Goal: Task Accomplishment & Management: Use online tool/utility

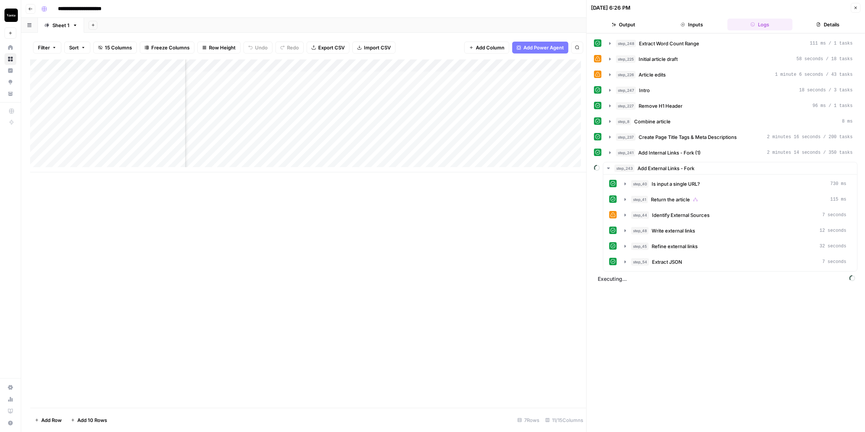
scroll to position [0, 335]
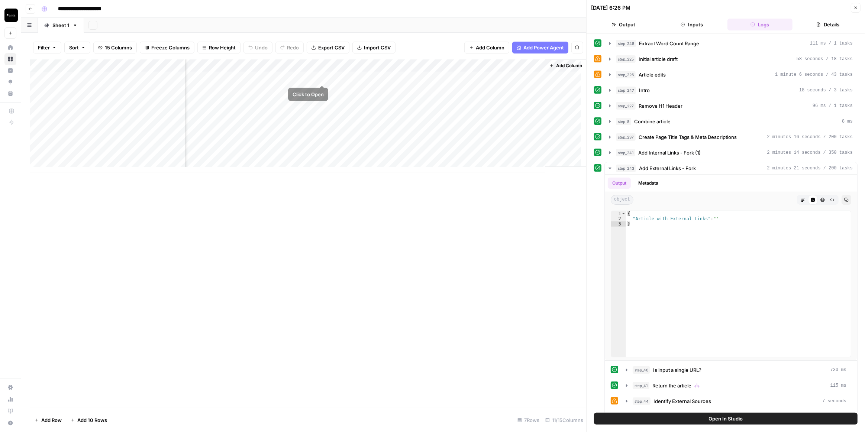
click at [323, 76] on div "Add Column" at bounding box center [308, 116] width 556 height 113
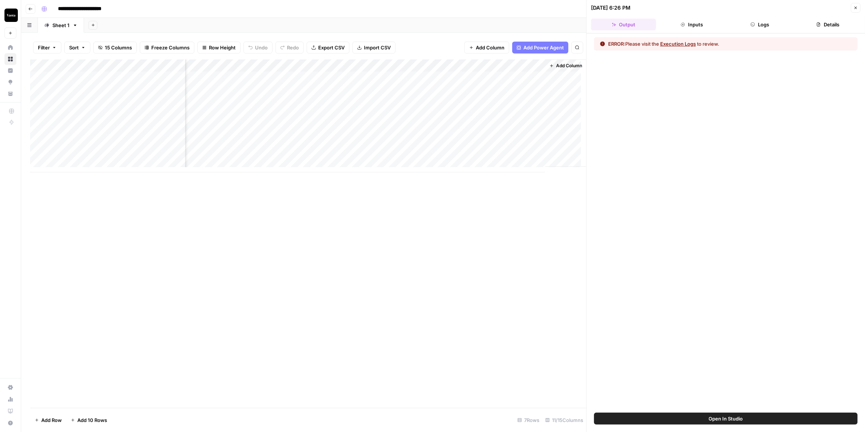
click at [768, 20] on button "Logs" at bounding box center [760, 25] width 65 height 12
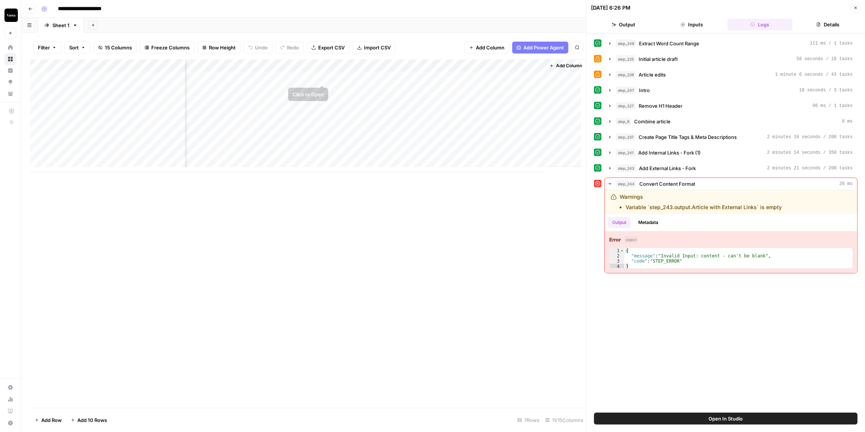
click at [306, 64] on div "Add Column" at bounding box center [308, 116] width 556 height 113
click at [305, 135] on span "Edit Workflow" at bounding box center [311, 138] width 65 height 7
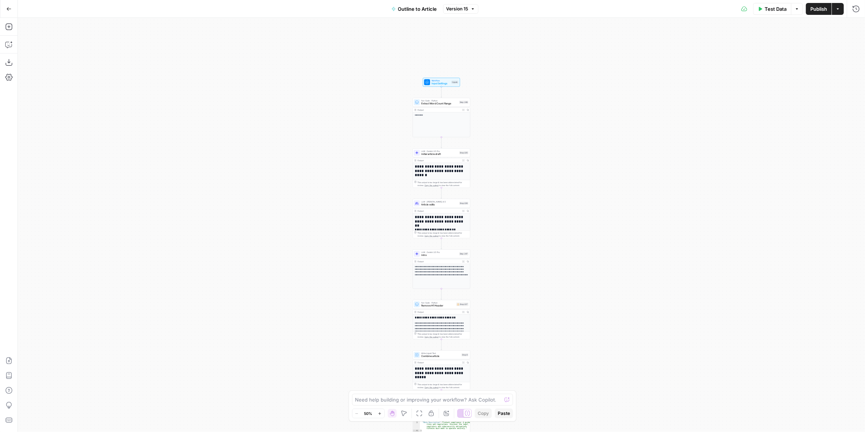
click at [470, 12] on button "Version 15" at bounding box center [460, 9] width 35 height 10
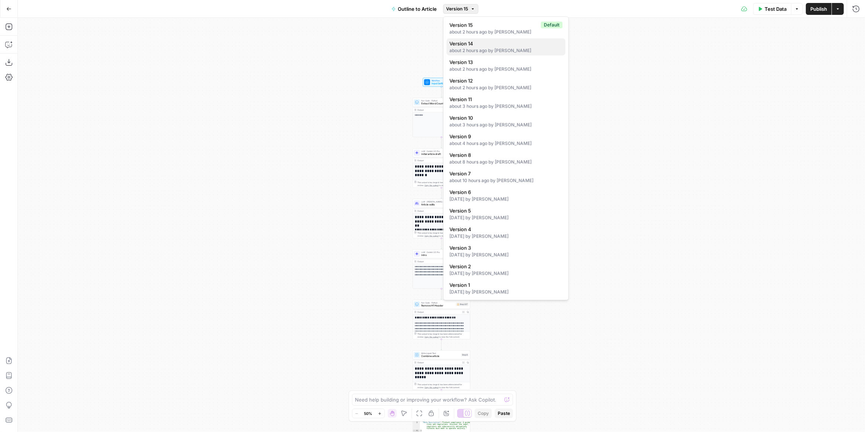
click at [480, 46] on span "Version 14" at bounding box center [505, 43] width 110 height 7
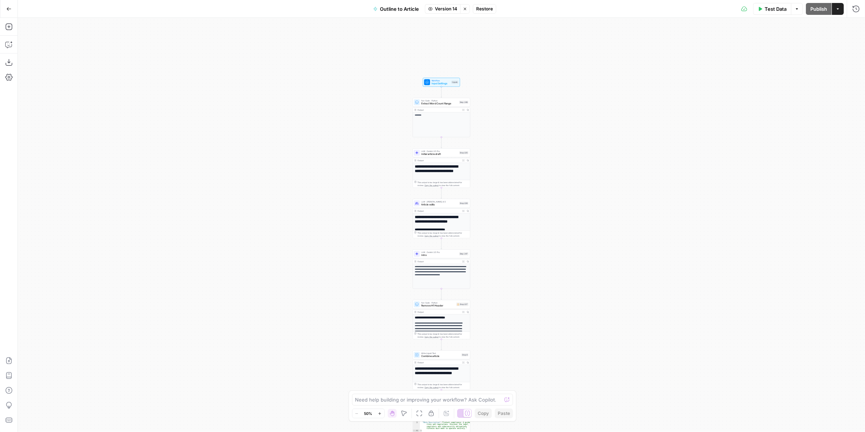
click at [489, 7] on span "Restore" at bounding box center [484, 9] width 17 height 7
click at [812, 9] on span "Publish" at bounding box center [819, 8] width 17 height 7
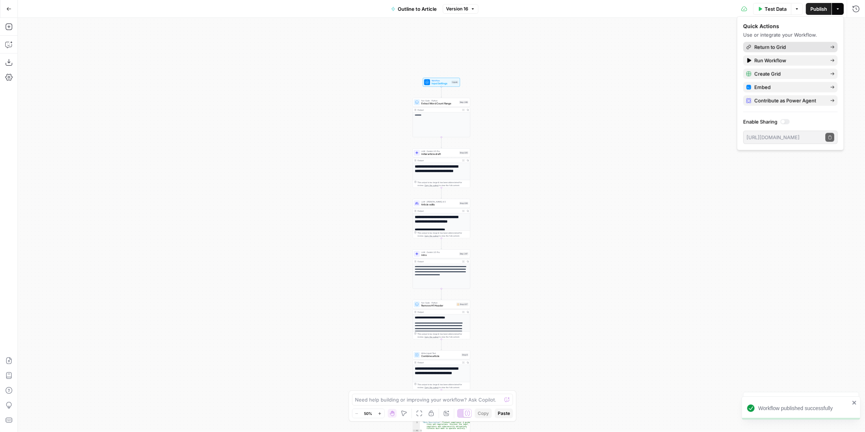
click at [808, 44] on span "Return to Grid" at bounding box center [790, 47] width 70 height 7
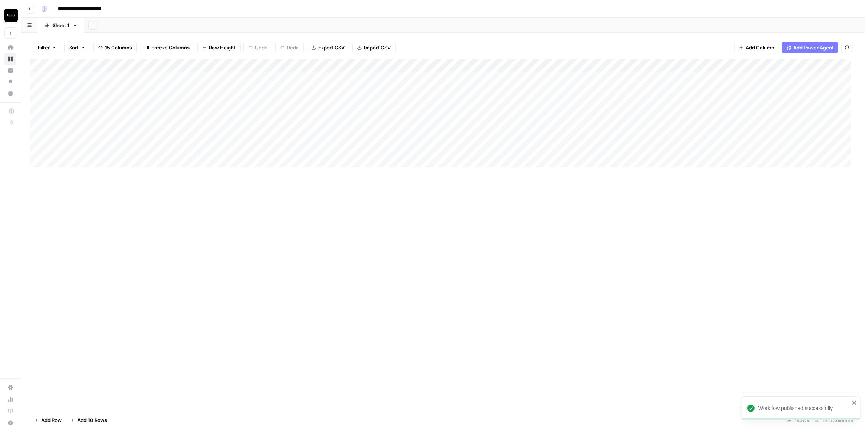
scroll to position [0, 65]
click at [602, 78] on div "Add Column" at bounding box center [443, 116] width 826 height 113
click at [454, 77] on div "Add Column" at bounding box center [443, 116] width 826 height 113
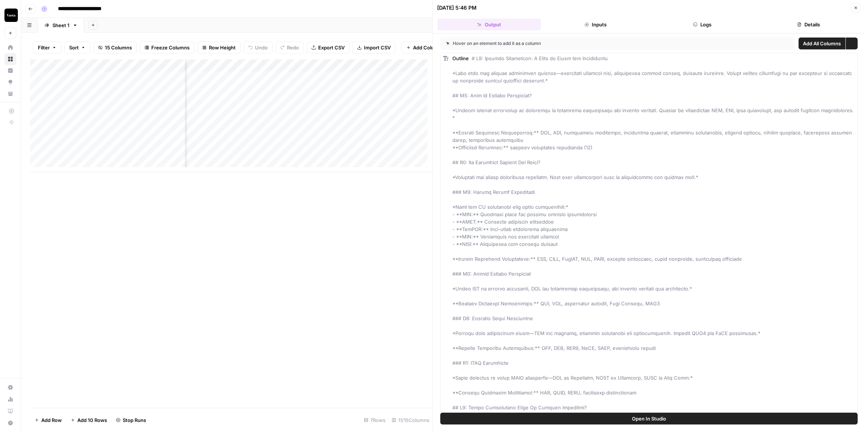
click at [705, 29] on button "Logs" at bounding box center [703, 25] width 104 height 12
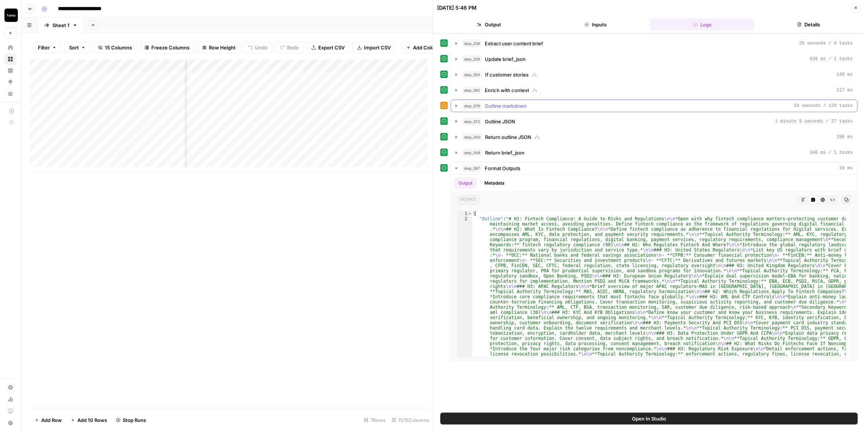
click at [456, 105] on icon "button" at bounding box center [457, 106] width 6 height 6
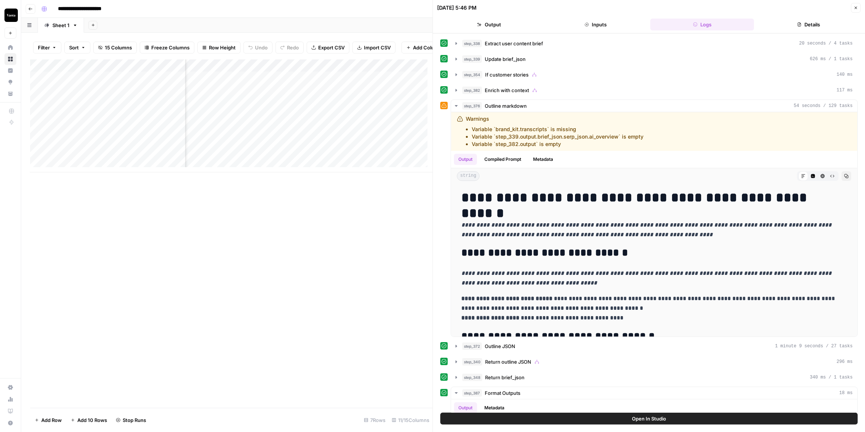
click at [856, 8] on icon "button" at bounding box center [856, 8] width 4 height 4
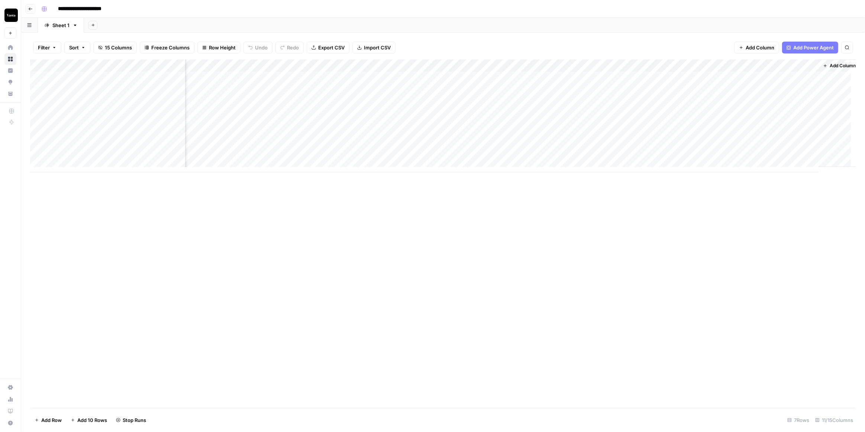
scroll to position [0, 65]
click at [572, 65] on div "Add Column" at bounding box center [443, 116] width 826 height 113
click at [572, 138] on span "Edit Workflow" at bounding box center [581, 138] width 65 height 7
click at [604, 76] on div "Add Column" at bounding box center [443, 116] width 826 height 113
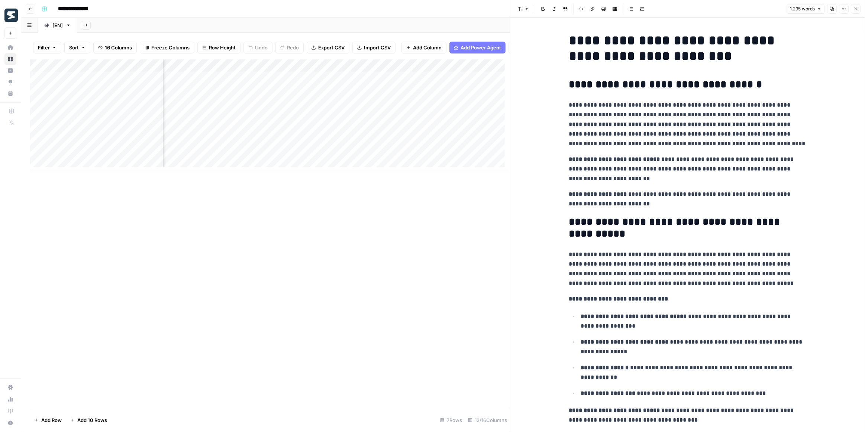
scroll to position [2467, 0]
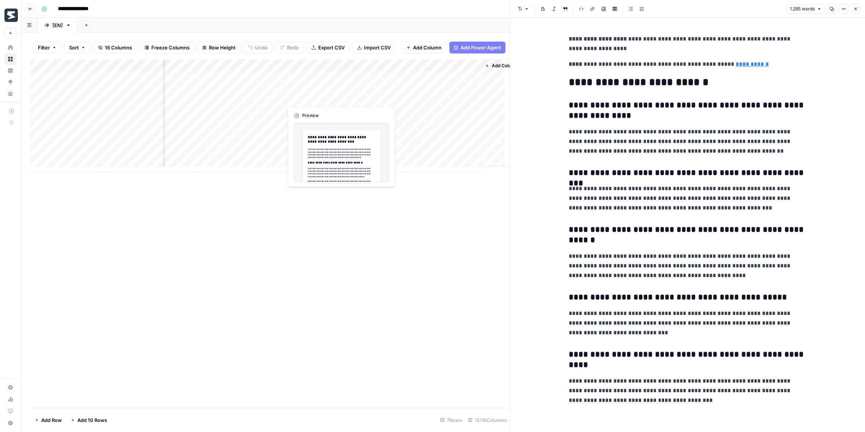
click at [309, 94] on div "Add Column" at bounding box center [270, 116] width 480 height 113
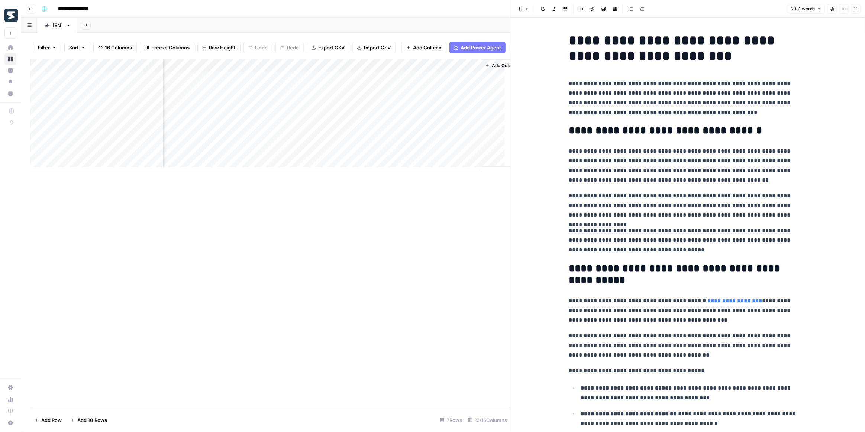
scroll to position [0, 400]
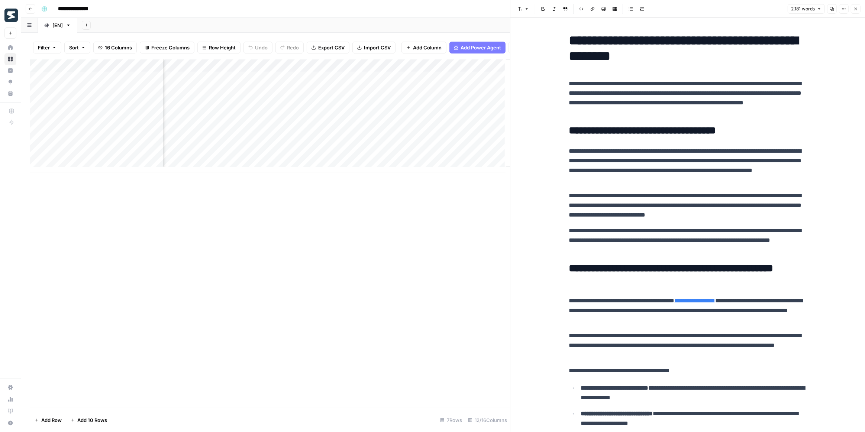
click at [346, 82] on div "Add Column" at bounding box center [270, 116] width 480 height 113
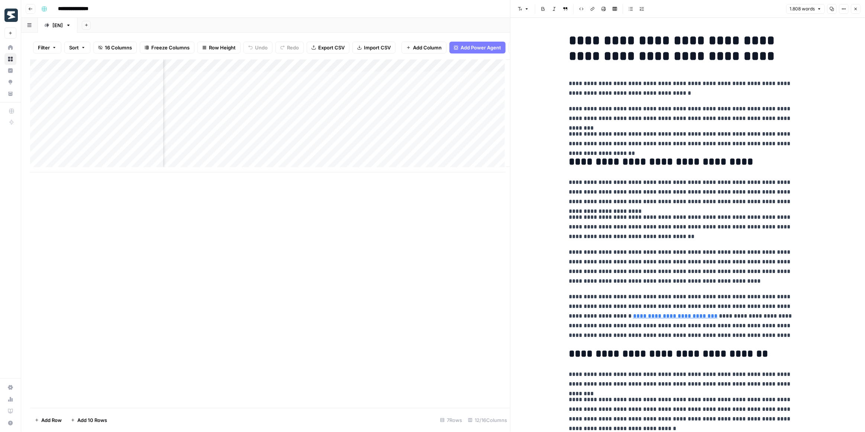
click at [342, 96] on div "Add Column" at bounding box center [270, 116] width 480 height 113
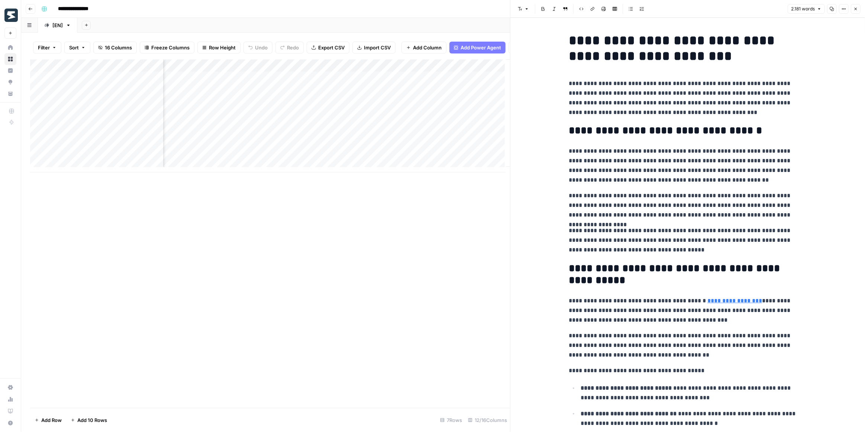
click at [280, 73] on div "Add Column" at bounding box center [270, 116] width 480 height 113
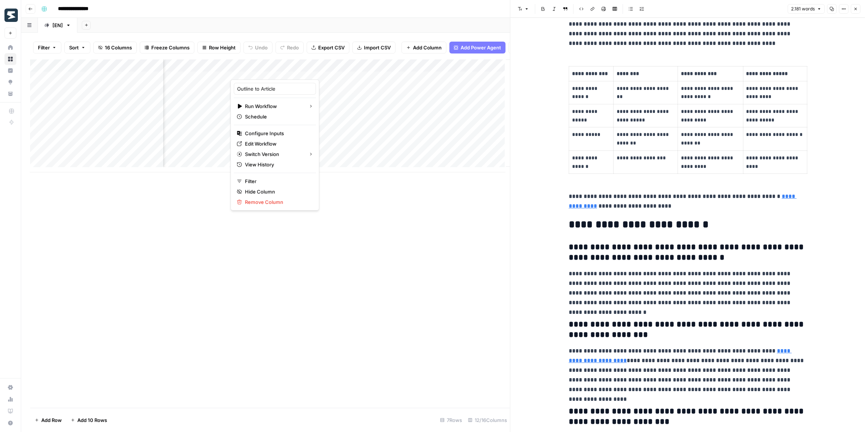
scroll to position [2787, 0]
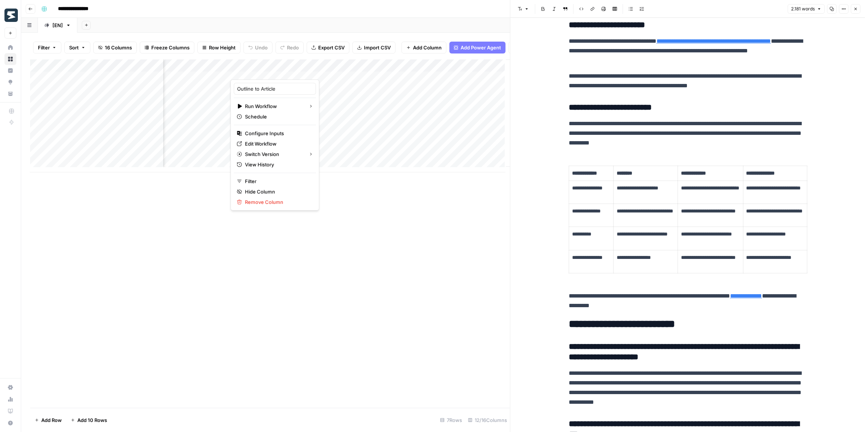
click at [384, 229] on div "Add Column" at bounding box center [270, 234] width 480 height 349
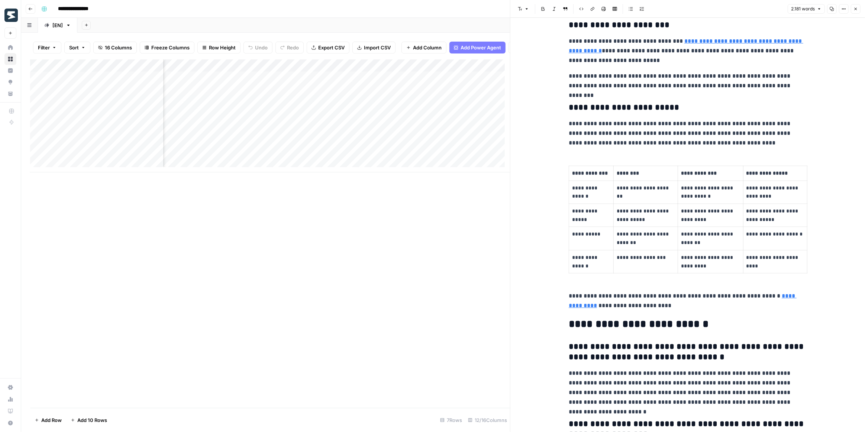
click at [271, 84] on div "Add Column" at bounding box center [270, 116] width 480 height 113
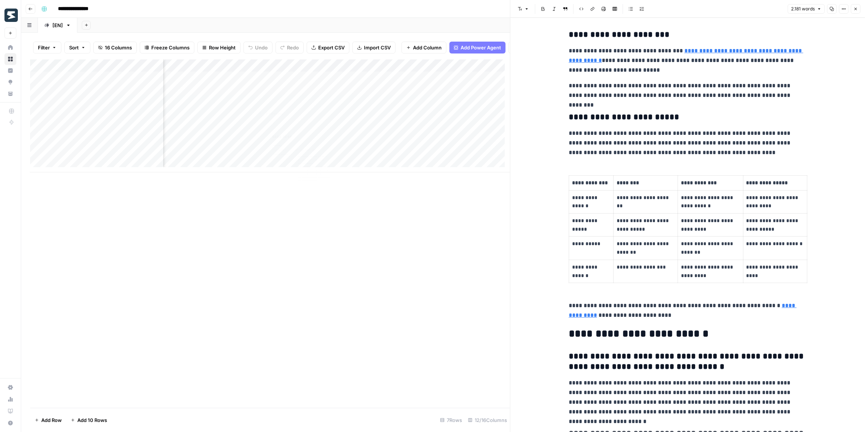
click at [271, 84] on div "Add Column" at bounding box center [270, 116] width 480 height 113
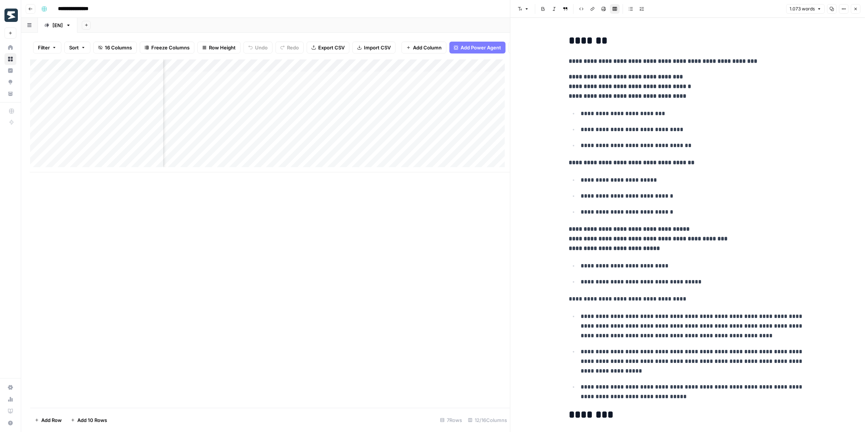
scroll to position [194, 0]
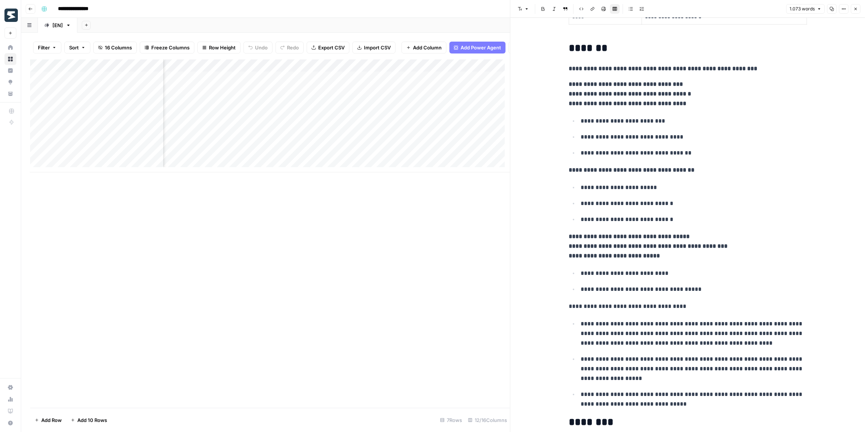
click at [195, 71] on div "Add Column" at bounding box center [270, 116] width 480 height 113
click at [195, 71] on div at bounding box center [212, 72] width 67 height 15
click at [297, 235] on div "Add Column" at bounding box center [270, 234] width 480 height 349
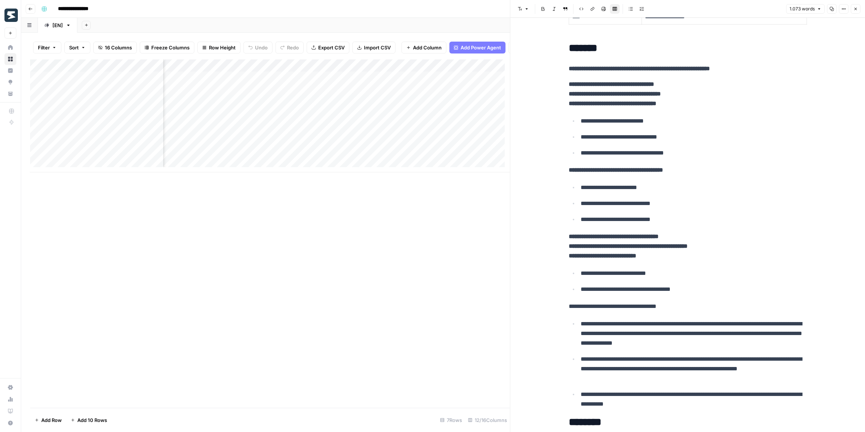
scroll to position [0, 109]
click at [462, 81] on div "Add Column" at bounding box center [270, 116] width 480 height 113
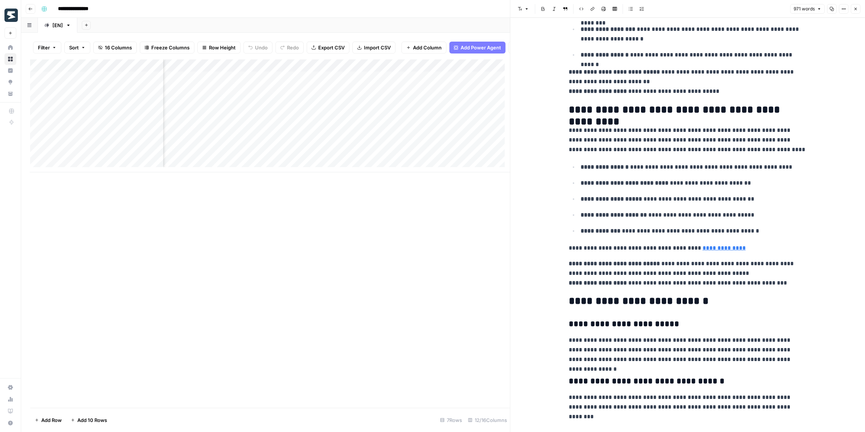
scroll to position [1353, 0]
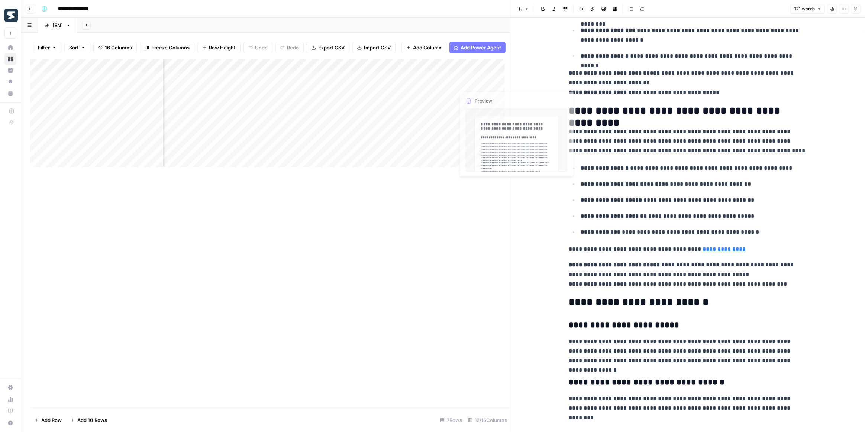
click at [409, 71] on div "Add Column" at bounding box center [270, 116] width 480 height 113
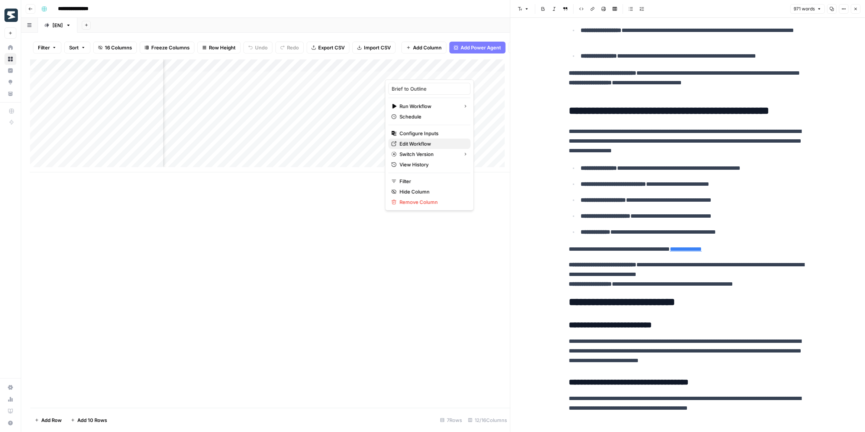
click at [418, 141] on span "Edit Workflow" at bounding box center [432, 143] width 65 height 7
click at [218, 72] on div "Add Column" at bounding box center [270, 116] width 480 height 113
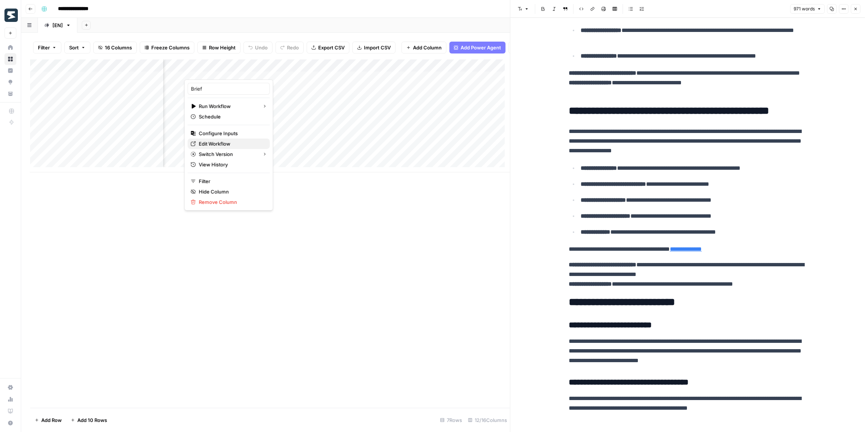
click at [231, 141] on span "Edit Workflow" at bounding box center [231, 143] width 65 height 7
click at [437, 83] on div "Add Column" at bounding box center [270, 116] width 480 height 113
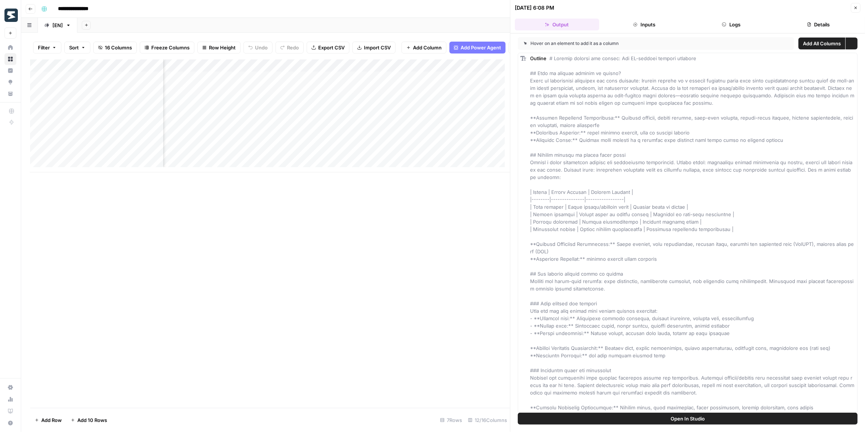
click at [719, 25] on button "Logs" at bounding box center [731, 25] width 84 height 12
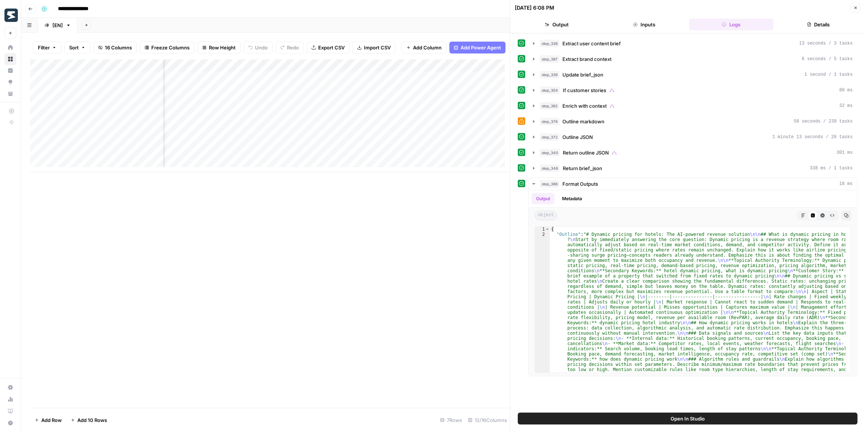
scroll to position [0, 45]
click at [419, 86] on div "Add Column" at bounding box center [270, 116] width 480 height 113
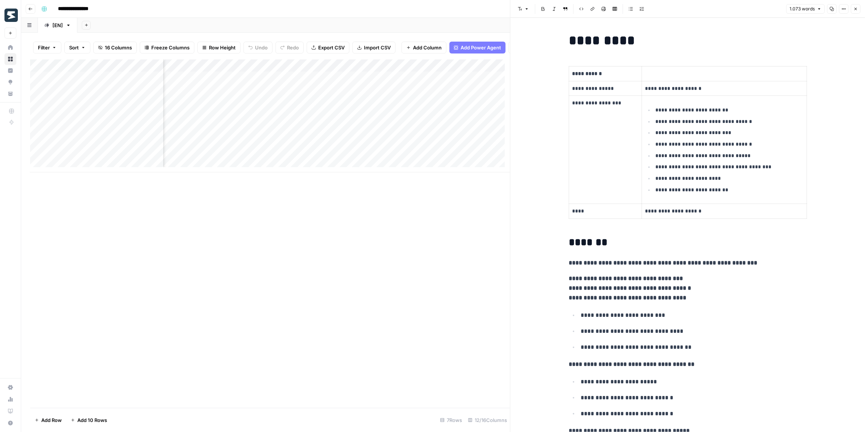
click at [297, 83] on div "Add Column" at bounding box center [270, 116] width 480 height 113
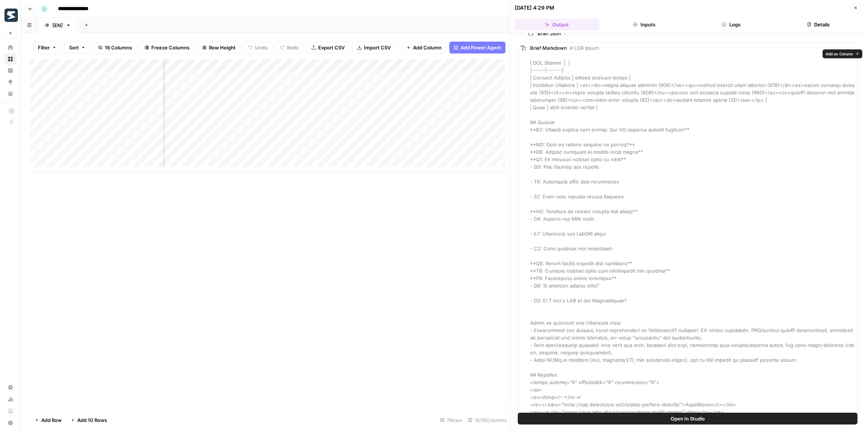
scroll to position [33, 0]
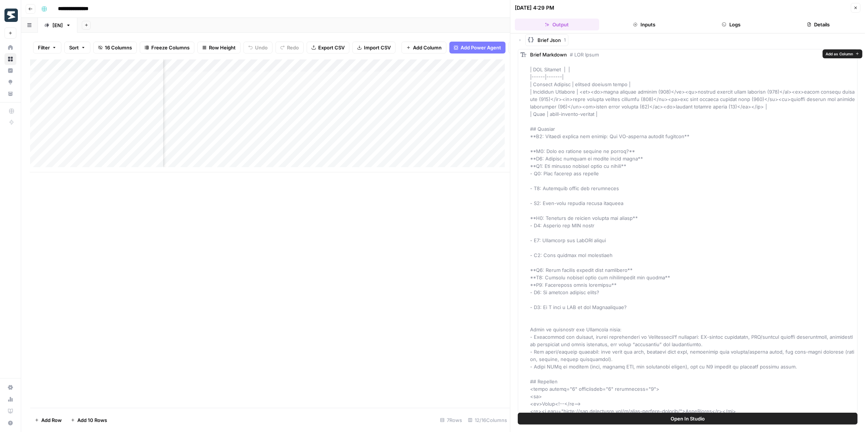
click at [747, 28] on button "Logs" at bounding box center [731, 25] width 84 height 12
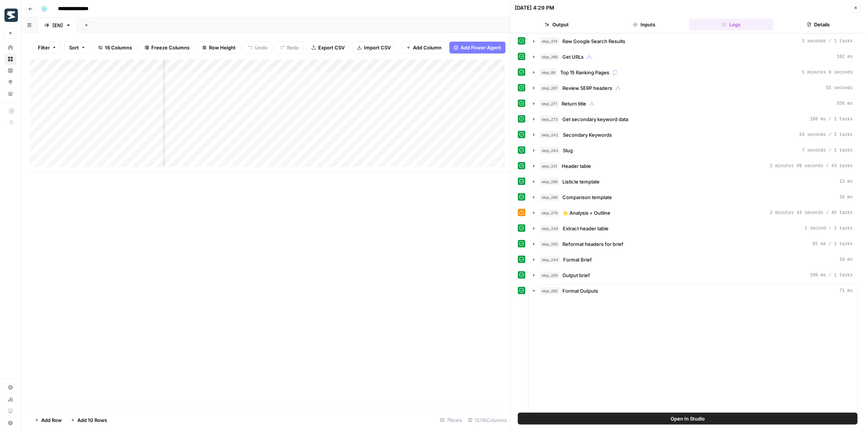
scroll to position [0, 0]
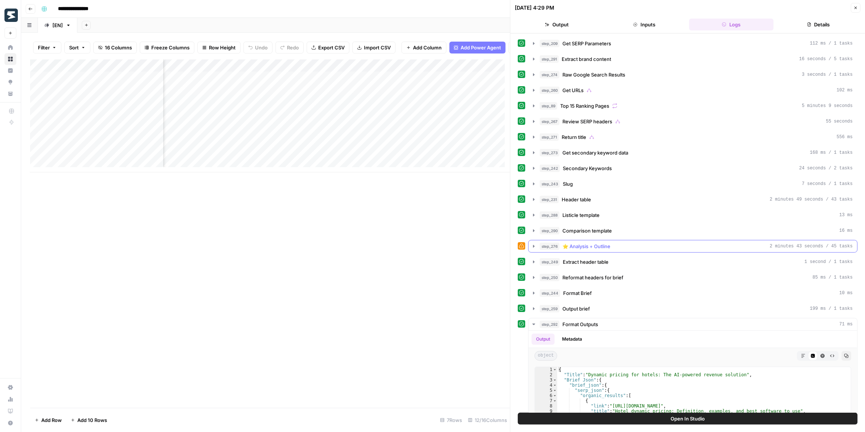
click at [536, 244] on icon "button" at bounding box center [534, 247] width 6 height 6
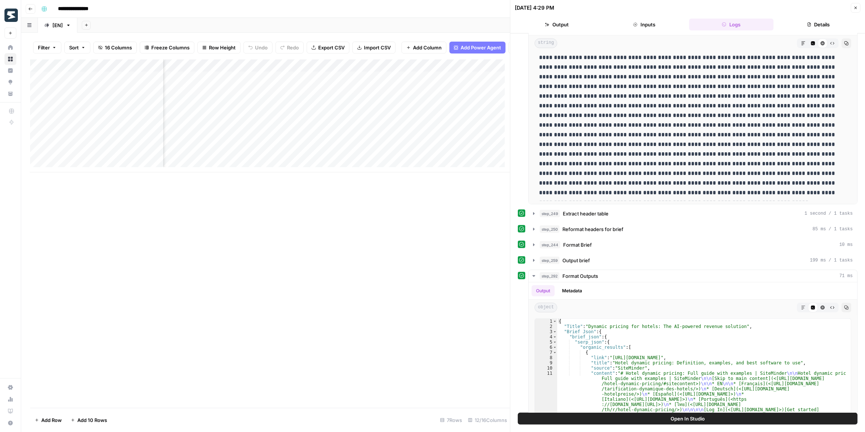
scroll to position [0, 190]
click at [285, 84] on div "Add Column" at bounding box center [270, 116] width 480 height 113
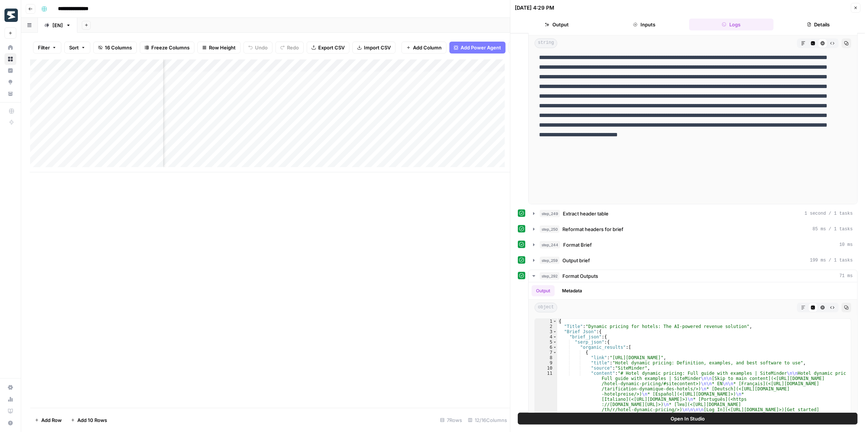
click at [280, 82] on div "Add Column" at bounding box center [270, 116] width 480 height 113
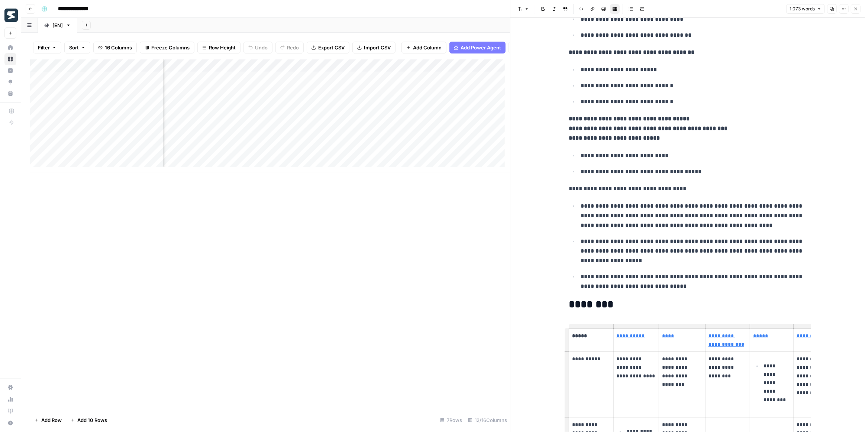
scroll to position [310, 0]
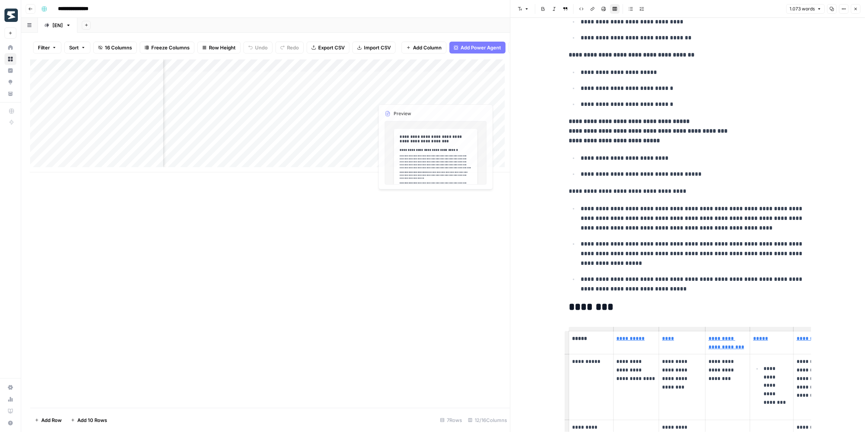
click at [414, 85] on div "Add Column" at bounding box center [270, 116] width 480 height 113
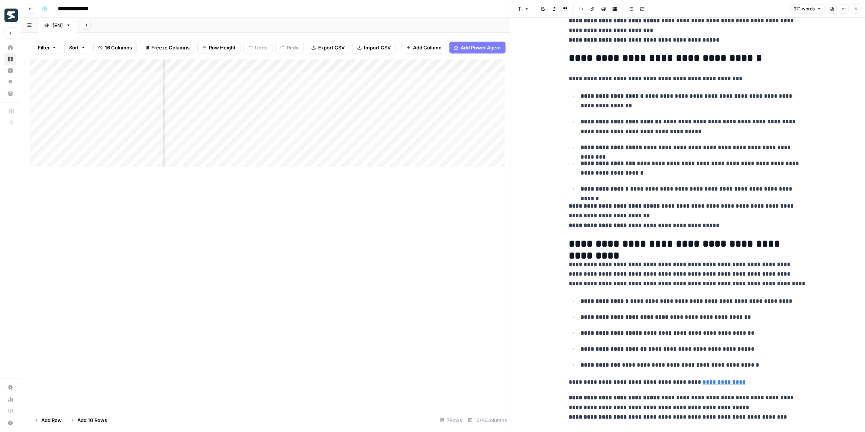
scroll to position [0, 358]
click at [390, 99] on div "Add Column" at bounding box center [270, 116] width 480 height 113
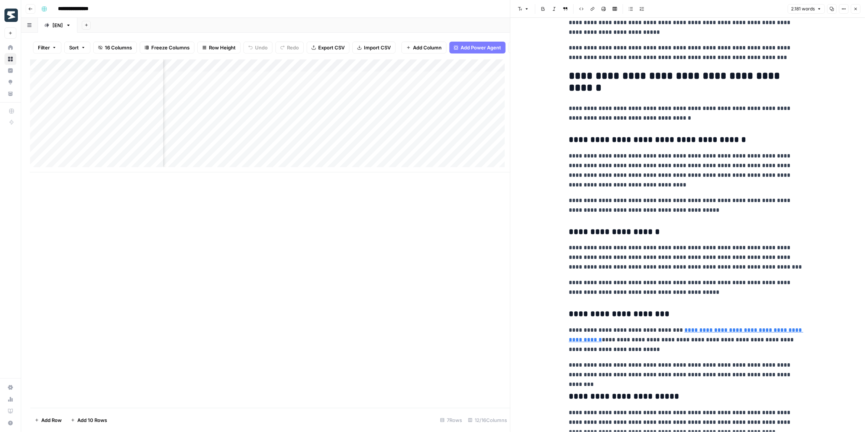
scroll to position [2486, 0]
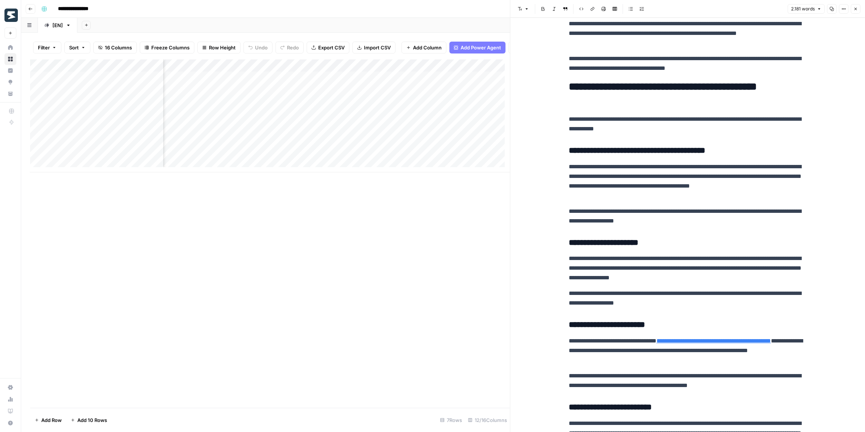
click at [237, 84] on div "Add Column" at bounding box center [270, 116] width 480 height 113
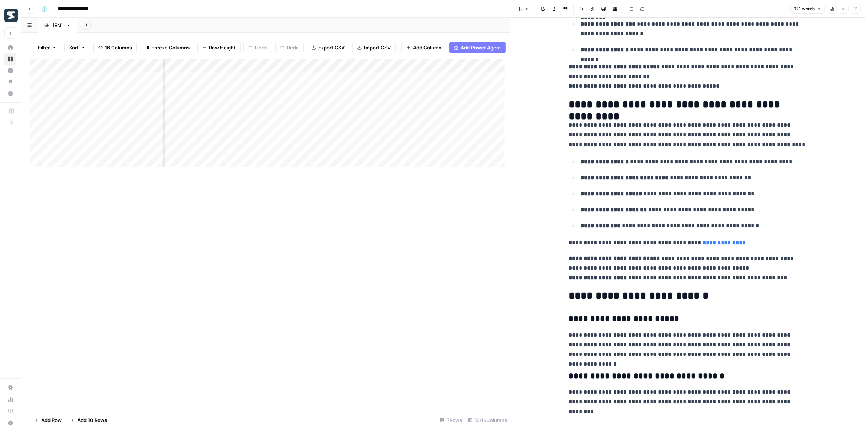
scroll to position [1358, 0]
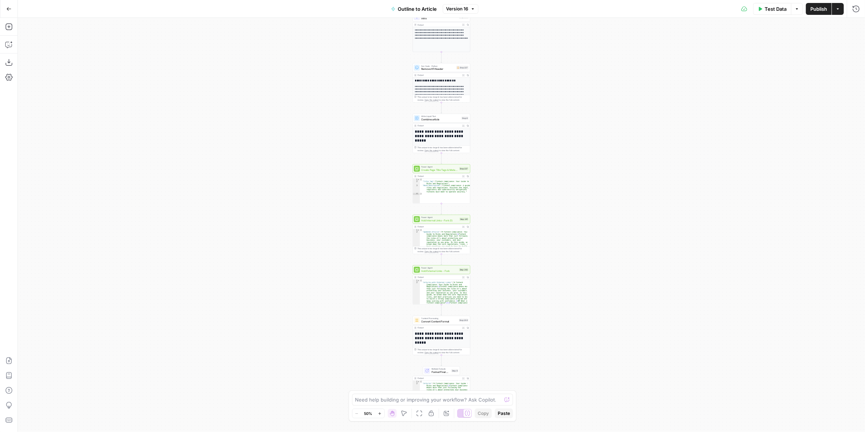
click at [503, 255] on div "**********" at bounding box center [442, 225] width 848 height 415
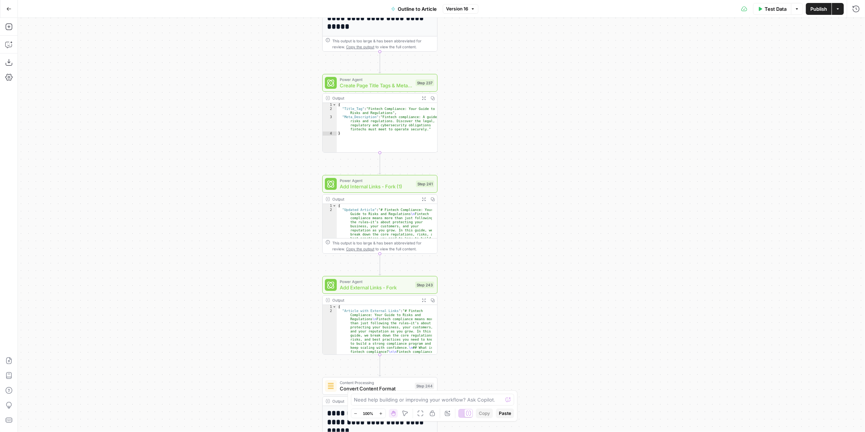
click at [771, 12] on span "Test Data" at bounding box center [776, 8] width 22 height 7
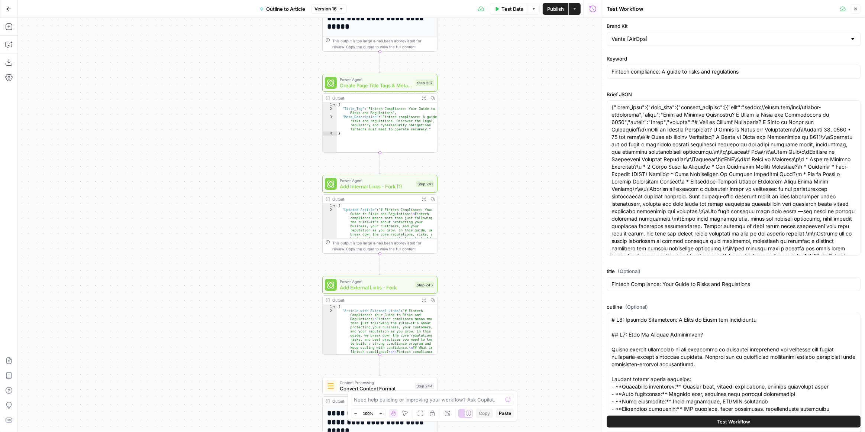
click at [727, 419] on span "Test Workflow" at bounding box center [733, 421] width 33 height 7
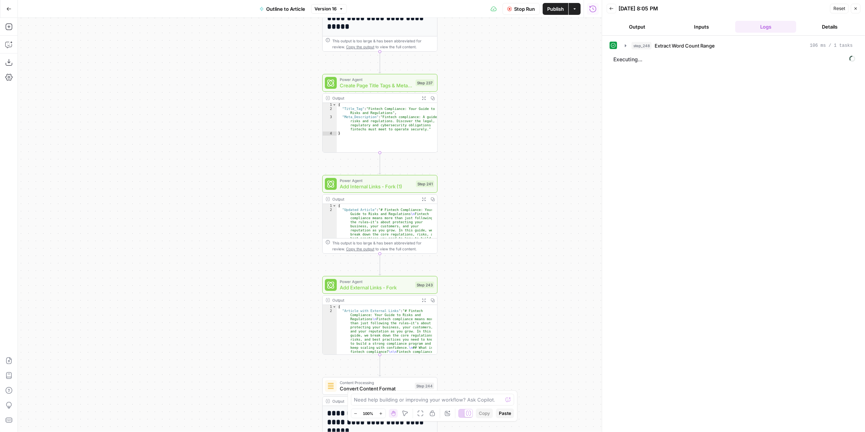
click at [338, 4] on button "Version 16" at bounding box center [329, 9] width 36 height 10
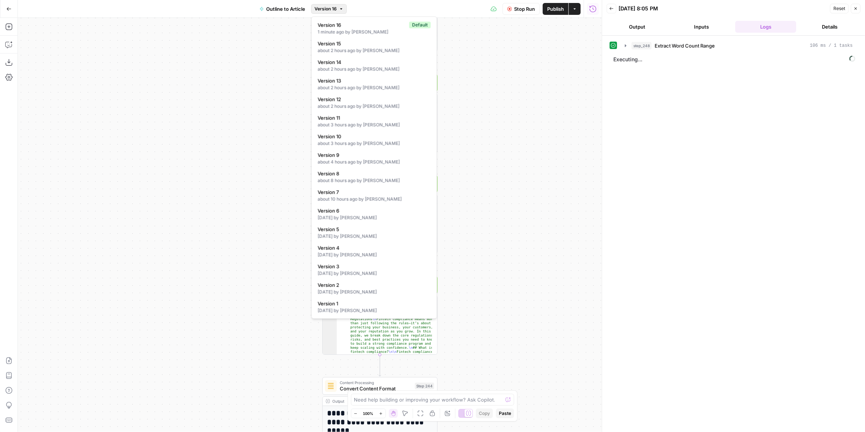
click at [482, 87] on div "**********" at bounding box center [310, 225] width 584 height 415
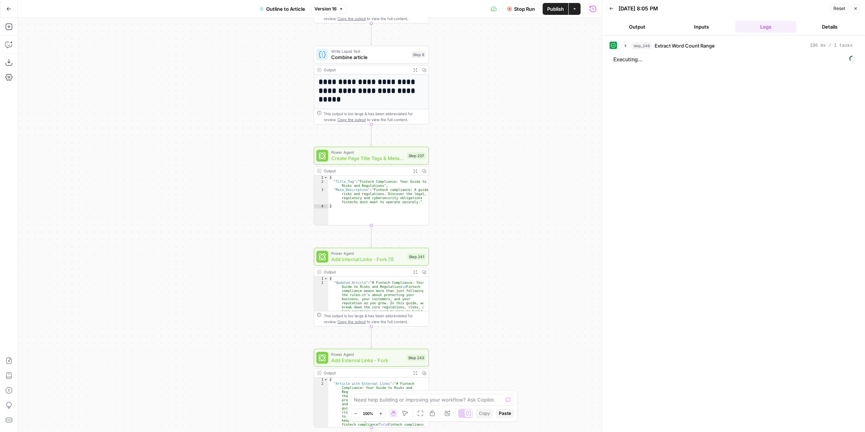
drag, startPoint x: 493, startPoint y: 113, endPoint x: 485, endPoint y: 186, distance: 73.0
click at [485, 186] on div "**********" at bounding box center [310, 225] width 584 height 415
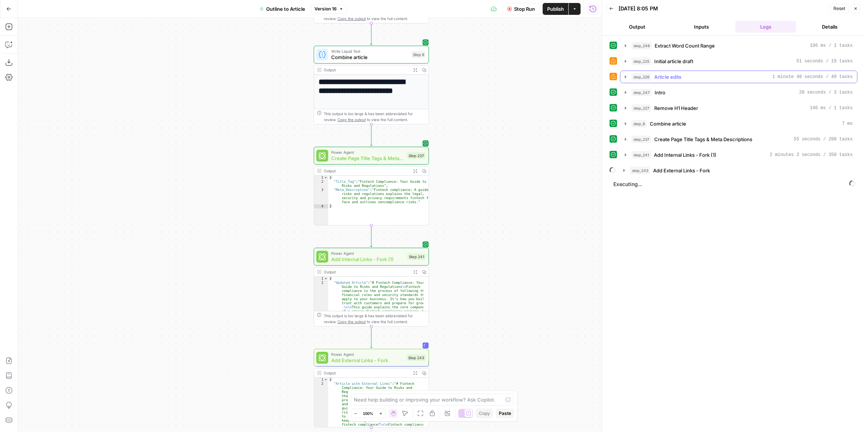
click at [626, 78] on icon "button" at bounding box center [626, 77] width 6 height 6
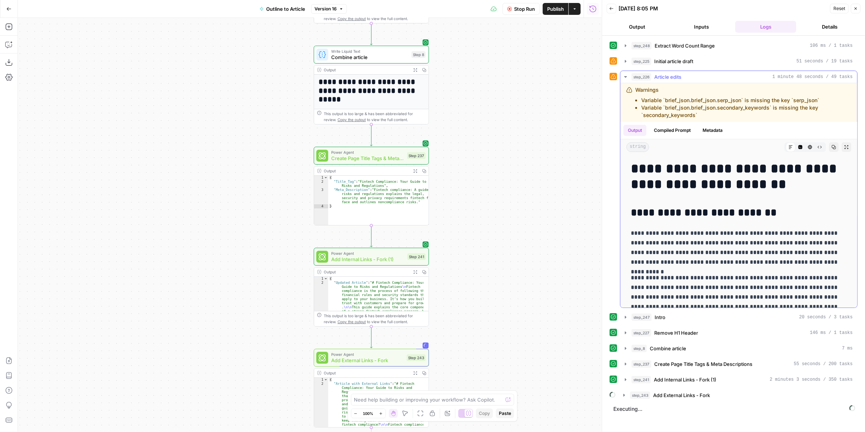
click at [624, 76] on icon "button" at bounding box center [626, 77] width 6 height 6
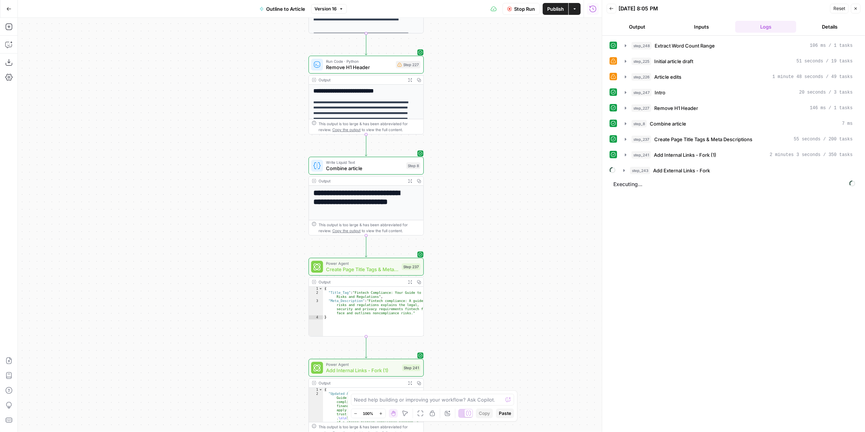
drag, startPoint x: 538, startPoint y: 104, endPoint x: 534, endPoint y: 248, distance: 144.0
click at [534, 247] on div "**********" at bounding box center [310, 225] width 584 height 415
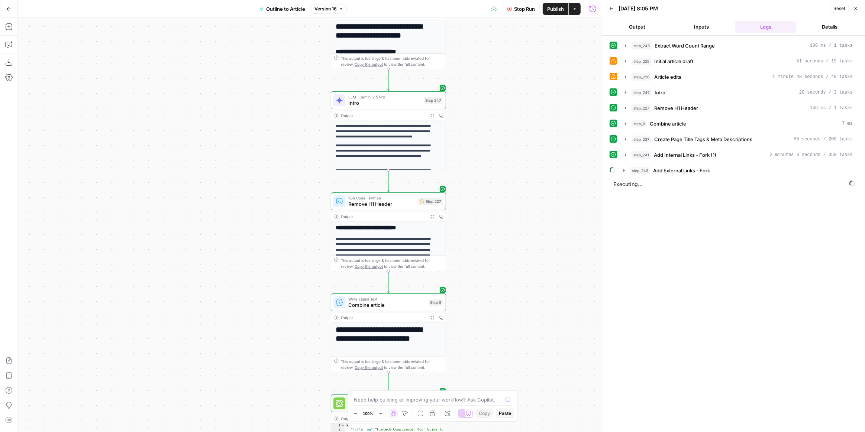
drag, startPoint x: 510, startPoint y: 161, endPoint x: 532, endPoint y: 261, distance: 101.6
click at [532, 261] on div "**********" at bounding box center [310, 225] width 584 height 415
click at [626, 59] on icon "button" at bounding box center [626, 61] width 6 height 6
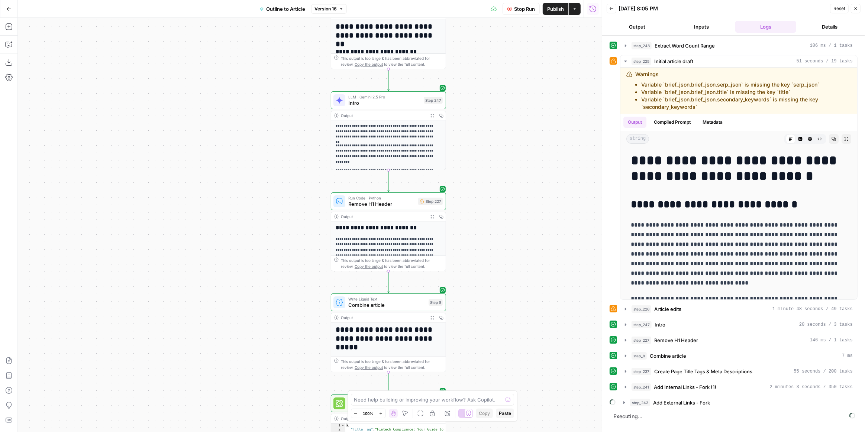
click at [325, 10] on span "Version 16" at bounding box center [326, 9] width 22 height 7
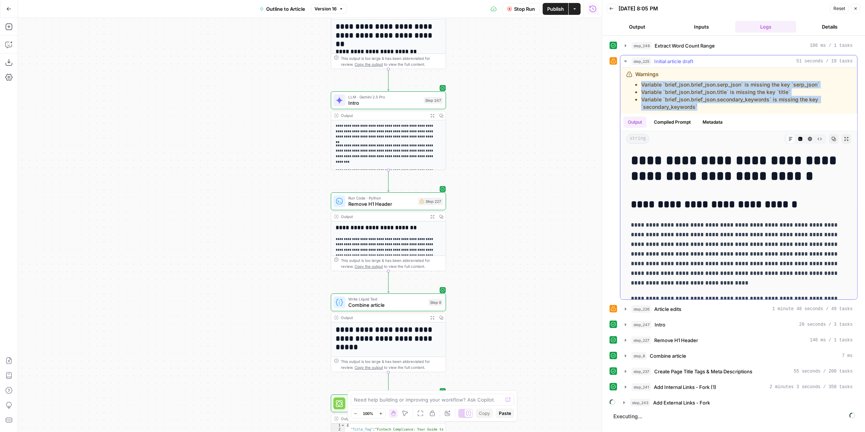
drag, startPoint x: 705, startPoint y: 104, endPoint x: 631, endPoint y: 84, distance: 76.8
click at [631, 84] on div "Warnings Variable `brief_json.brief_json.serp_json` is missing the key `serp_js…" at bounding box center [739, 91] width 225 height 40
copy ul "Variable `brief_json.brief_json.serp_json` is missing the key `serp_json` Varia…"
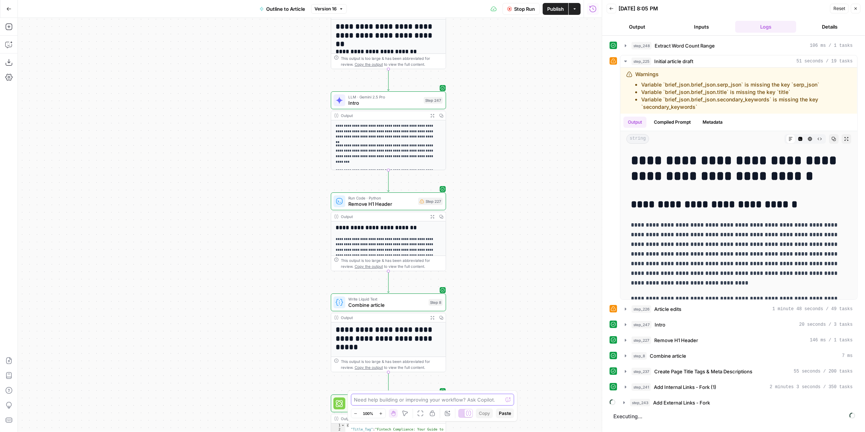
click at [432, 401] on textarea at bounding box center [428, 399] width 149 height 7
paste textarea "Variable `brief_json.brief_json.serp_json` is missing the key `serp_json` Varia…"
click at [425, 370] on textarea "Im getting this error at step 247: Variable `brief_json.brief_json.serp_json` i…" at bounding box center [425, 381] width 143 height 45
type textarea "Im getting this error at step 225 and 226: Variable `brief_json.brief_json.serp…"
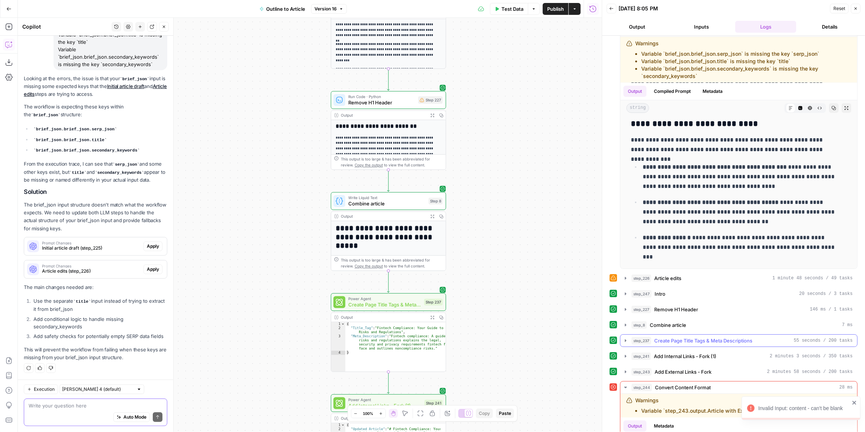
scroll to position [77, 0]
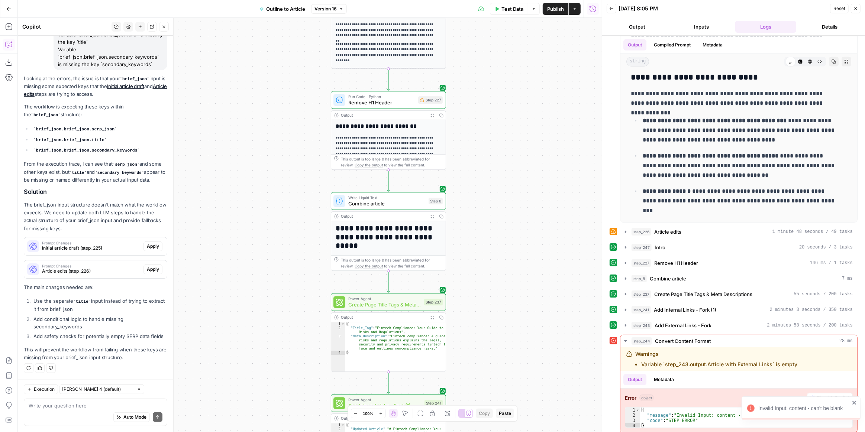
click at [853, 401] on icon "close" at bounding box center [854, 403] width 5 height 6
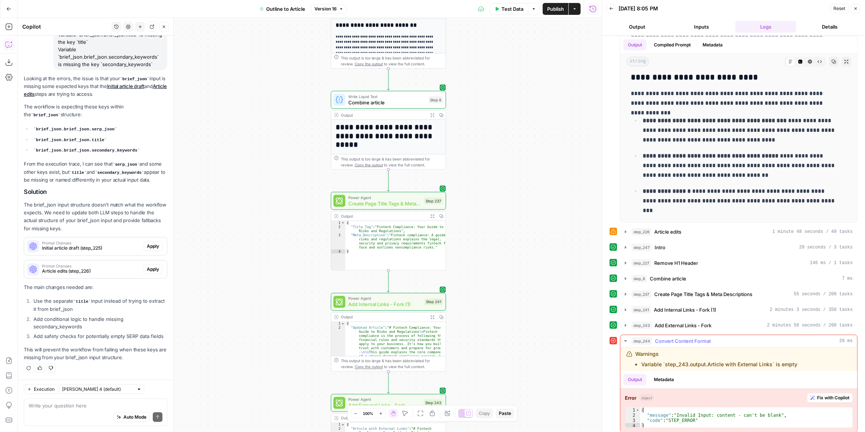
click at [625, 341] on icon "button" at bounding box center [625, 341] width 3 height 1
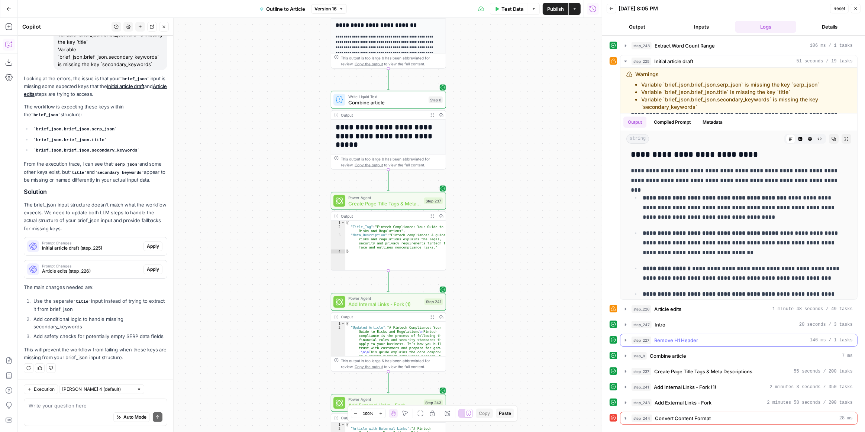
scroll to position [0, 0]
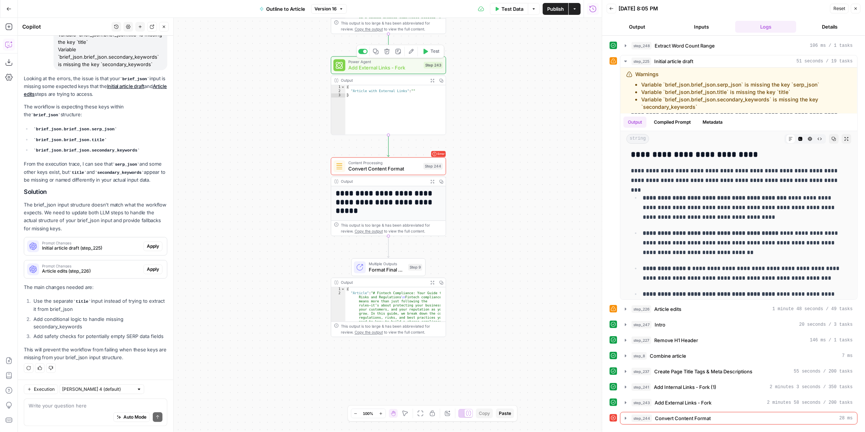
click at [412, 67] on span "Add External Links - Fork" at bounding box center [384, 67] width 73 height 7
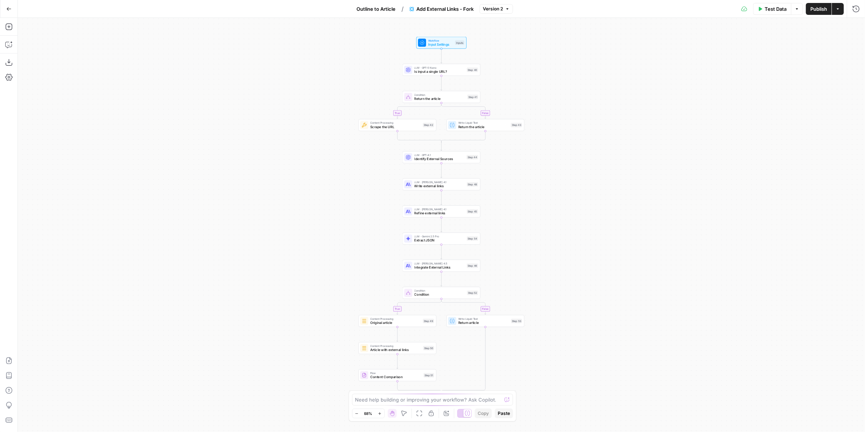
click at [495, 10] on span "Version 2" at bounding box center [493, 9] width 20 height 7
click at [514, 48] on div "1 day ago by Nicolas Fernandez" at bounding box center [543, 50] width 113 height 7
click at [518, 6] on span "Restore" at bounding box center [519, 9] width 17 height 7
click at [811, 10] on span "Publish" at bounding box center [819, 8] width 17 height 7
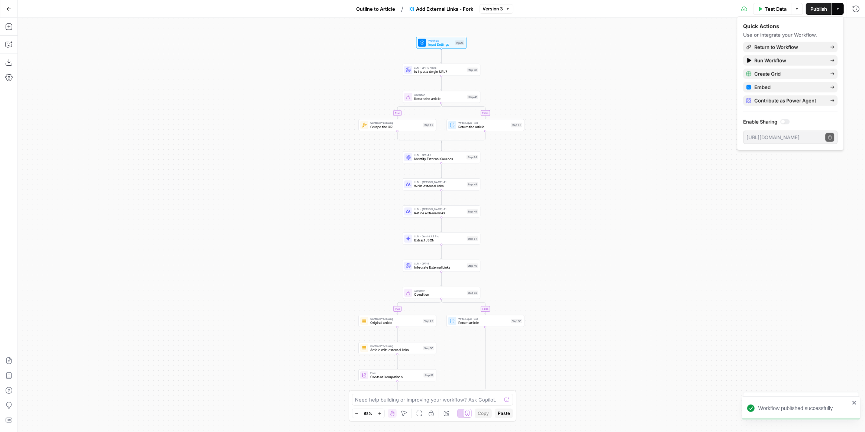
click at [9, 9] on icon "button" at bounding box center [8, 8] width 5 height 5
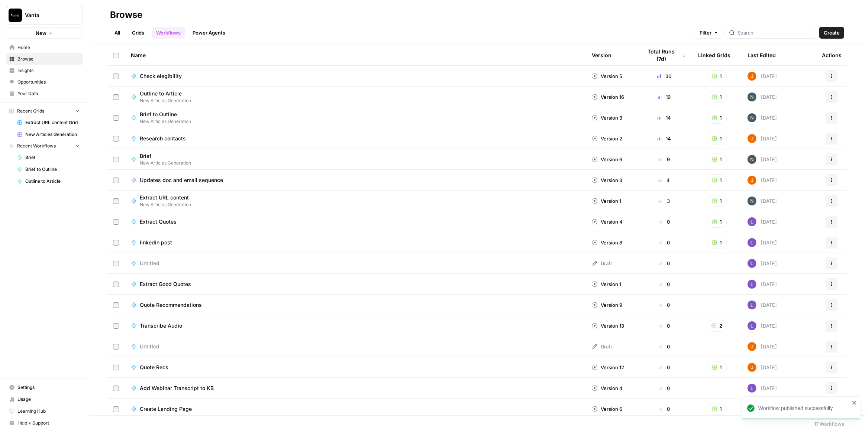
click at [119, 29] on link "All" at bounding box center [117, 33] width 15 height 12
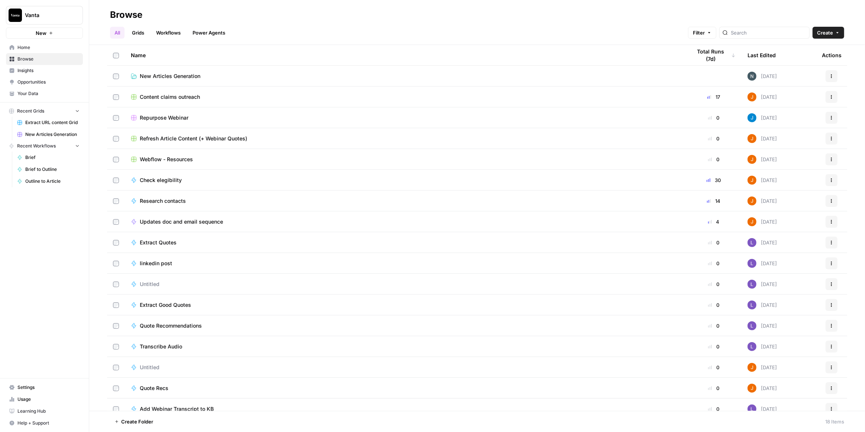
click at [167, 75] on span "New Articles Generation" at bounding box center [170, 76] width 61 height 7
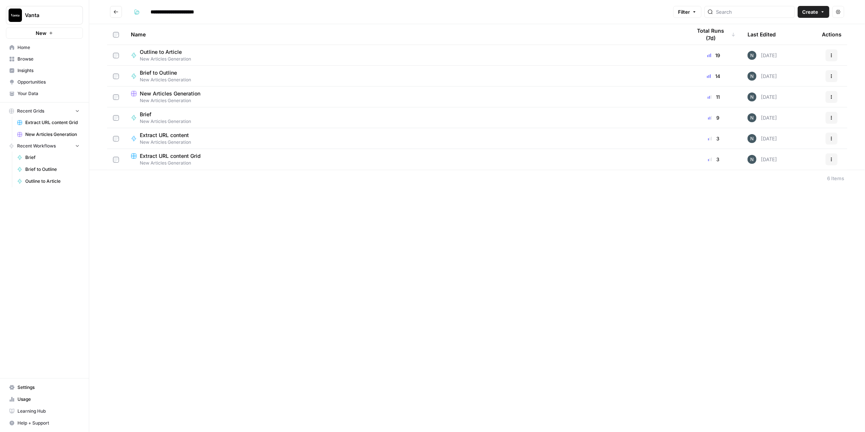
click at [177, 91] on span "New Articles Generation" at bounding box center [170, 93] width 61 height 7
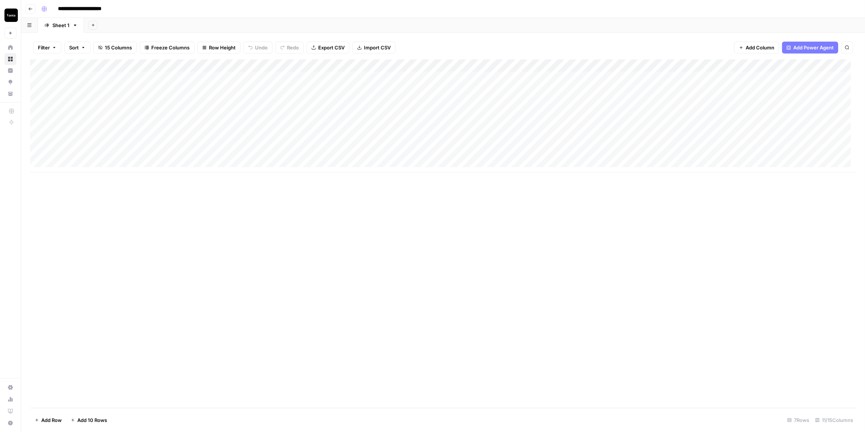
click at [637, 67] on div "Add Column" at bounding box center [443, 116] width 826 height 113
click at [640, 140] on span "Edit Workflow" at bounding box center [646, 138] width 65 height 7
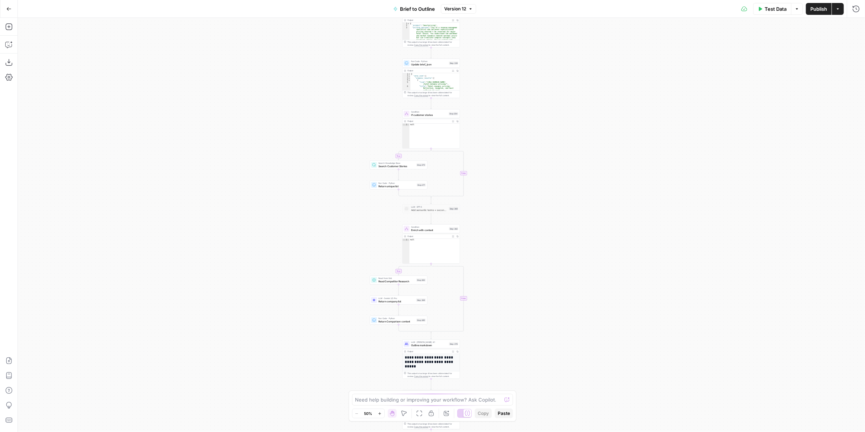
drag, startPoint x: 580, startPoint y: 144, endPoint x: 586, endPoint y: 303, distance: 159.6
click at [586, 303] on div "true false true false true false true false Workflow Input Settings Inputs LLM …" at bounding box center [442, 225] width 848 height 415
click at [503, 215] on div "true false true false true false true false Workflow Input Settings Inputs LLM …" at bounding box center [442, 225] width 848 height 415
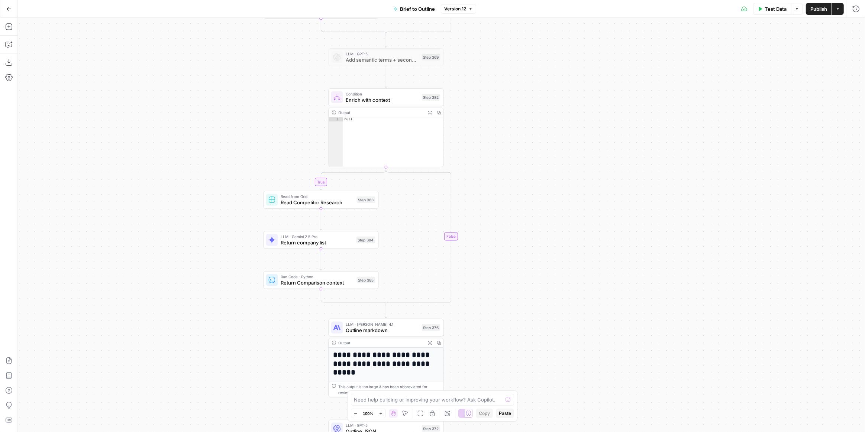
drag, startPoint x: 490, startPoint y: 253, endPoint x: 517, endPoint y: 102, distance: 153.0
click at [517, 102] on div "true false true false true false true false Workflow Input Settings Inputs LLM …" at bounding box center [442, 225] width 848 height 415
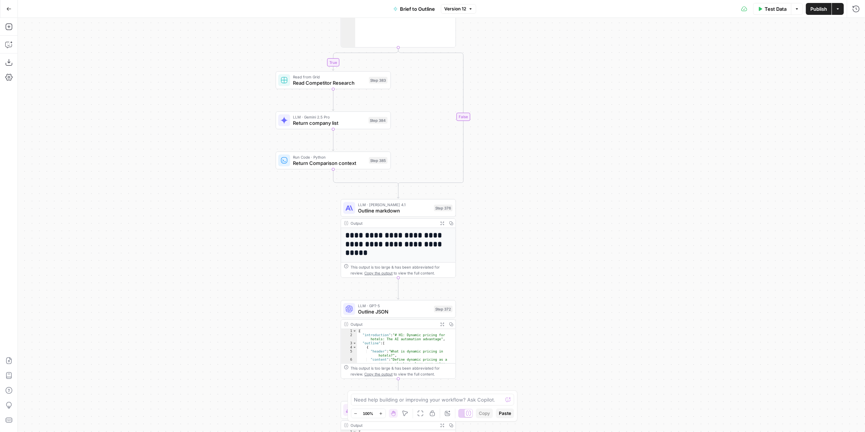
drag, startPoint x: 490, startPoint y: 260, endPoint x: 502, endPoint y: 147, distance: 114.4
click at [502, 147] on div "true false true false true false true false Workflow Input Settings Inputs LLM …" at bounding box center [442, 225] width 848 height 415
click at [409, 210] on span "Outline markdown" at bounding box center [394, 210] width 73 height 7
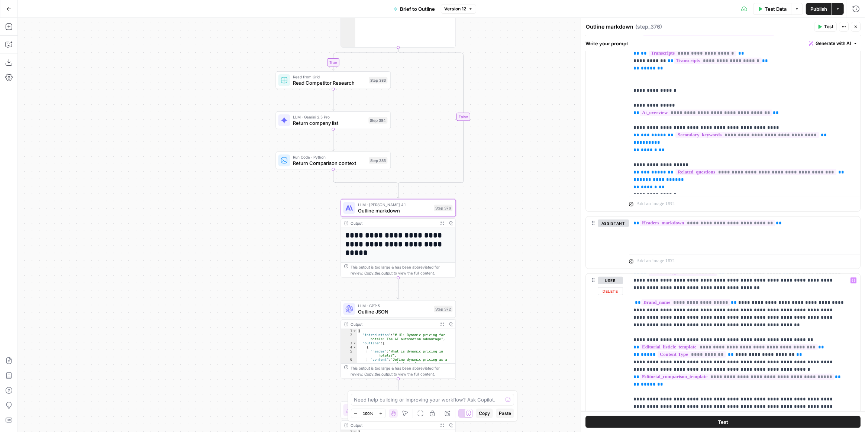
scroll to position [119, 0]
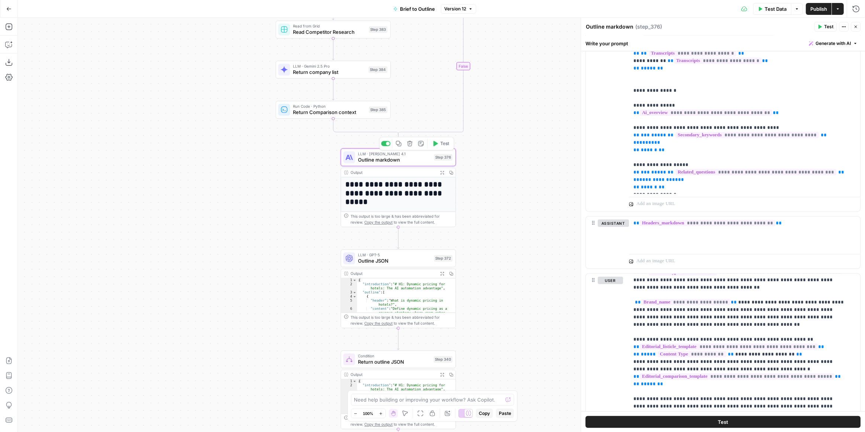
click at [412, 162] on span "Outline markdown" at bounding box center [394, 159] width 73 height 7
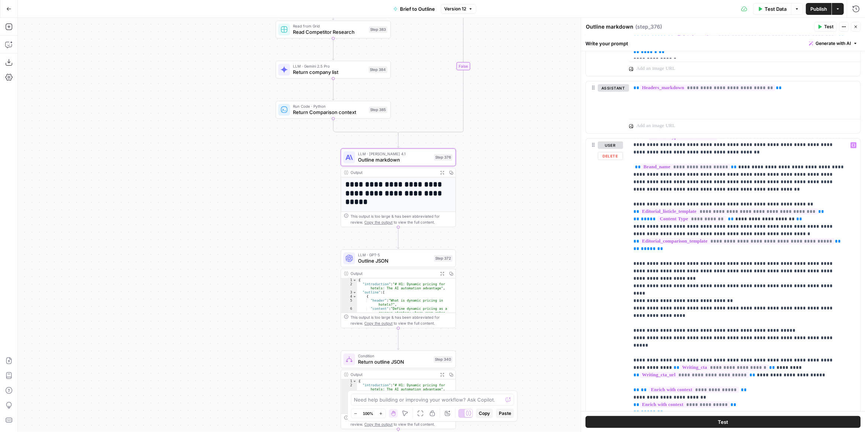
scroll to position [468, 0]
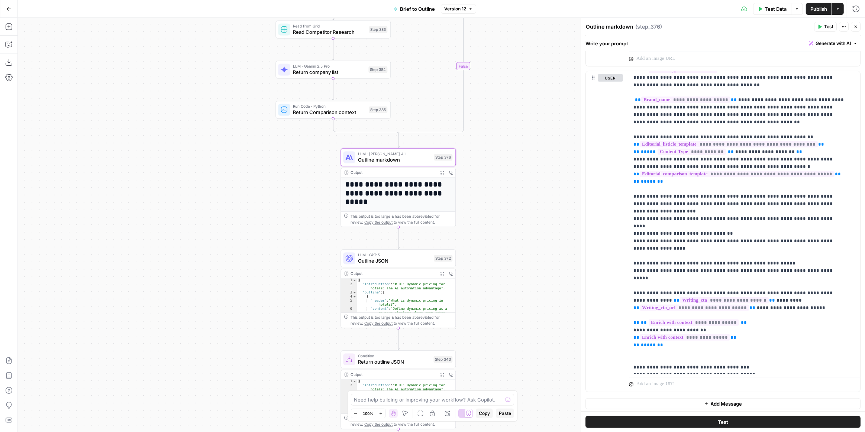
click at [442, 173] on icon "button" at bounding box center [442, 173] width 4 height 4
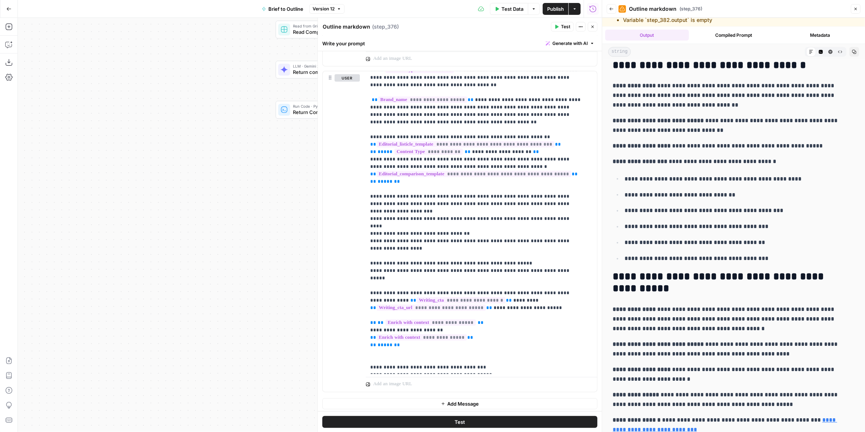
scroll to position [38, 0]
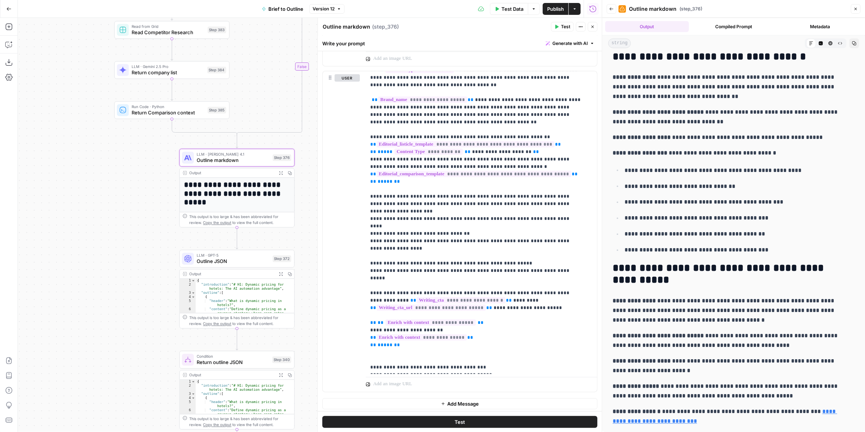
drag, startPoint x: 282, startPoint y: 181, endPoint x: 126, endPoint y: 182, distance: 155.5
click at [126, 182] on div "true true true false true false false false Workflow Input Settings Inputs LLM …" at bounding box center [310, 225] width 584 height 415
click at [514, 10] on span "Test Data" at bounding box center [513, 8] width 22 height 7
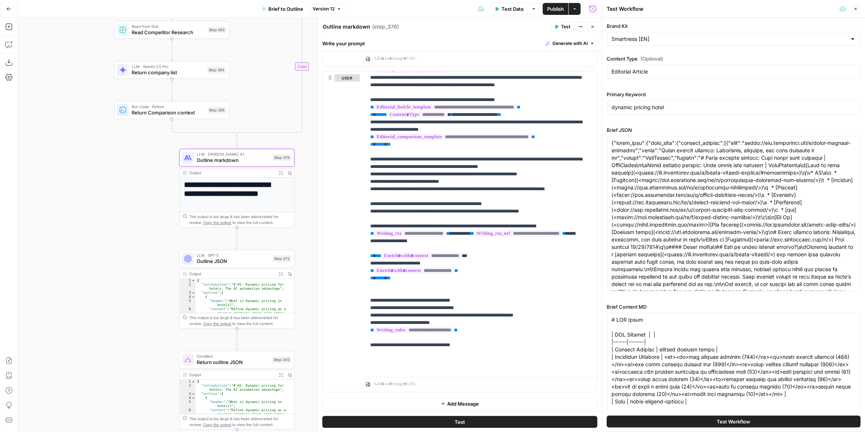
type input "Smartness [EN]"
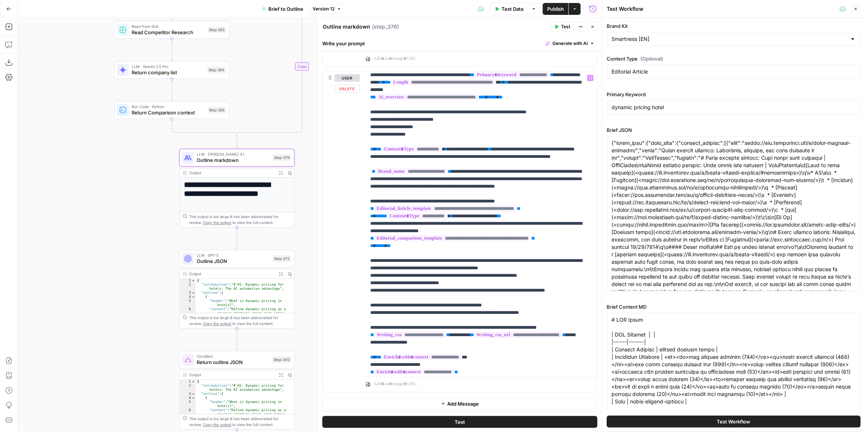
scroll to position [0, 0]
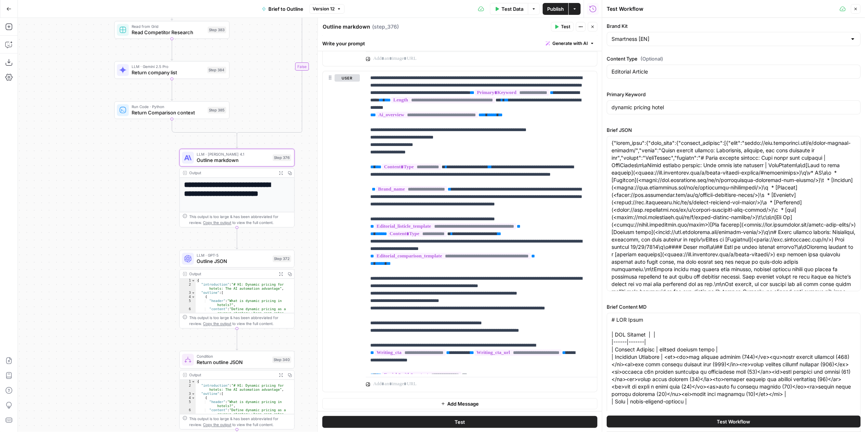
click at [281, 173] on icon "button" at bounding box center [281, 173] width 4 height 4
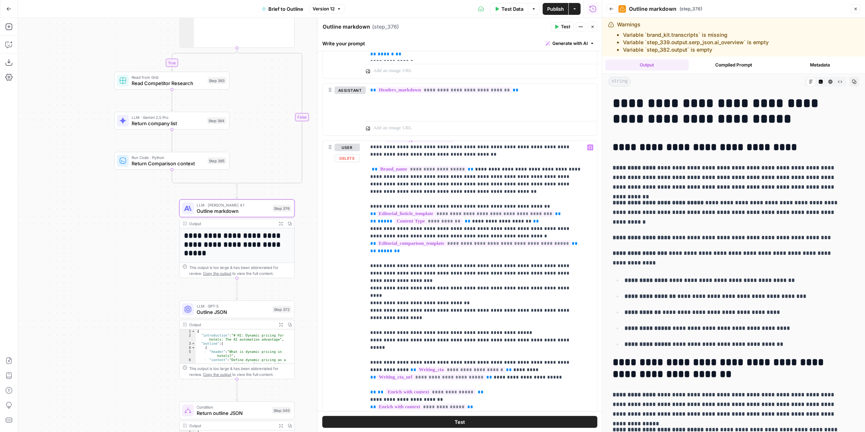
scroll to position [435, 0]
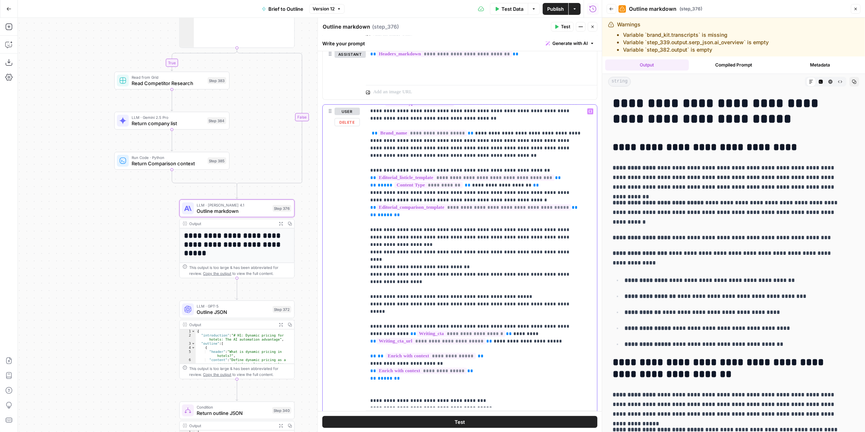
click at [385, 254] on p "**********" at bounding box center [476, 196] width 212 height 417
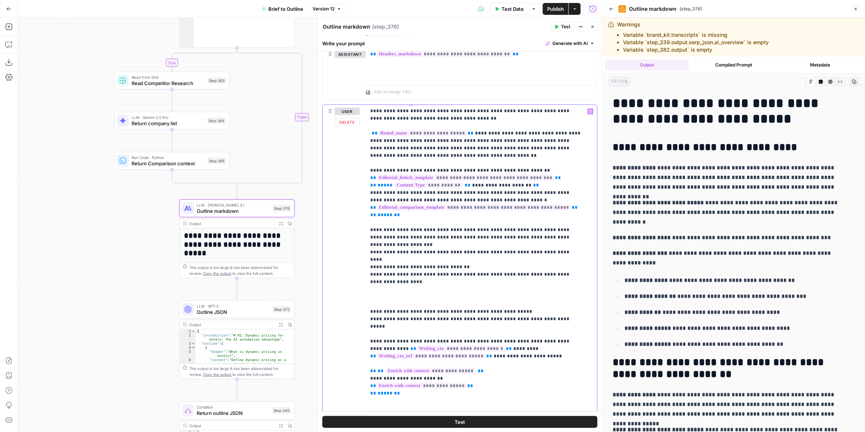
click at [387, 253] on p "**********" at bounding box center [476, 203] width 212 height 431
click at [384, 260] on p "**********" at bounding box center [476, 203] width 212 height 431
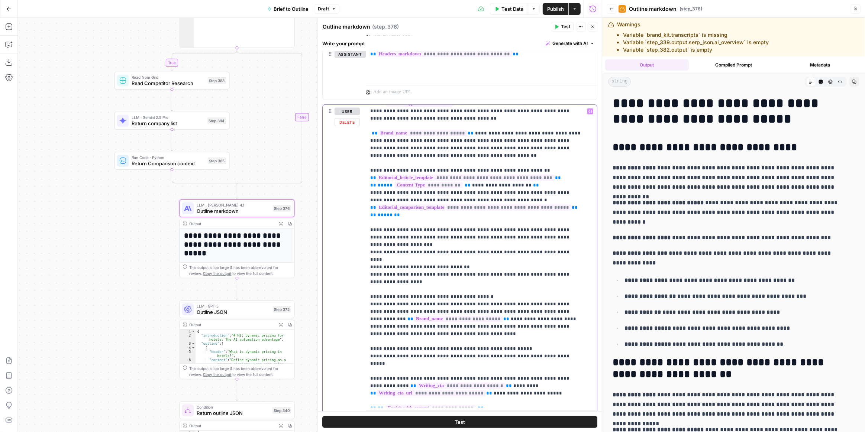
drag, startPoint x: 370, startPoint y: 308, endPoint x: 397, endPoint y: 309, distance: 27.2
click at [397, 309] on div "**********" at bounding box center [479, 256] width 226 height 303
copy p "**********"
click at [378, 252] on p "**********" at bounding box center [476, 222] width 212 height 469
paste div
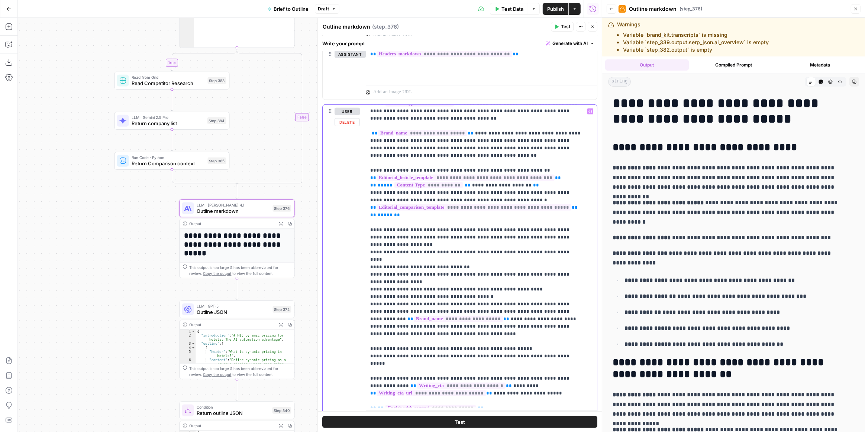
click at [370, 252] on p "**********" at bounding box center [476, 222] width 212 height 469
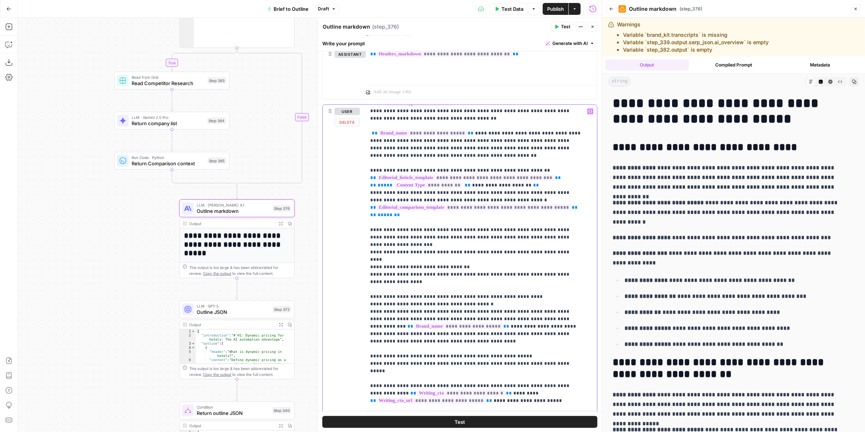
drag, startPoint x: 373, startPoint y: 266, endPoint x: 369, endPoint y: 265, distance: 3.8
click at [369, 265] on div "**********" at bounding box center [479, 256] width 226 height 303
click at [373, 270] on p "**********" at bounding box center [476, 226] width 212 height 476
drag, startPoint x: 376, startPoint y: 272, endPoint x: 369, endPoint y: 272, distance: 6.7
click at [369, 272] on div "**********" at bounding box center [479, 256] width 226 height 303
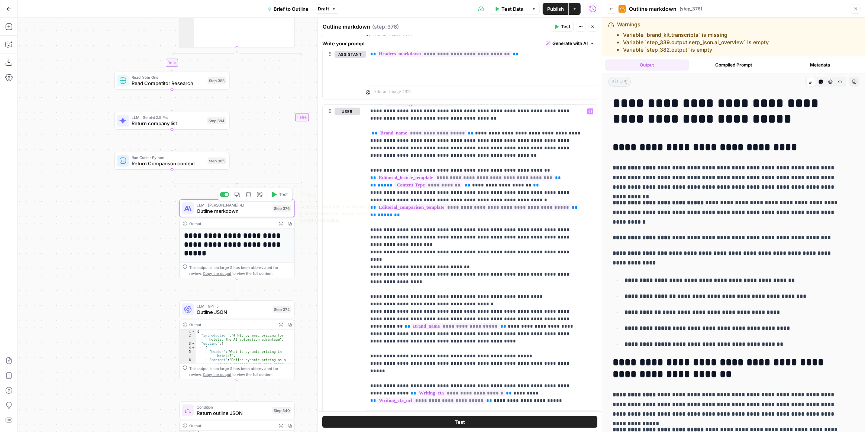
click at [277, 198] on button "Test" at bounding box center [279, 195] width 23 height 10
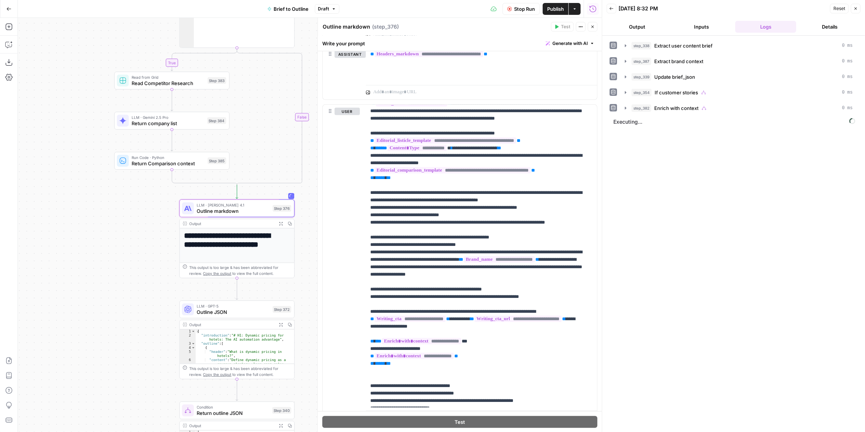
click at [645, 32] on header "Back 10/08/25 at 8:32 PM Reset Close Output Inputs Logs Details" at bounding box center [733, 18] width 263 height 36
click at [647, 26] on button "Output" at bounding box center [637, 27] width 61 height 12
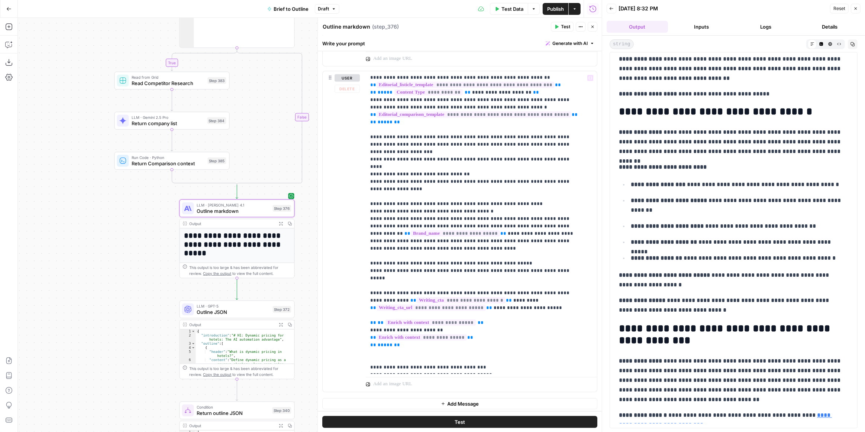
scroll to position [1545, 0]
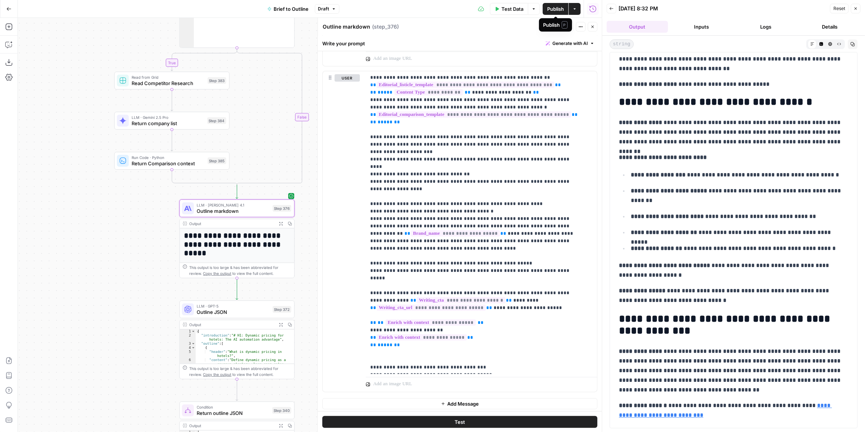
click at [552, 10] on span "Publish" at bounding box center [555, 8] width 17 height 7
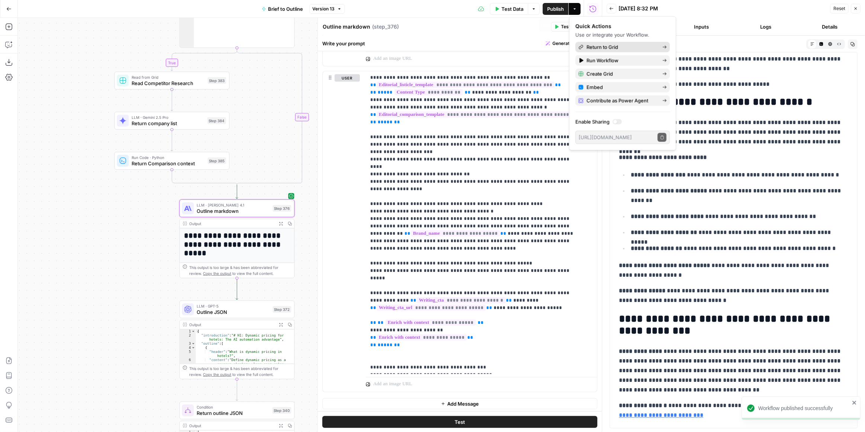
click at [597, 45] on span "Return to Grid" at bounding box center [622, 47] width 70 height 7
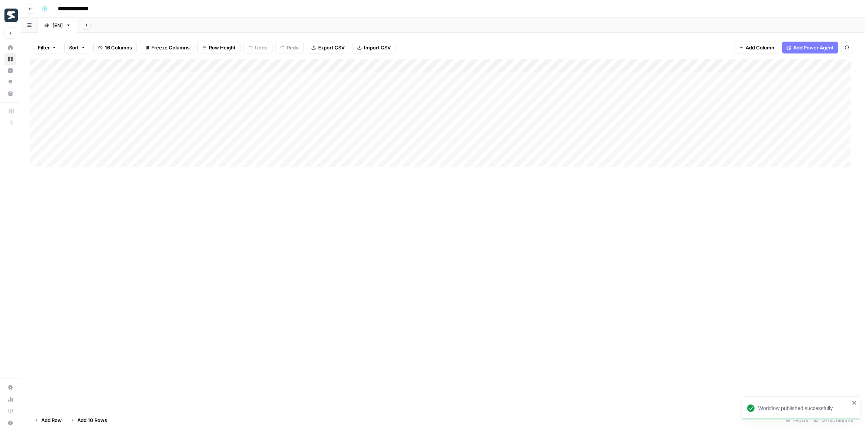
click at [572, 89] on div "Add Column" at bounding box center [443, 116] width 826 height 113
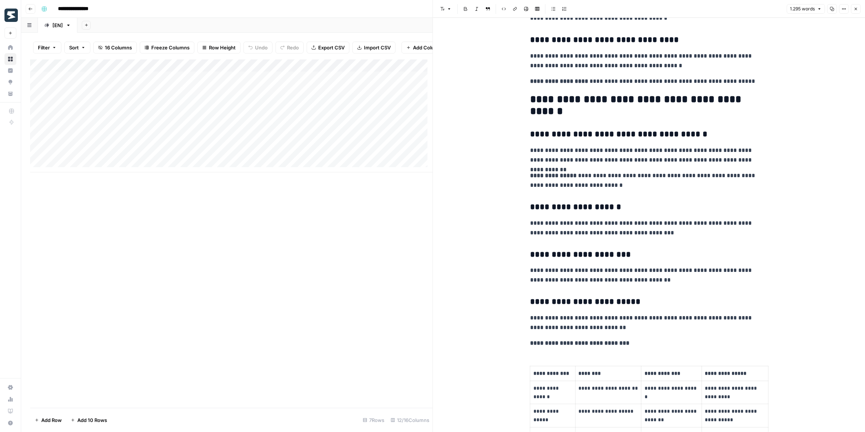
scroll to position [1987, 0]
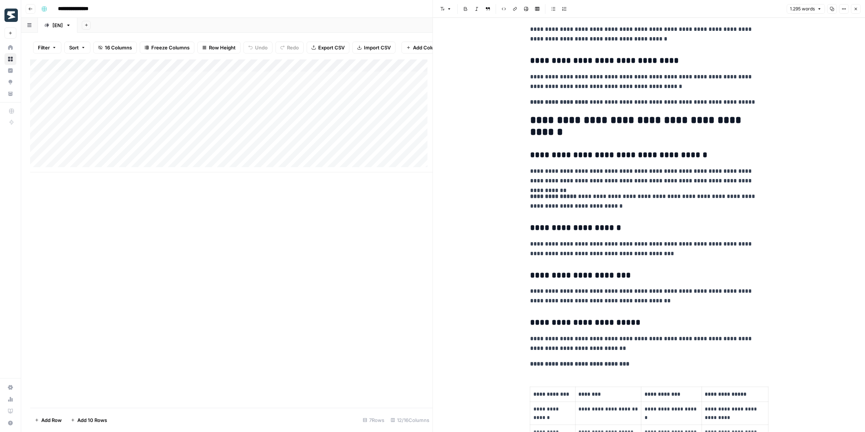
click at [856, 7] on icon "button" at bounding box center [856, 9] width 4 height 4
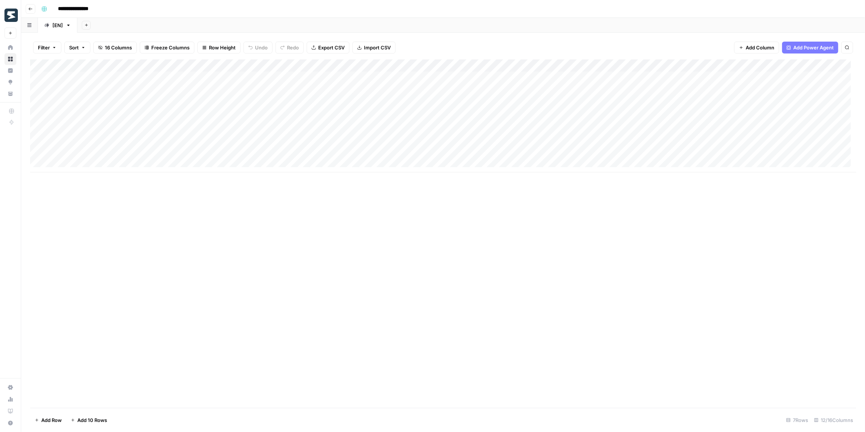
click at [556, 78] on div "Add Column" at bounding box center [443, 116] width 826 height 113
click at [557, 91] on div "Add Column" at bounding box center [443, 116] width 826 height 113
click at [654, 94] on div "Add Column" at bounding box center [443, 116] width 826 height 113
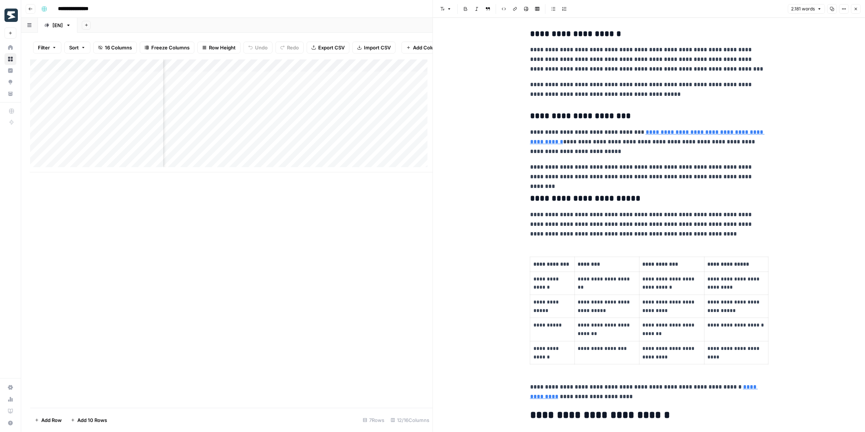
scroll to position [2693, 0]
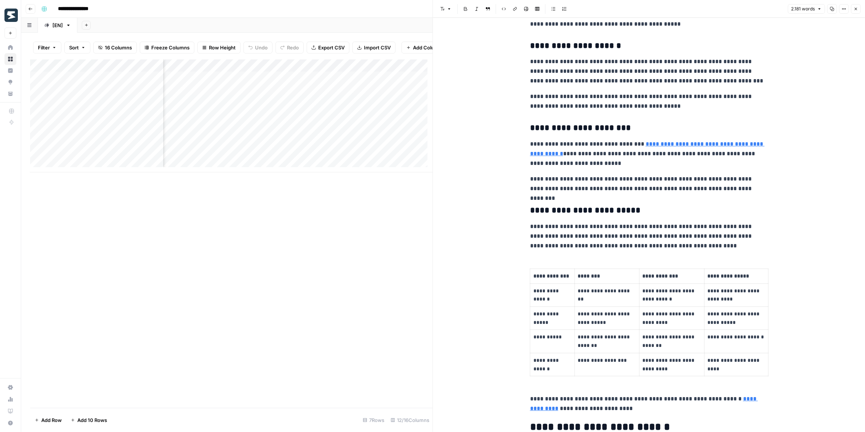
click at [858, 8] on icon "button" at bounding box center [856, 9] width 4 height 4
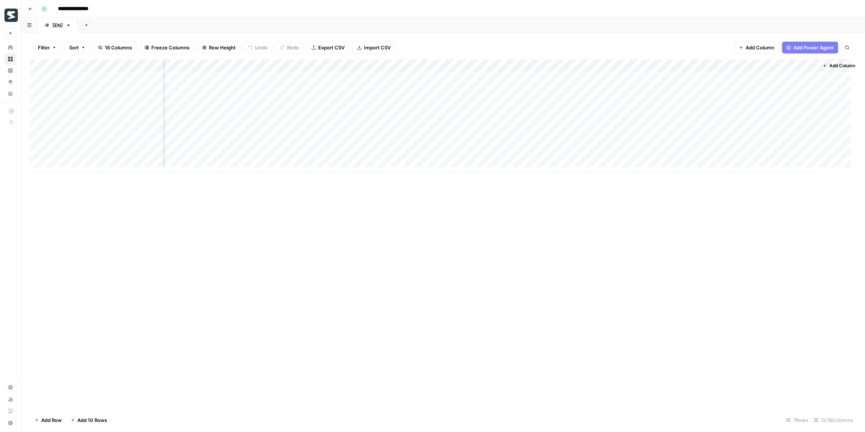
scroll to position [0, 96]
click at [450, 78] on div "Add Column" at bounding box center [443, 116] width 826 height 113
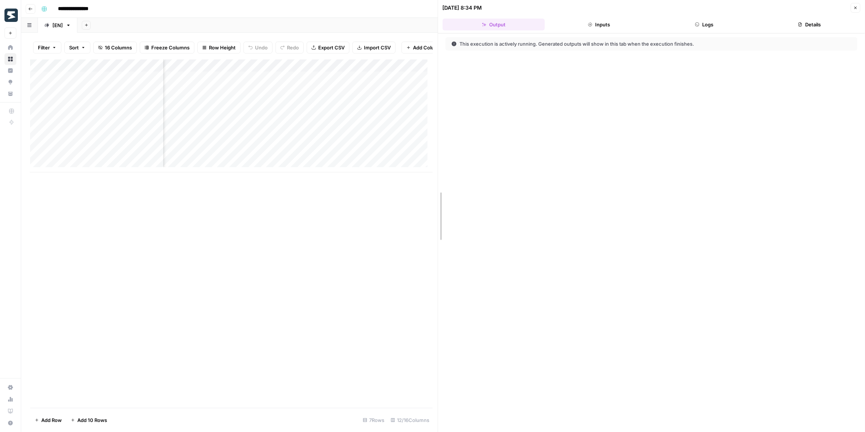
drag, startPoint x: 433, startPoint y: 205, endPoint x: 600, endPoint y: 191, distance: 167.5
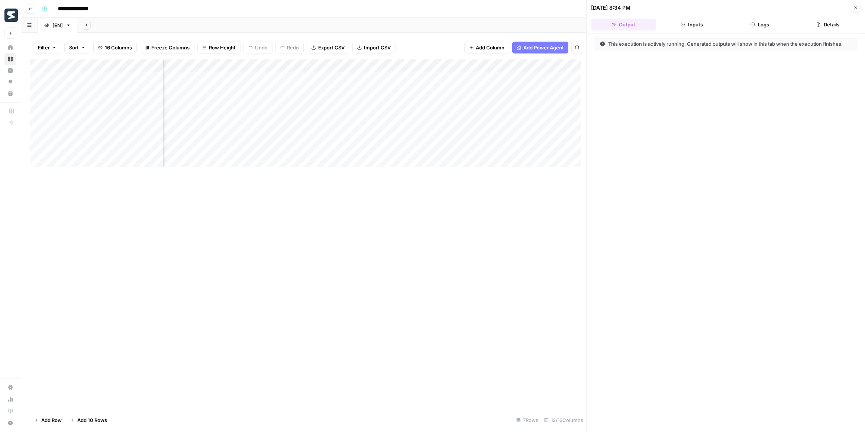
click at [774, 25] on button "Logs" at bounding box center [760, 25] width 65 height 12
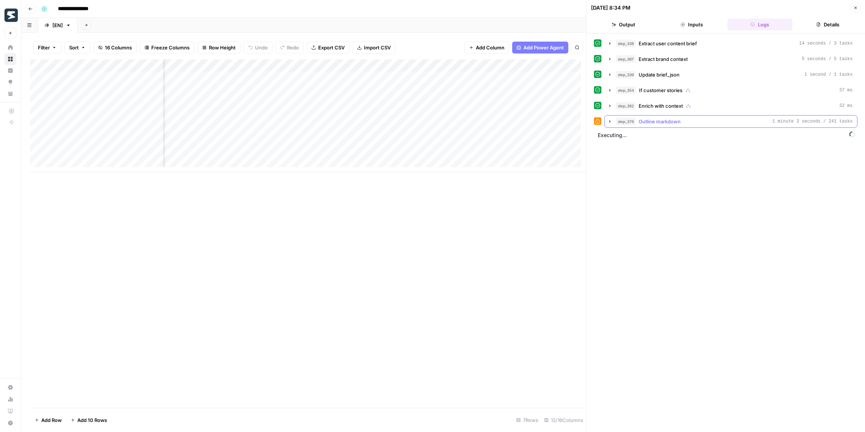
click at [613, 121] on button "step_376 Outline markdown 1 minute 3 seconds / 241 tasks" at bounding box center [731, 122] width 253 height 12
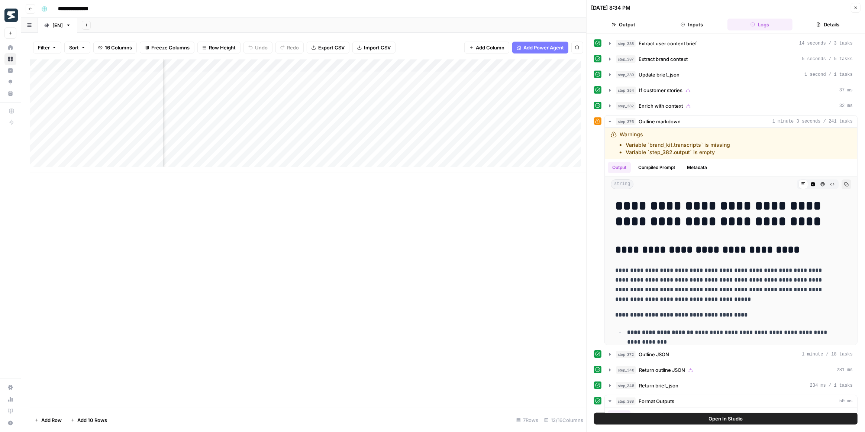
click at [510, 78] on div "Add Column" at bounding box center [308, 116] width 556 height 113
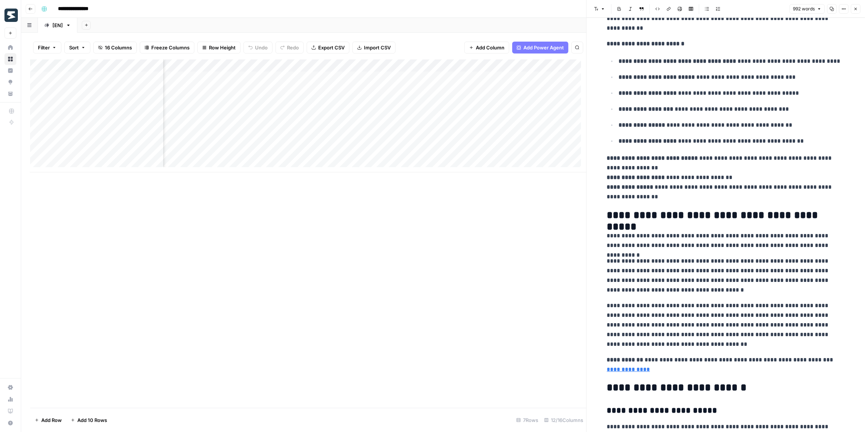
scroll to position [1595, 0]
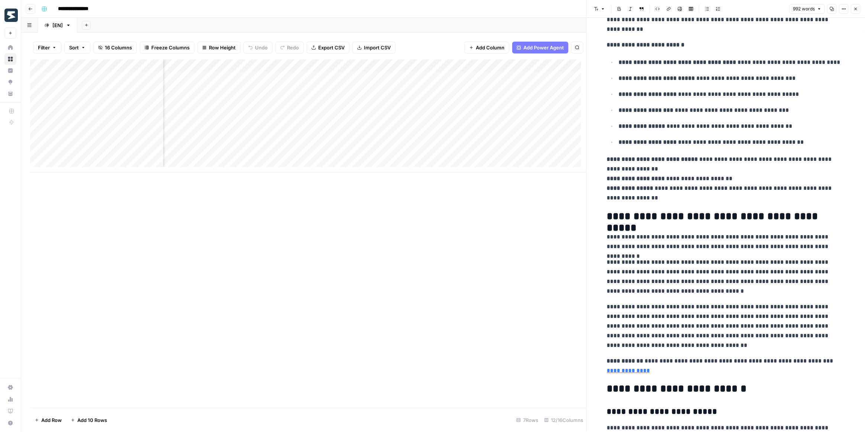
click at [452, 89] on div "Add Column" at bounding box center [308, 116] width 556 height 113
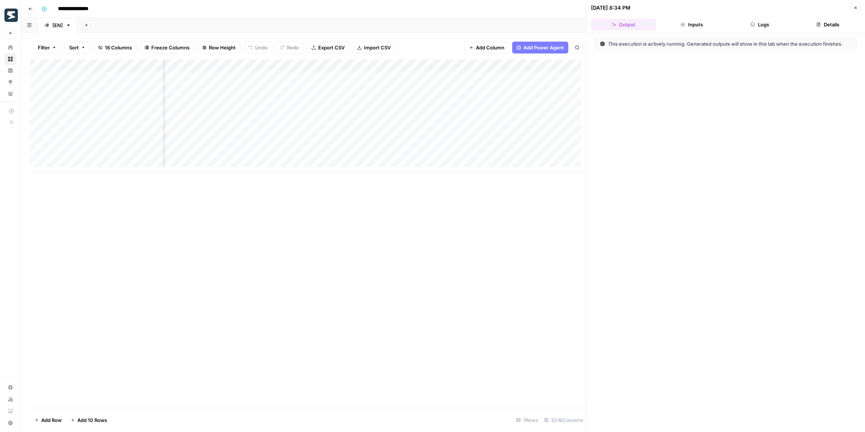
click at [752, 26] on icon "button" at bounding box center [753, 24] width 4 height 4
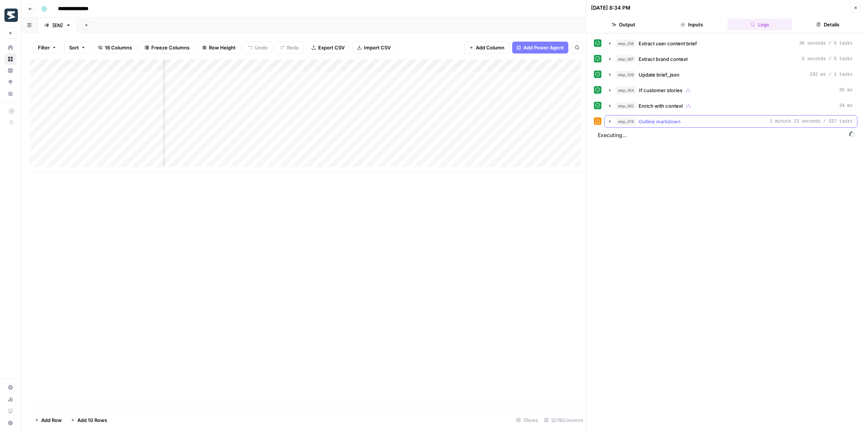
click at [610, 121] on icon "button" at bounding box center [610, 122] width 6 height 6
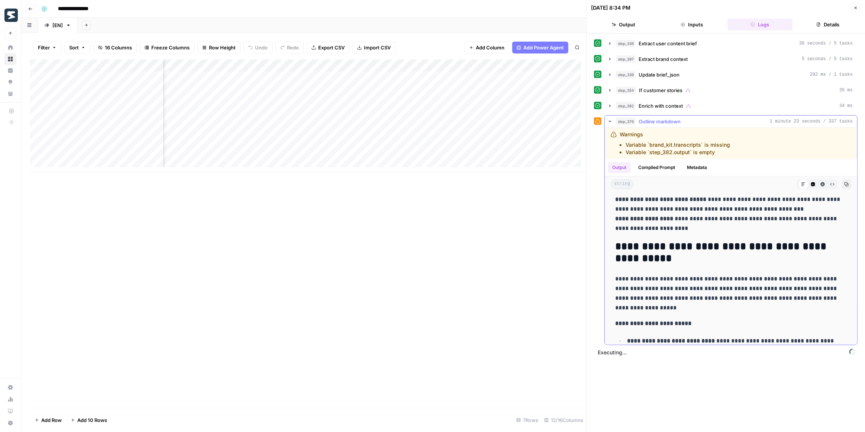
scroll to position [135, 0]
click at [845, 183] on icon "button" at bounding box center [847, 184] width 4 height 4
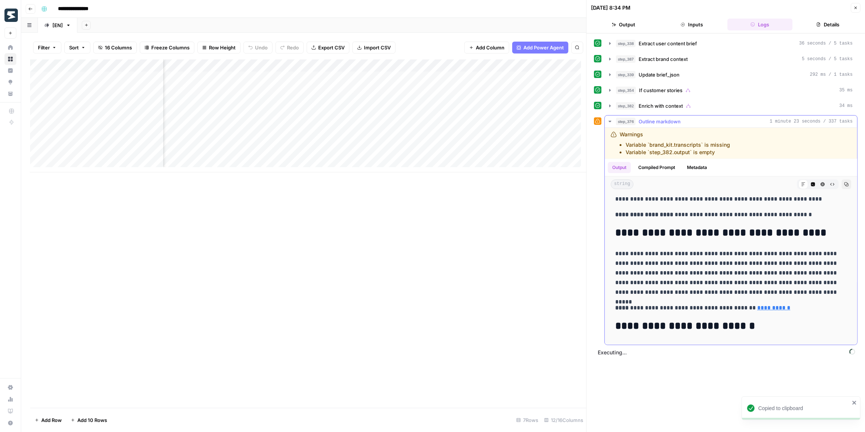
scroll to position [2810, 0]
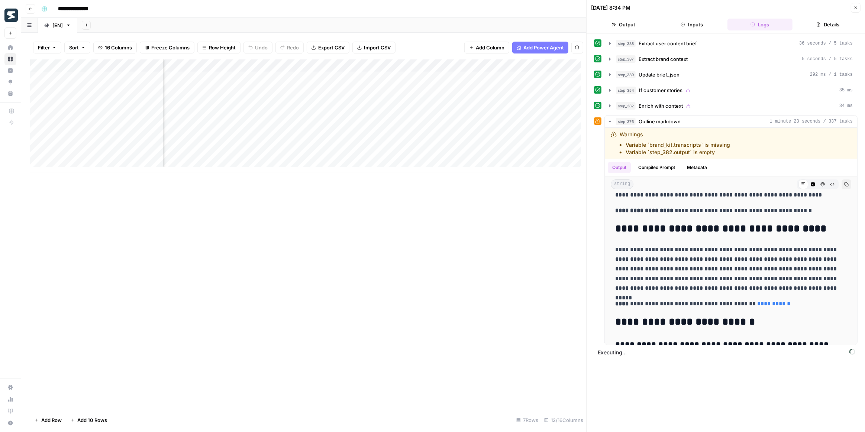
click at [853, 6] on button "Close" at bounding box center [856, 8] width 10 height 10
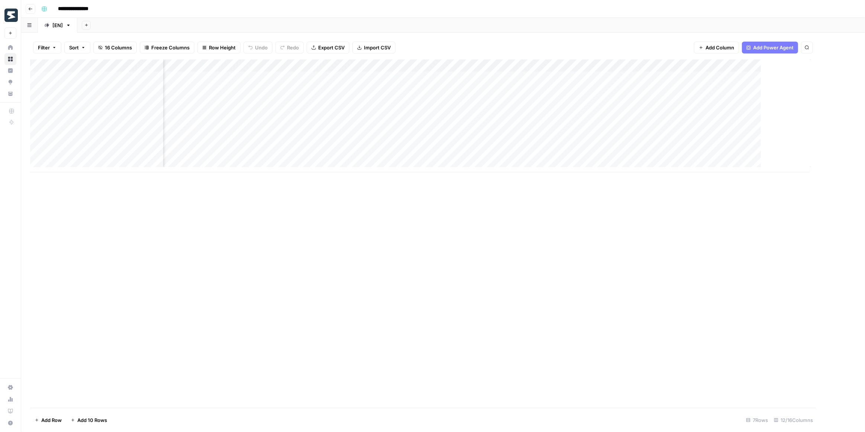
scroll to position [0, 87]
click at [520, 78] on div "Add Column" at bounding box center [443, 116] width 826 height 113
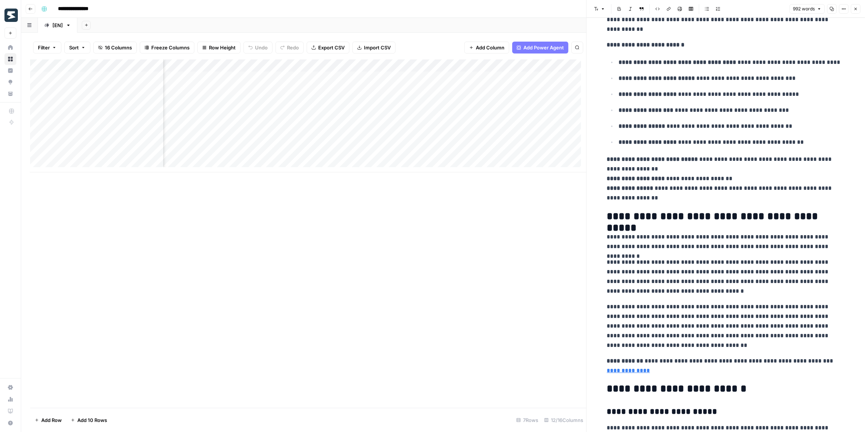
scroll to position [1599, 0]
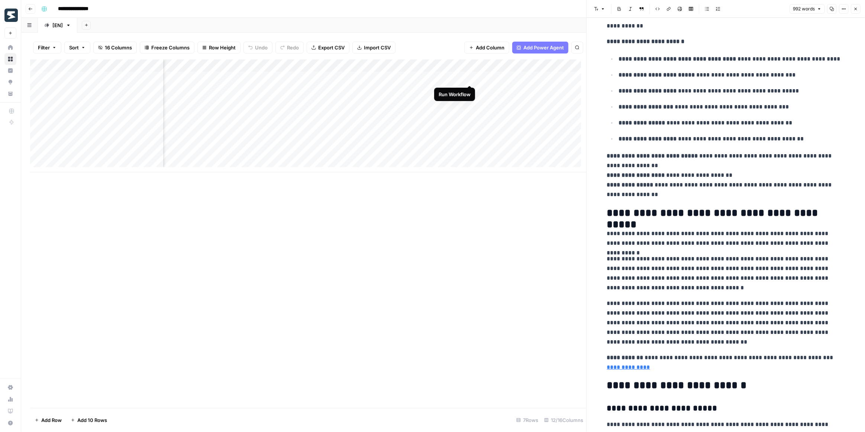
click at [468, 76] on div "Add Column" at bounding box center [308, 116] width 556 height 113
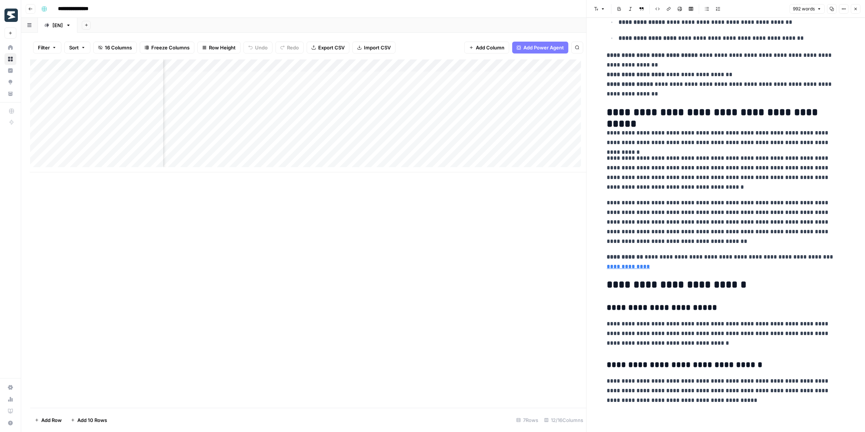
scroll to position [0, 250]
click at [298, 77] on div "Add Column" at bounding box center [308, 116] width 556 height 113
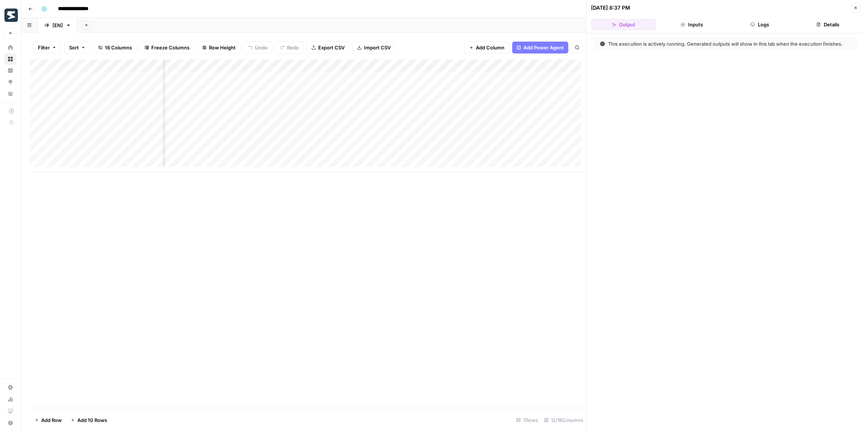
click at [765, 28] on button "Logs" at bounding box center [760, 25] width 65 height 12
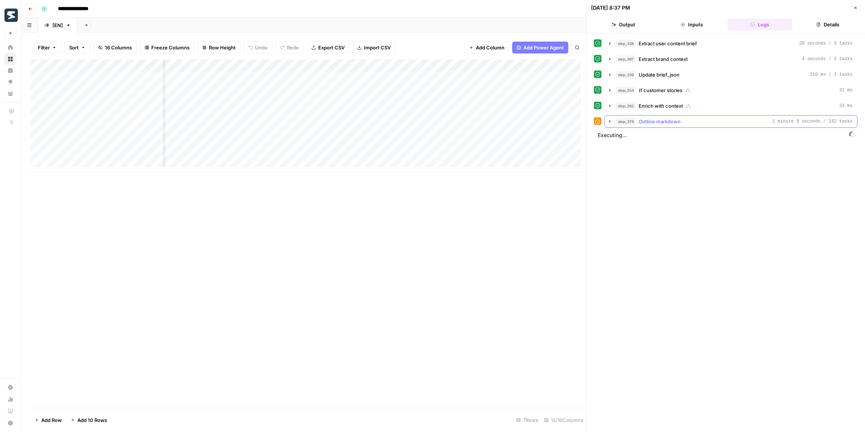
click at [610, 121] on icon "button" at bounding box center [610, 122] width 6 height 6
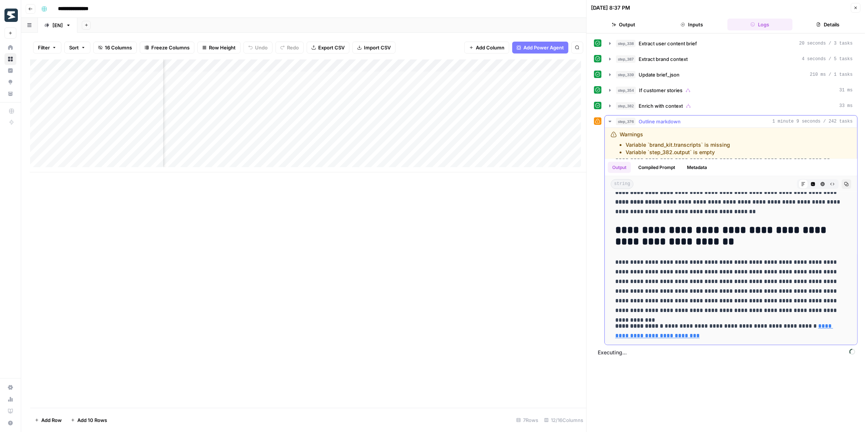
scroll to position [1513, 0]
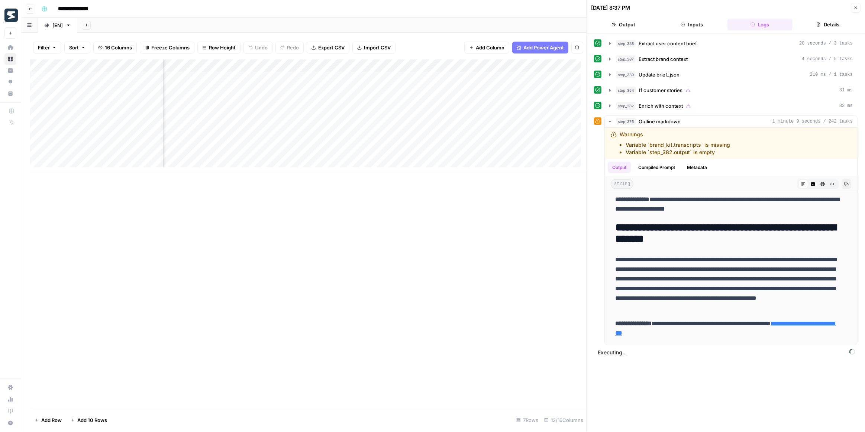
click at [352, 88] on div "Add Column" at bounding box center [308, 116] width 556 height 113
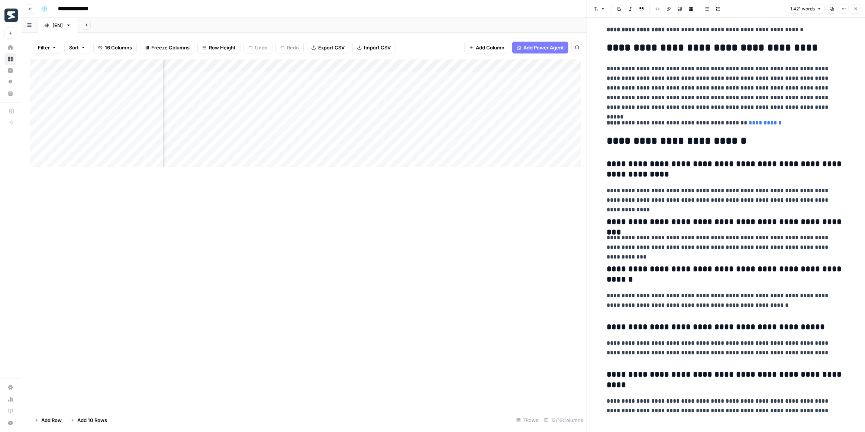
scroll to position [2799, 0]
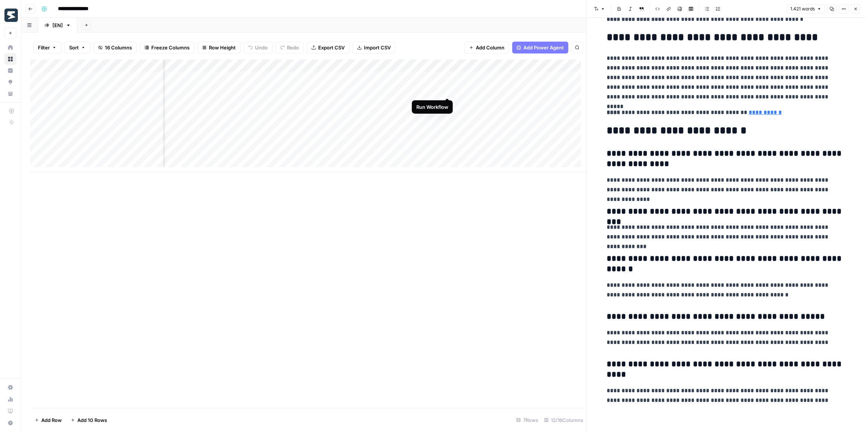
click at [448, 89] on div "Add Column" at bounding box center [308, 116] width 556 height 113
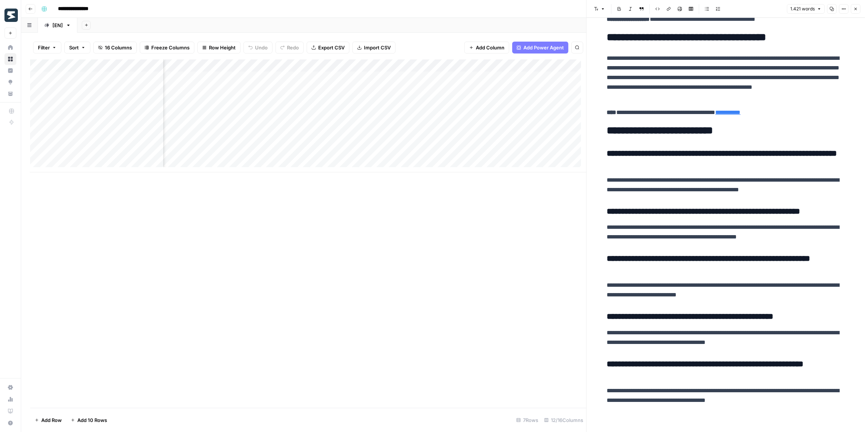
click at [392, 184] on div "Add Column" at bounding box center [308, 234] width 556 height 349
click at [366, 76] on div "Add Column" at bounding box center [308, 116] width 556 height 113
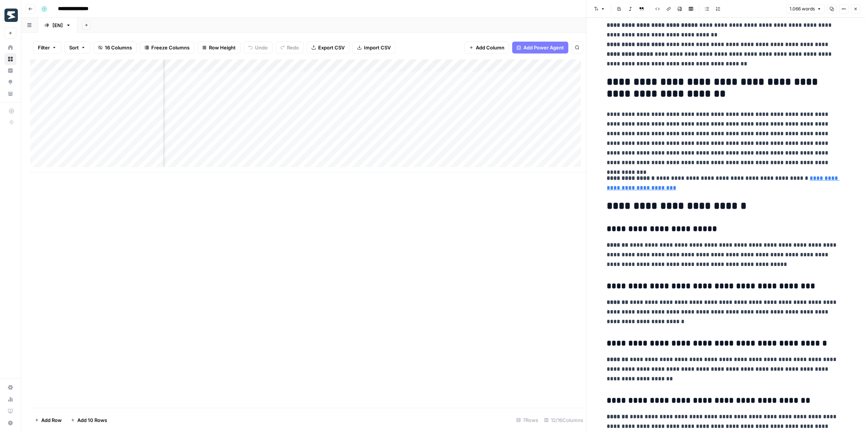
scroll to position [1453, 0]
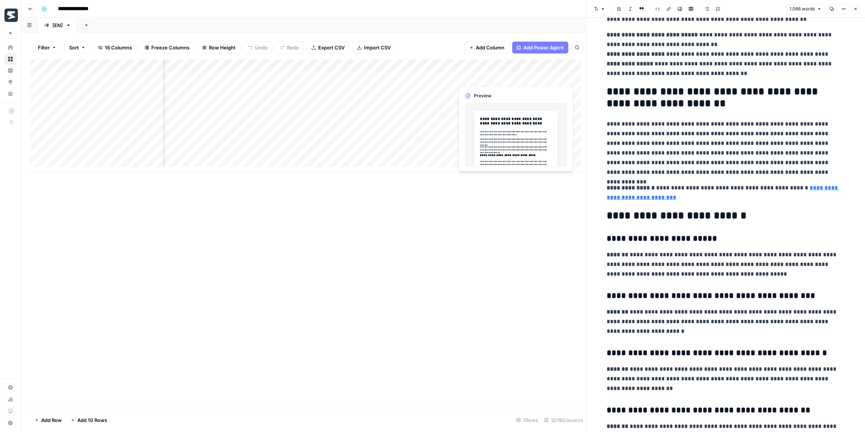
click at [493, 79] on div "Add Column" at bounding box center [308, 116] width 556 height 113
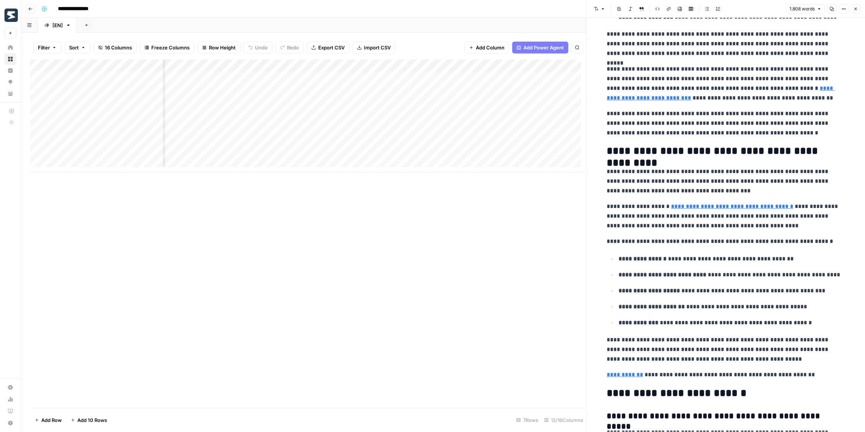
scroll to position [1917, 0]
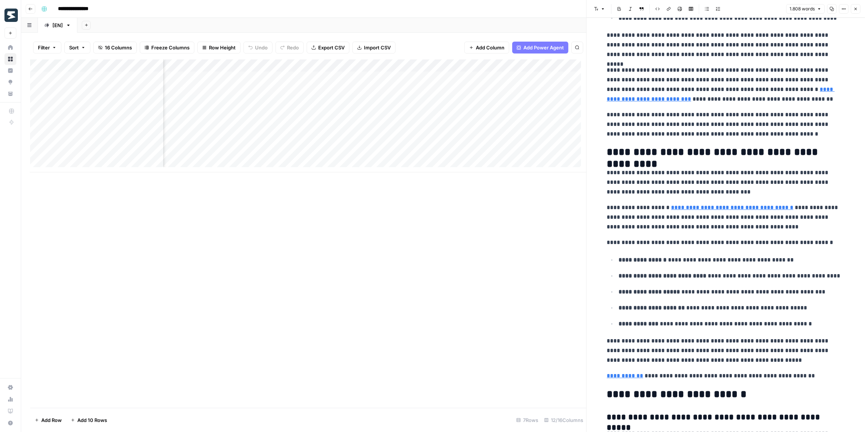
drag, startPoint x: 460, startPoint y: 173, endPoint x: 505, endPoint y: 174, distance: 44.6
click at [505, 174] on div "Add Column" at bounding box center [308, 234] width 556 height 349
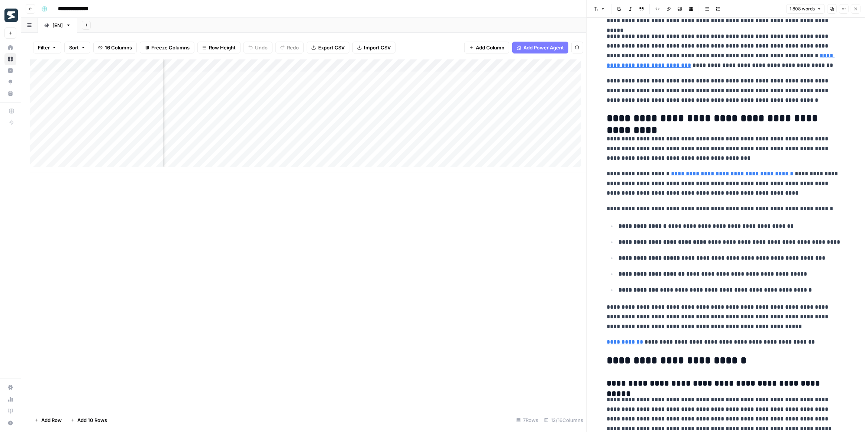
scroll to position [0, 274]
click at [415, 77] on div "Add Column" at bounding box center [308, 116] width 556 height 113
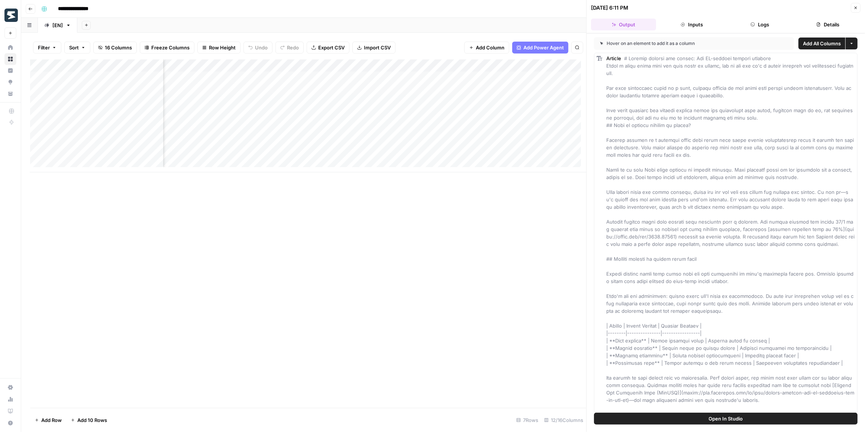
click at [753, 23] on icon "button" at bounding box center [753, 24] width 4 height 4
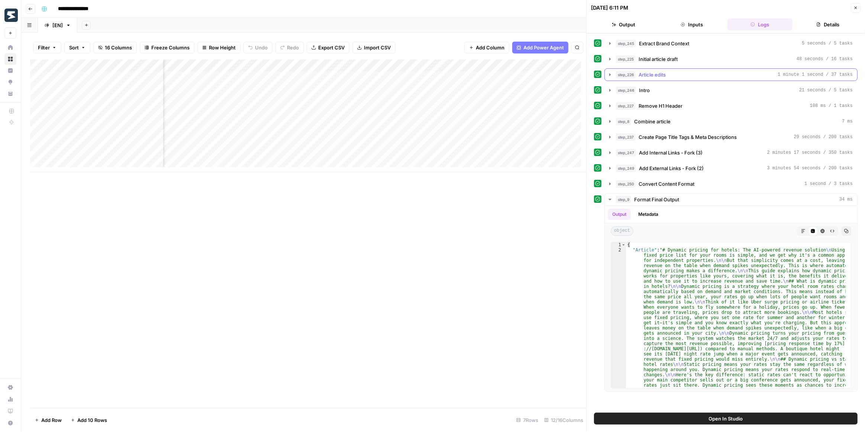
click at [611, 73] on icon "button" at bounding box center [610, 75] width 6 height 6
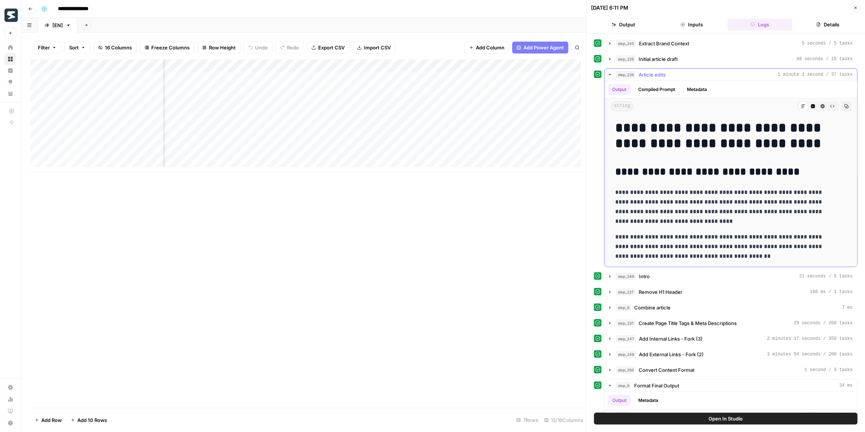
click at [611, 74] on icon "button" at bounding box center [610, 74] width 3 height 1
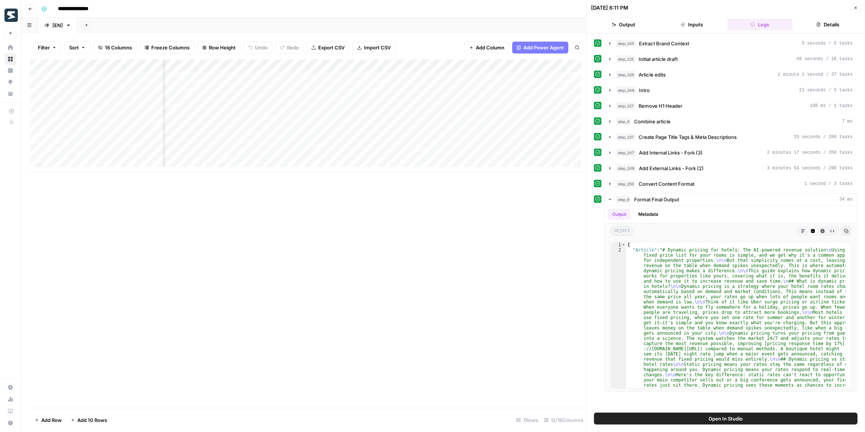
scroll to position [0, 293]
click at [608, 197] on icon "button" at bounding box center [610, 200] width 6 height 6
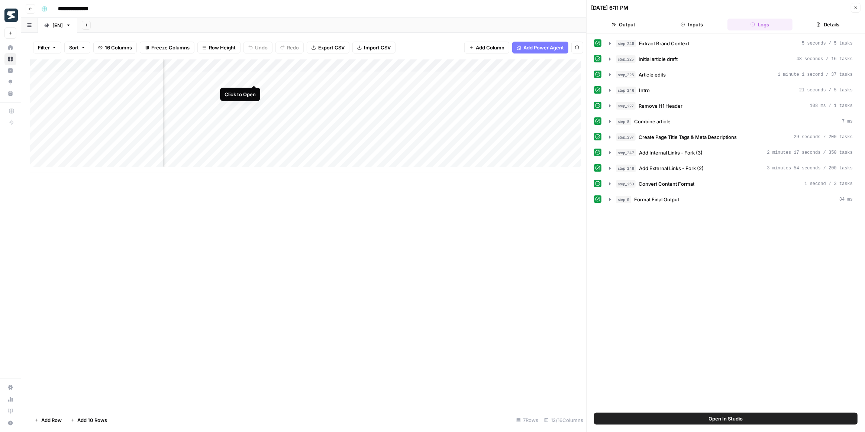
click at [254, 76] on div "Add Column" at bounding box center [308, 116] width 556 height 113
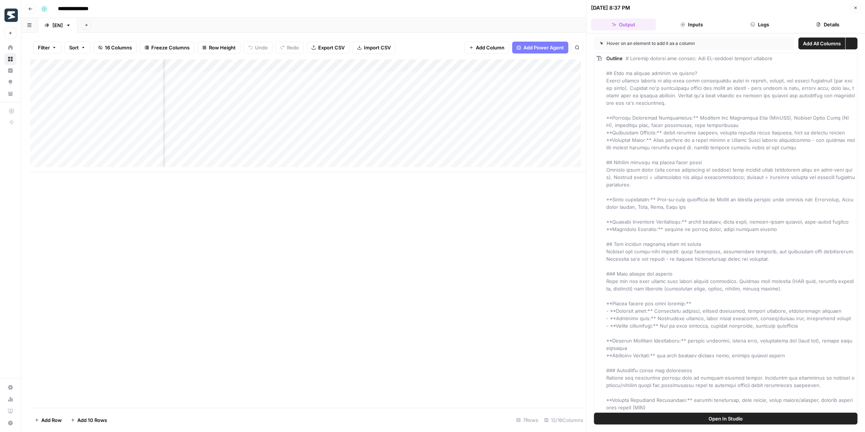
click at [758, 25] on button "Logs" at bounding box center [760, 25] width 65 height 12
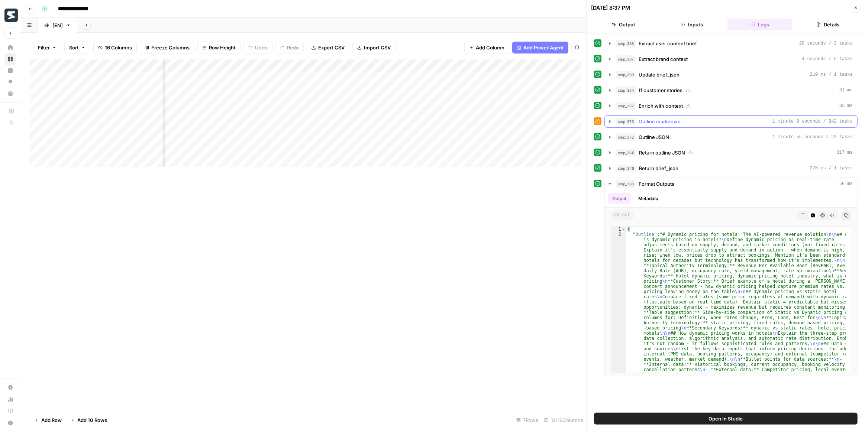
click at [609, 120] on icon "button" at bounding box center [610, 122] width 6 height 6
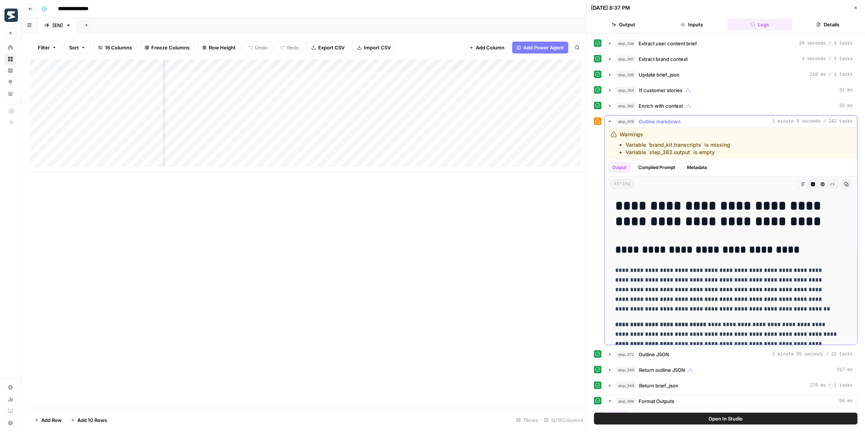
click at [607, 121] on icon "button" at bounding box center [610, 122] width 6 height 6
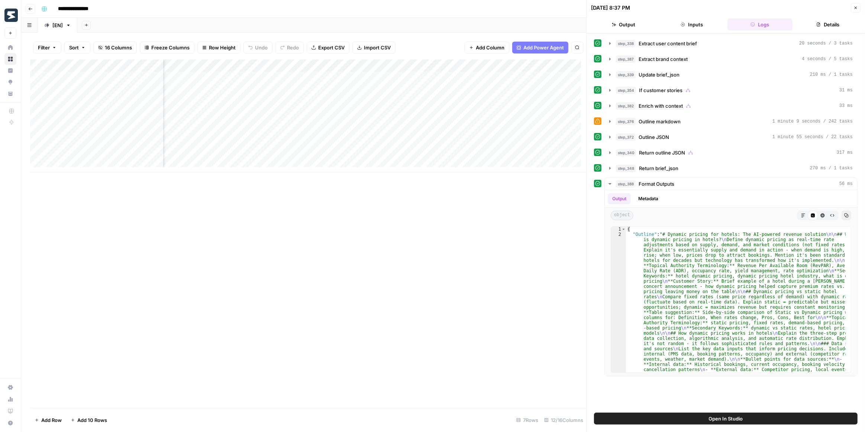
click at [314, 91] on div "Add Column" at bounding box center [308, 116] width 556 height 113
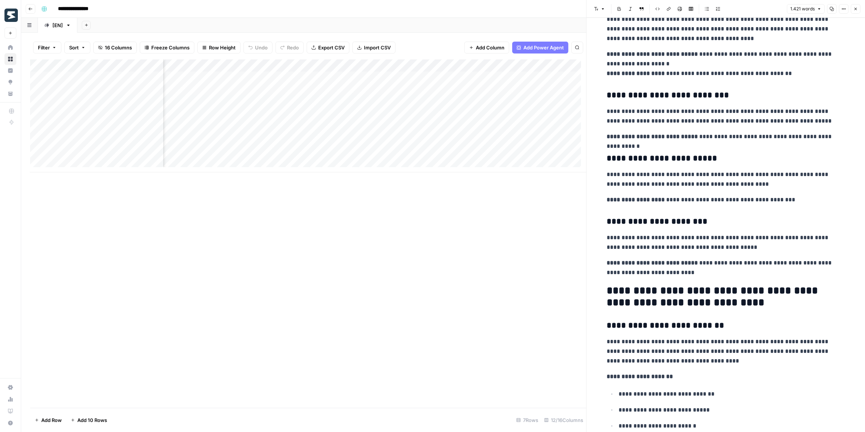
scroll to position [1634, 0]
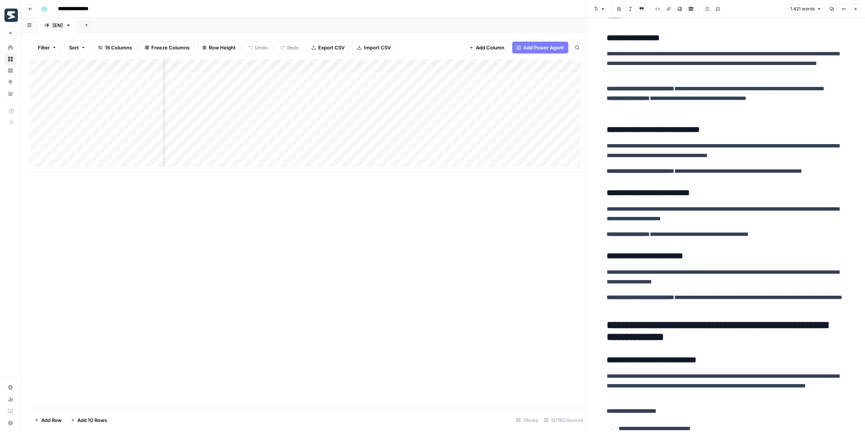
click at [456, 69] on div "Add Column" at bounding box center [308, 116] width 556 height 113
click at [453, 48] on div "Filter Sort 16 Columns Freeze Columns Row Height Undo Redo Export CSV Import CS…" at bounding box center [308, 48] width 556 height 24
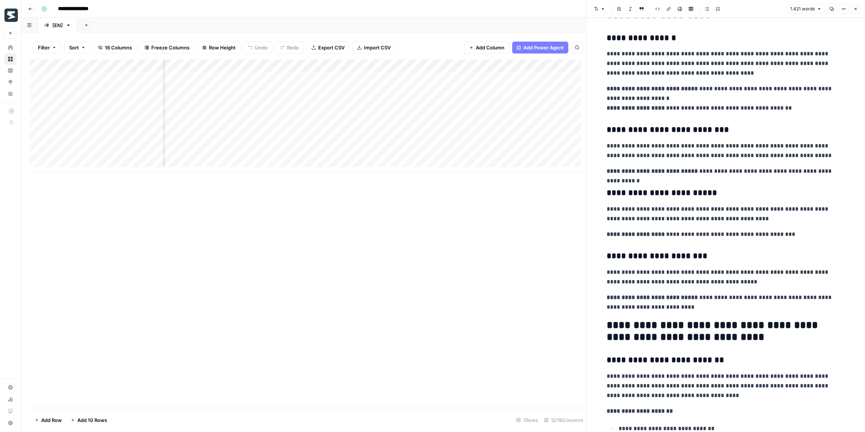
click at [444, 76] on div "Add Column" at bounding box center [308, 116] width 556 height 113
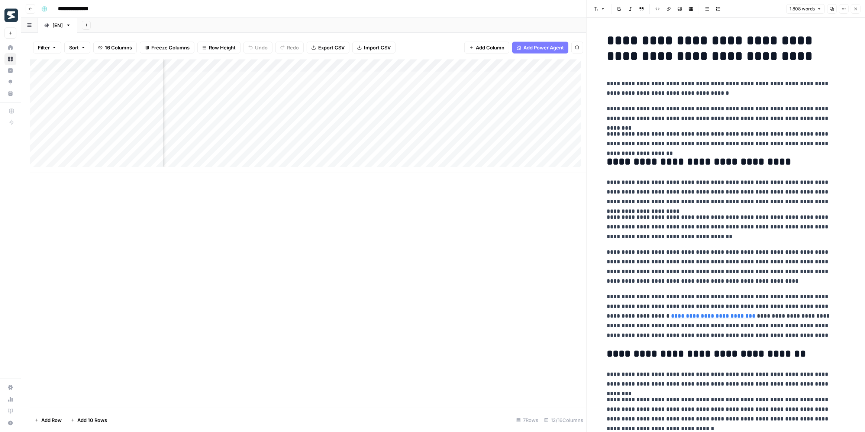
click at [296, 87] on div "Add Column" at bounding box center [308, 116] width 556 height 113
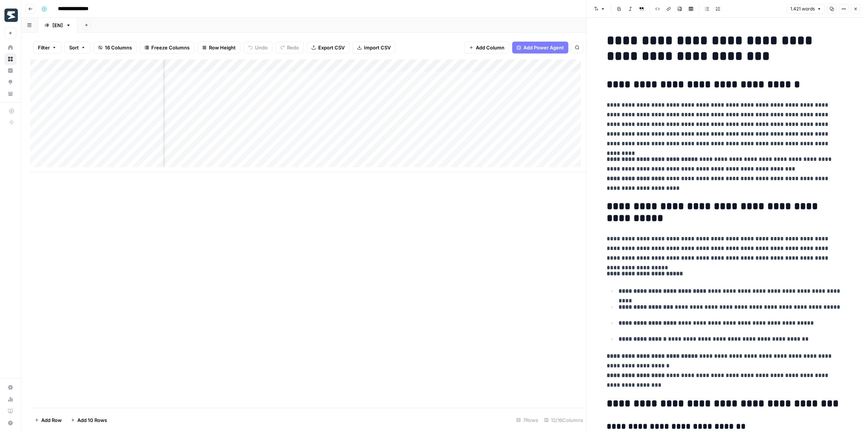
click at [393, 90] on div "Add Column" at bounding box center [308, 116] width 556 height 113
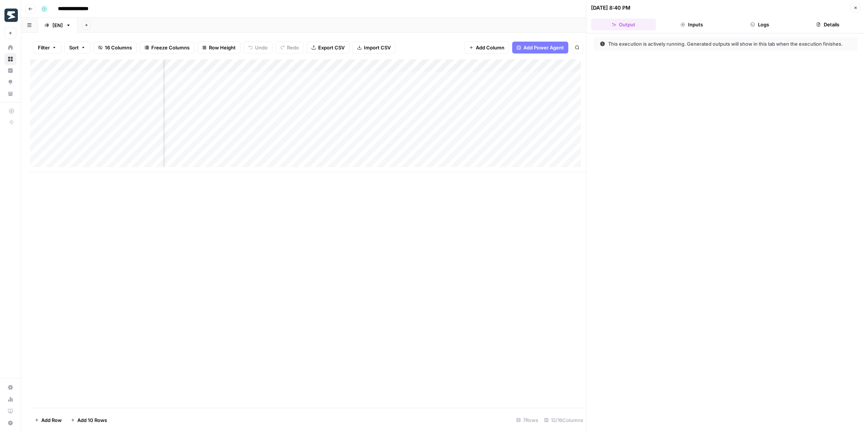
click at [777, 26] on button "Logs" at bounding box center [760, 25] width 65 height 12
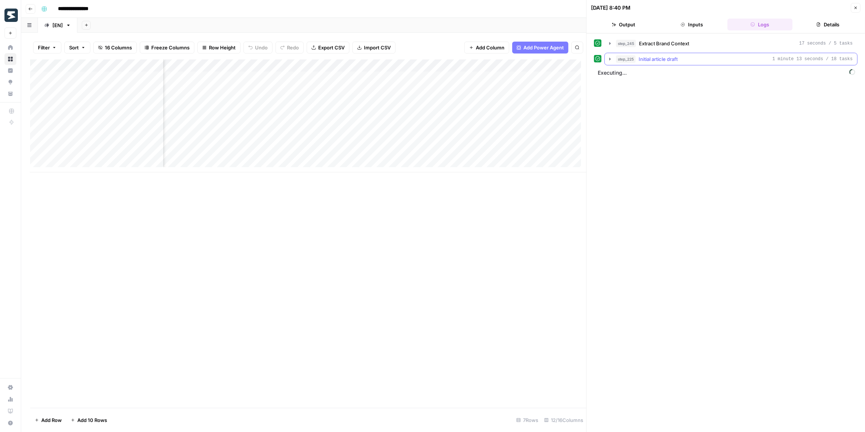
click at [610, 61] on button "step_225 Initial article draft 1 minute 13 seconds / 18 tasks" at bounding box center [731, 59] width 253 height 12
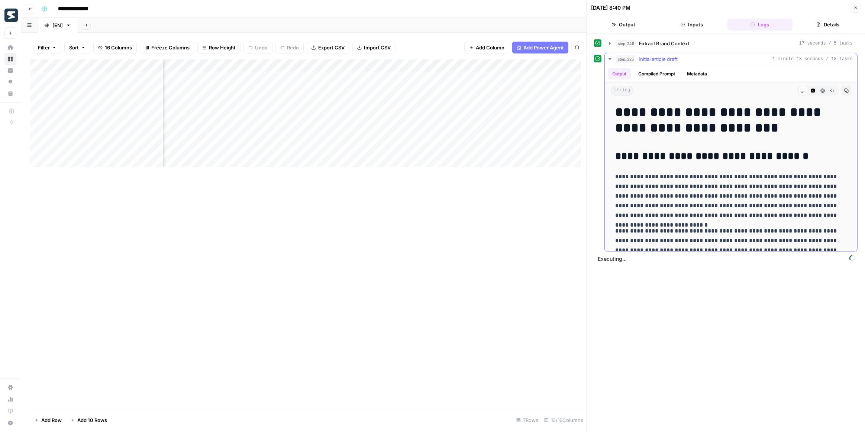
click at [611, 57] on icon "button" at bounding box center [610, 59] width 6 height 6
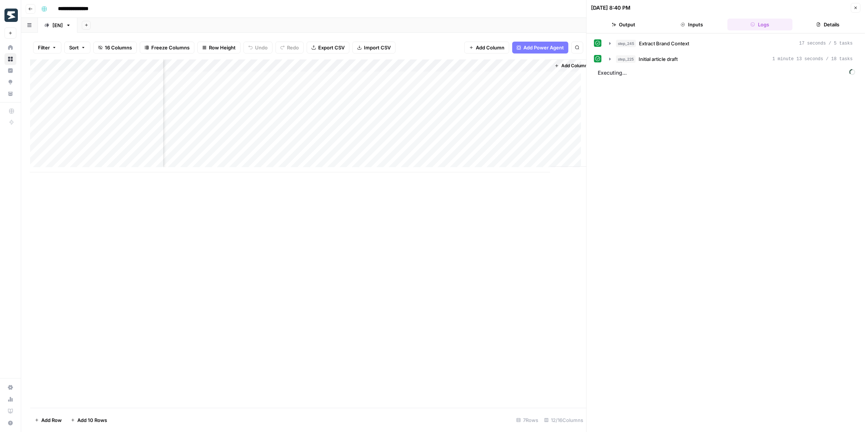
scroll to position [0, 366]
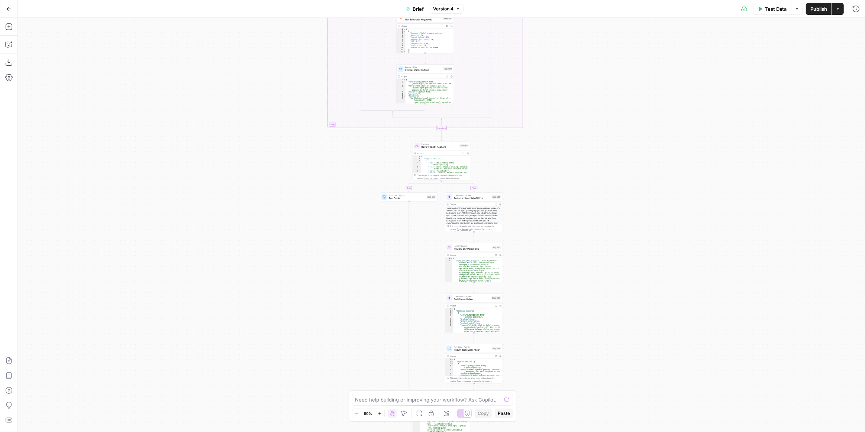
click at [517, 109] on div "true false true false true false true false true false Workflow Input Settings …" at bounding box center [442, 225] width 848 height 415
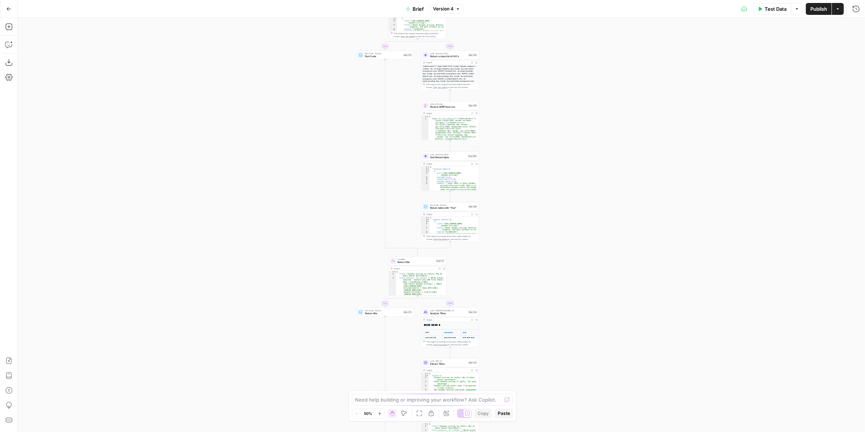
click at [526, 104] on div "true false true false true false true false true false Workflow Input Settings …" at bounding box center [442, 225] width 848 height 415
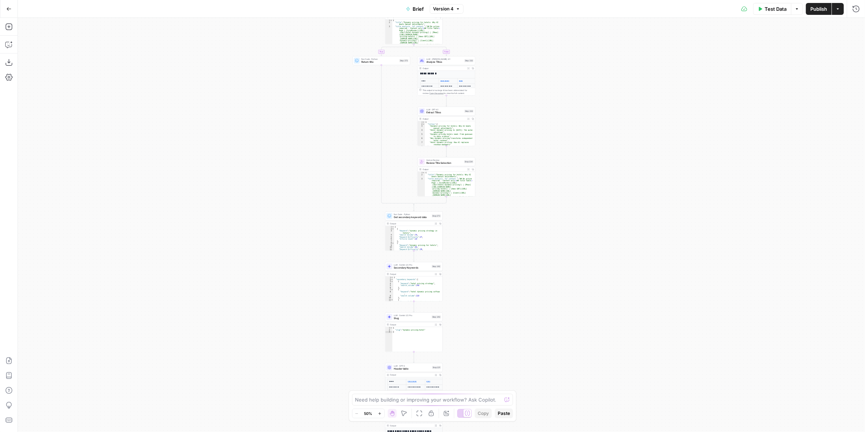
drag, startPoint x: 519, startPoint y: 235, endPoint x: 520, endPoint y: 116, distance: 119.0
click at [520, 114] on div "true false true false true false true false true false Workflow Input Settings …" at bounding box center [442, 225] width 848 height 415
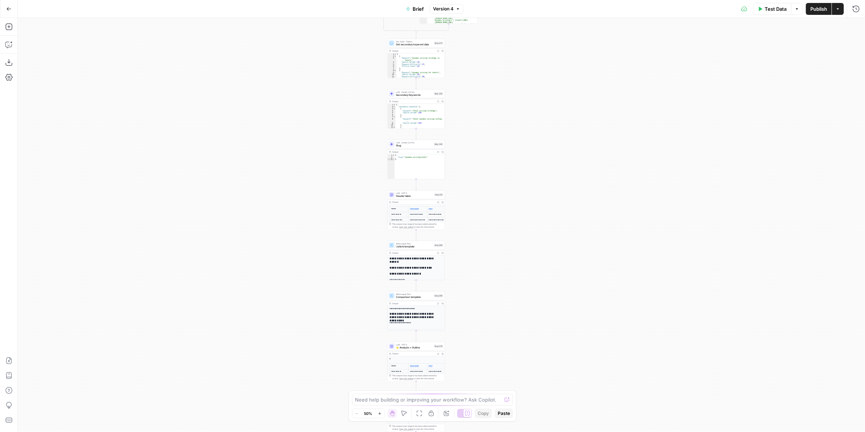
drag, startPoint x: 494, startPoint y: 246, endPoint x: 493, endPoint y: 118, distance: 128.3
click at [493, 118] on div "true false true false true false true false true false Workflow Input Settings …" at bounding box center [442, 225] width 848 height 415
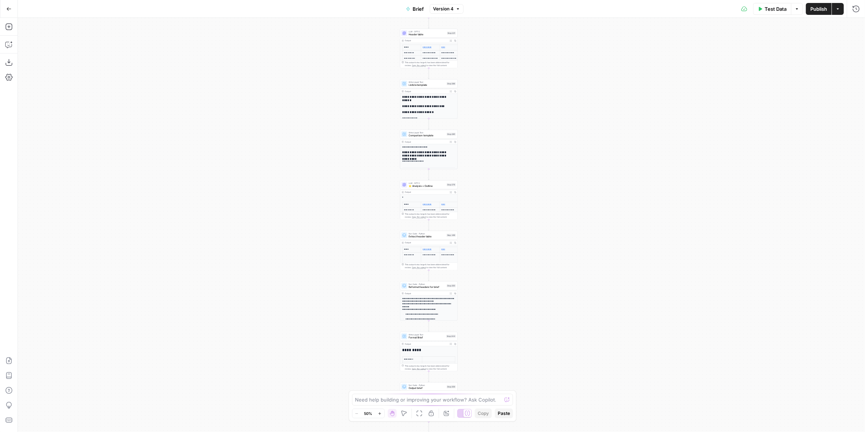
drag, startPoint x: 471, startPoint y: 231, endPoint x: 477, endPoint y: 119, distance: 111.8
click at [478, 117] on div "true false true false true false true false true false Workflow Input Settings …" at bounding box center [442, 225] width 848 height 415
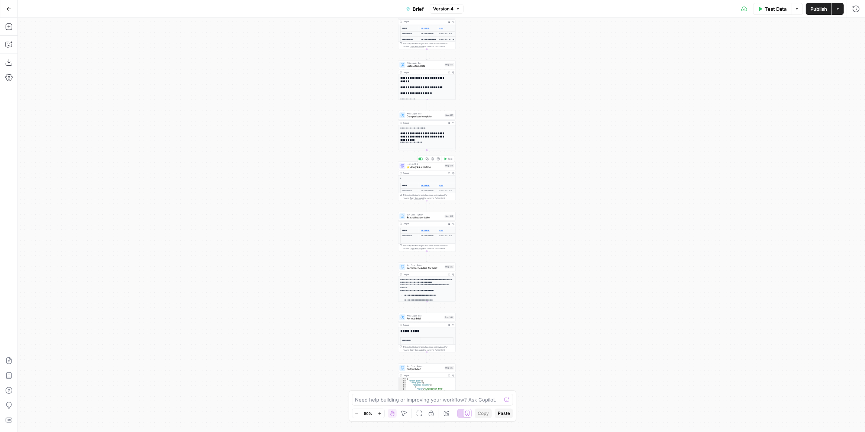
click at [424, 164] on span "LLM · GPT-5" at bounding box center [425, 164] width 36 height 3
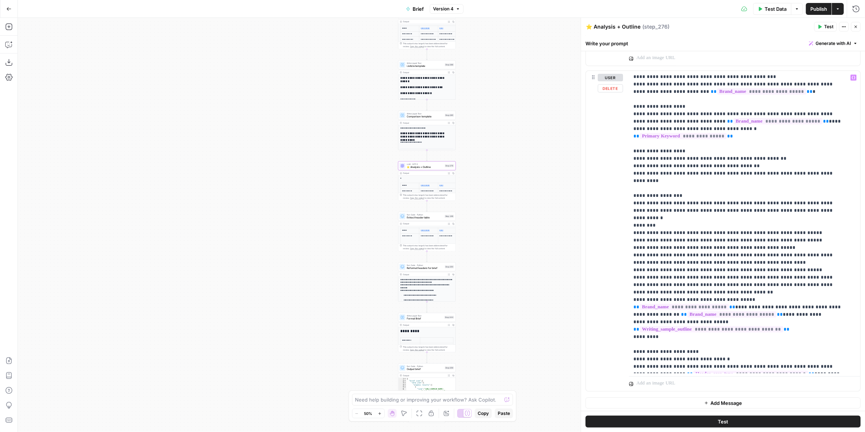
scroll to position [888, 0]
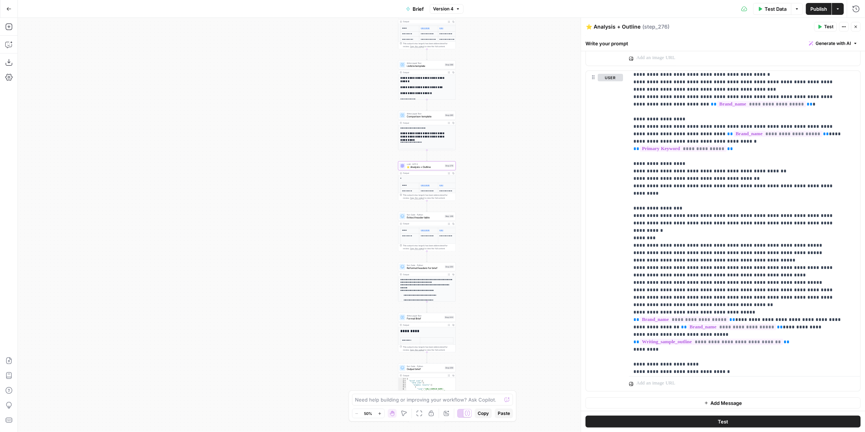
click at [457, 9] on icon "button" at bounding box center [458, 9] width 4 height 4
click at [471, 48] on div "2 days ago by Nicolas Fernandez" at bounding box center [492, 50] width 113 height 7
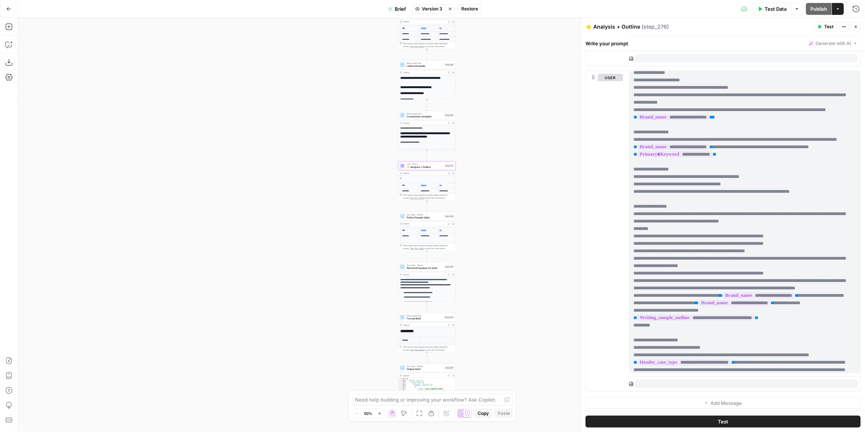
scroll to position [800, 0]
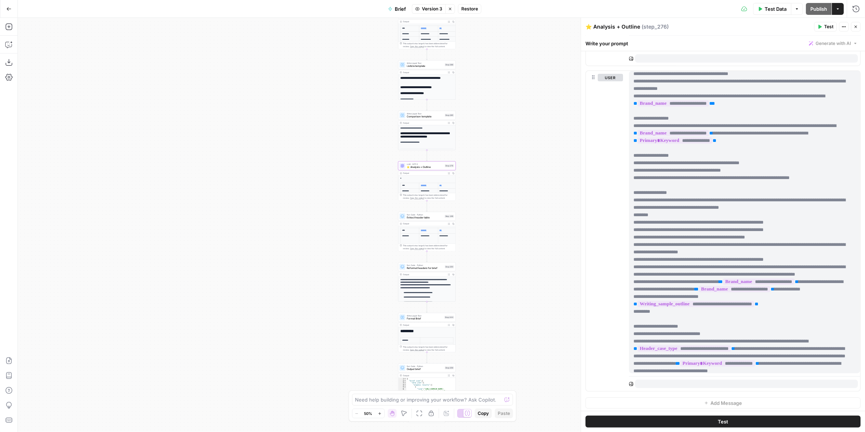
click at [448, 173] on icon "button" at bounding box center [449, 174] width 2 height 2
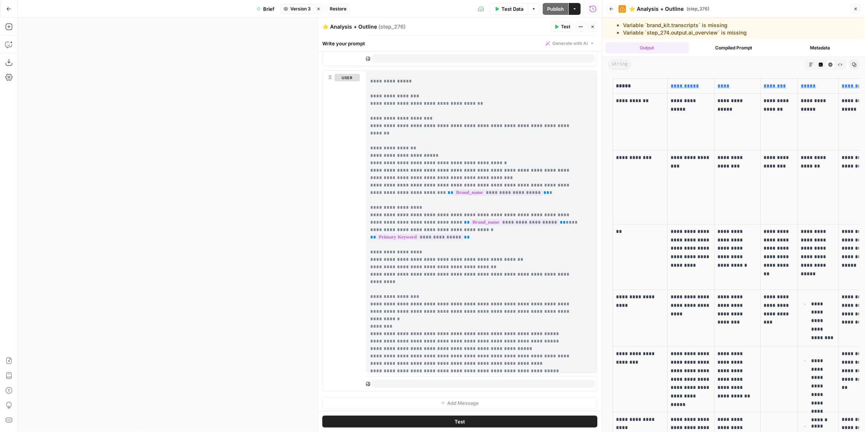
scroll to position [0, 0]
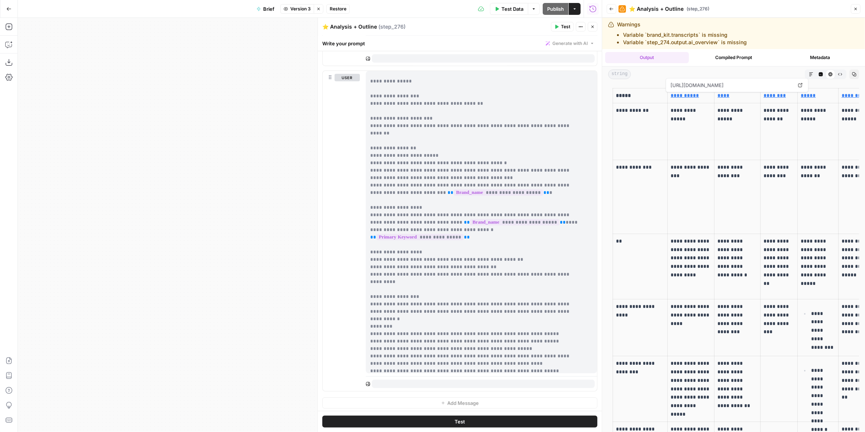
click at [711, 59] on button "Compiled Prompt" at bounding box center [734, 57] width 84 height 11
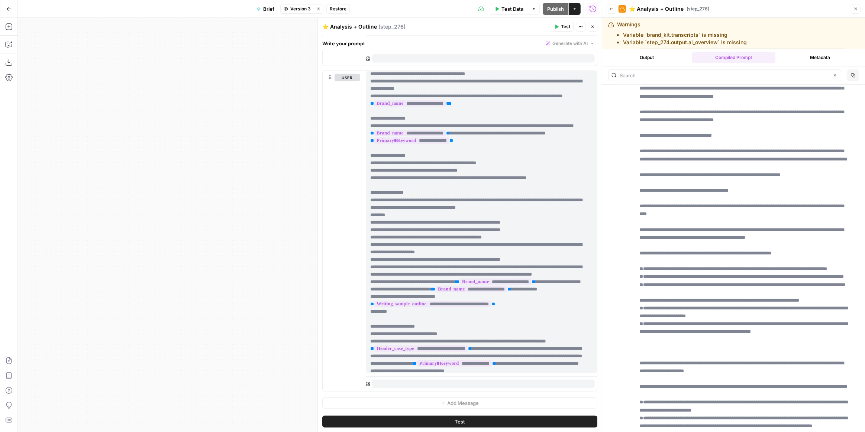
scroll to position [845, 0]
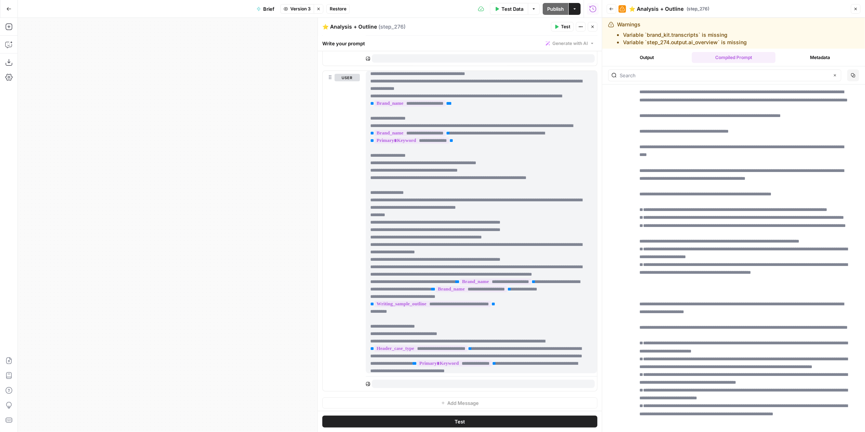
click at [592, 29] on button "Close" at bounding box center [593, 27] width 10 height 10
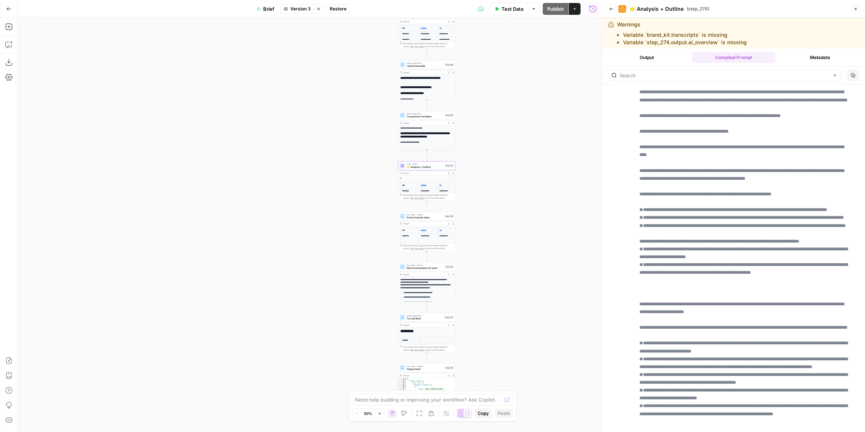
click at [435, 166] on span "⭐️ Analysis + Outline" at bounding box center [425, 167] width 36 height 4
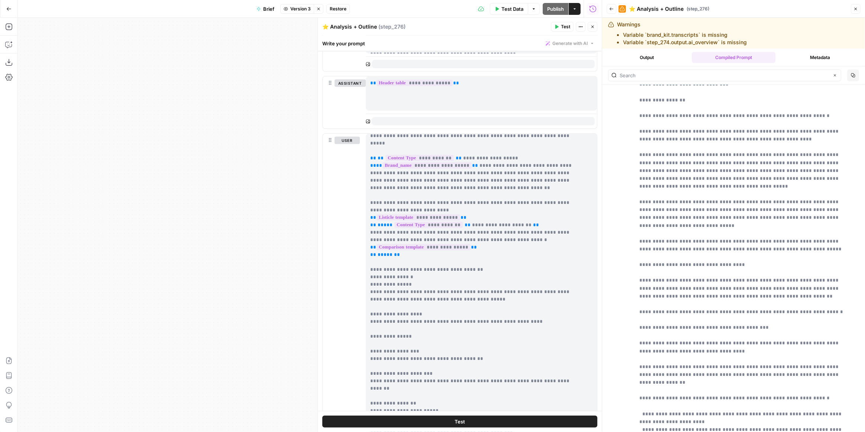
scroll to position [608, 0]
click at [303, 9] on span "Version 3" at bounding box center [300, 9] width 20 height 7
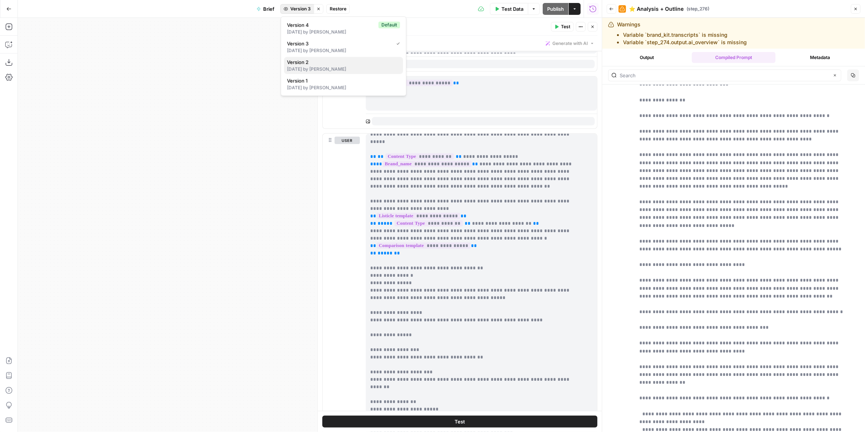
click at [329, 70] on div "2 days ago by Nicolas Fernandez" at bounding box center [343, 69] width 113 height 7
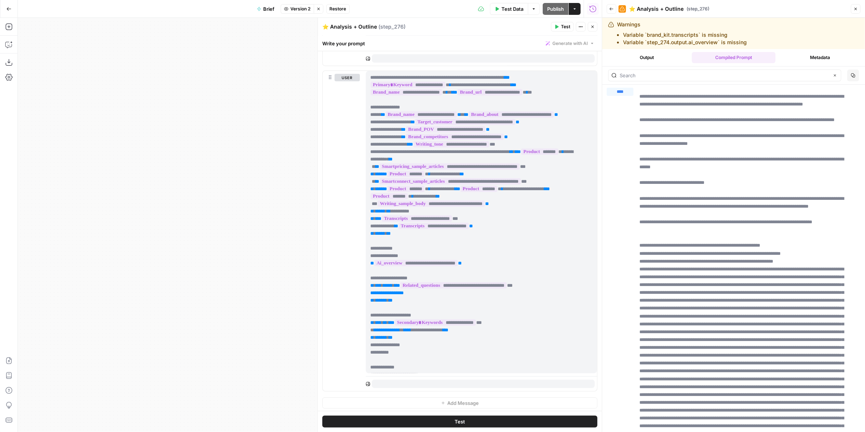
scroll to position [333, 0]
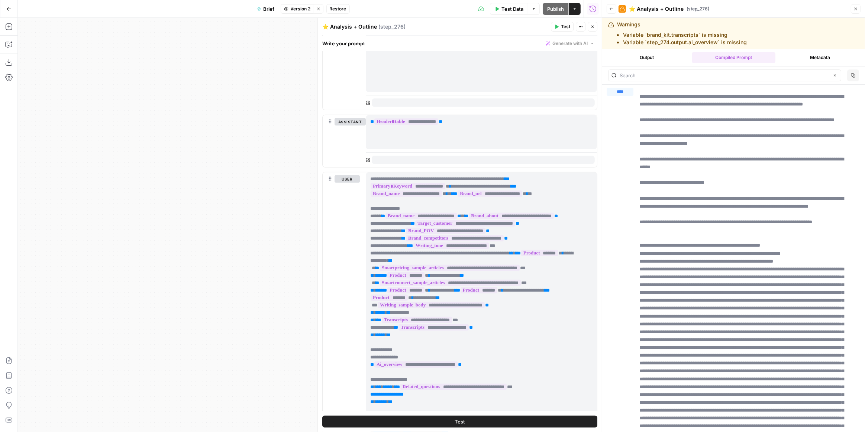
click at [317, 9] on icon "button" at bounding box center [318, 9] width 4 height 4
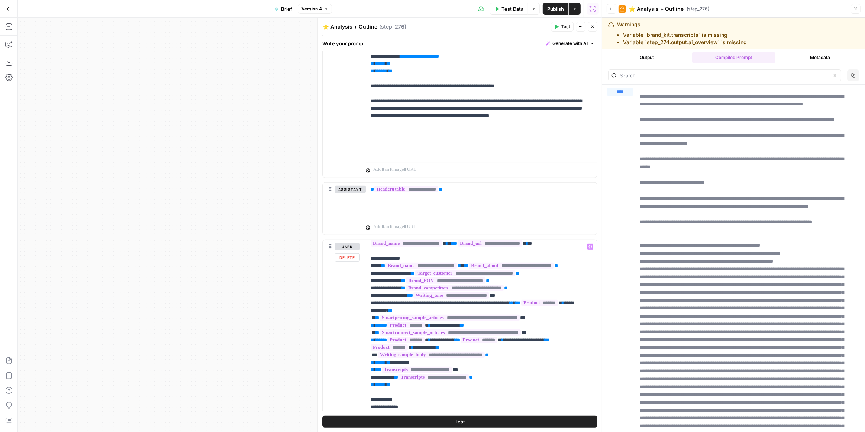
scroll to position [0, 0]
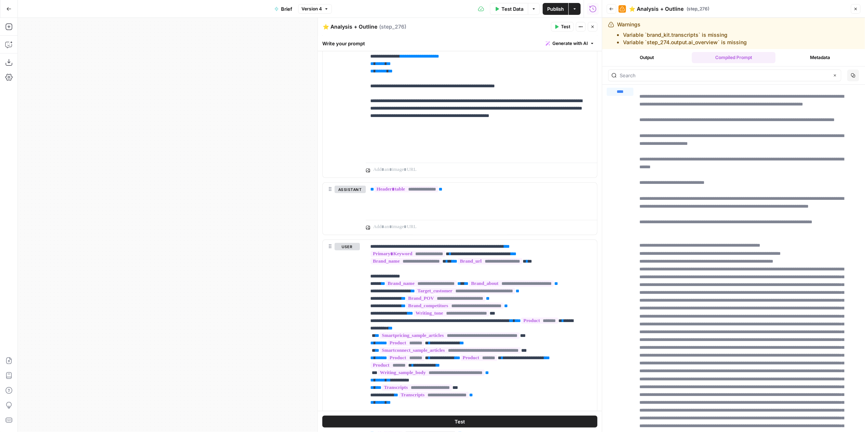
click at [599, 299] on div at bounding box center [602, 216] width 7 height 432
click at [599, 296] on div at bounding box center [602, 216] width 7 height 432
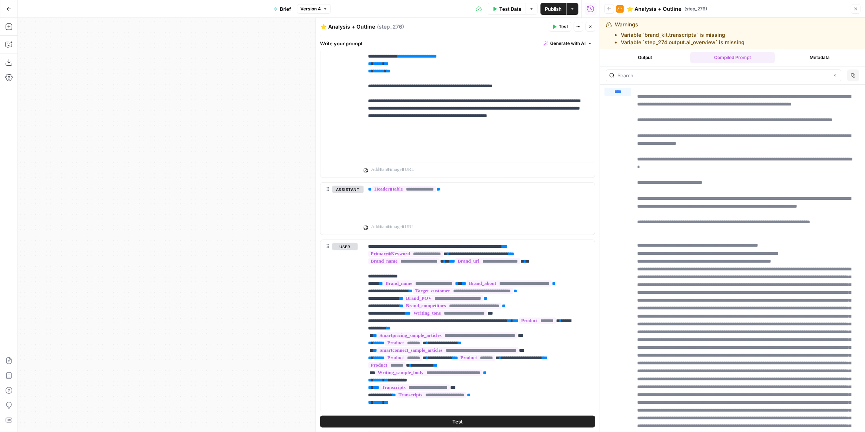
drag, startPoint x: 593, startPoint y: 269, endPoint x: 599, endPoint y: 335, distance: 65.7
click at [599, 346] on body "Smartness New Home Browse Insights Opportunities Your Data Recent Grids Article…" at bounding box center [432, 216] width 865 height 432
click at [597, 316] on div at bounding box center [600, 216] width 7 height 432
click at [591, 302] on div "**********" at bounding box center [458, 184] width 284 height 797
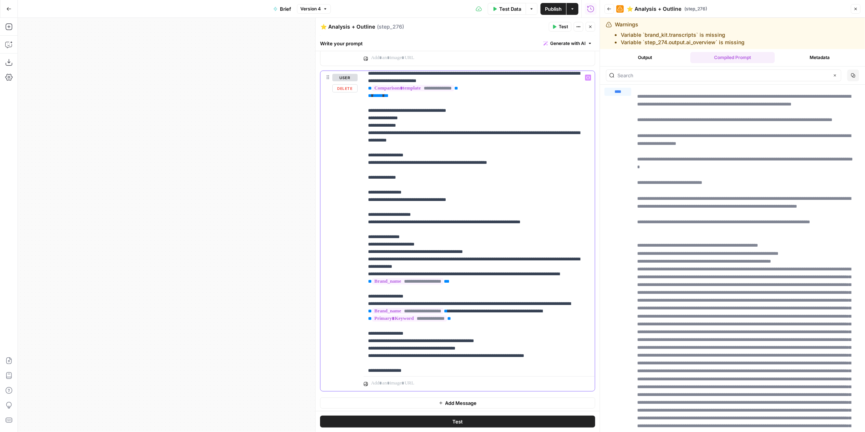
scroll to position [622, 0]
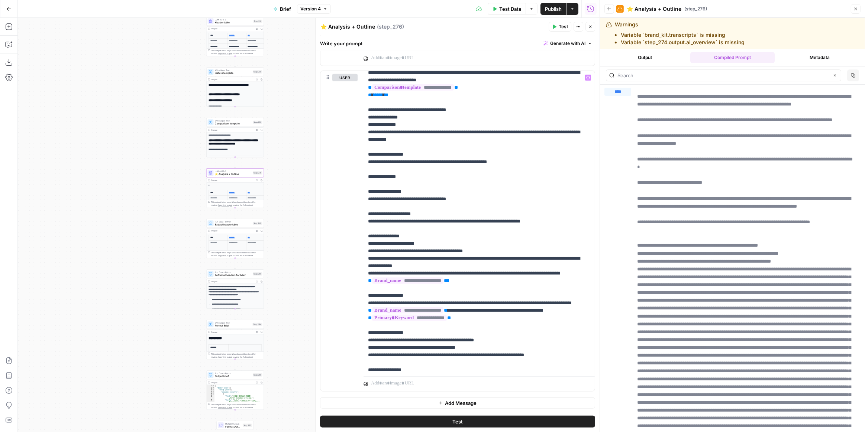
drag, startPoint x: 245, startPoint y: 173, endPoint x: 91, endPoint y: 148, distance: 155.3
click at [90, 151] on div "true false false true false true false true false true Workflow Input Settings …" at bounding box center [309, 225] width 582 height 415
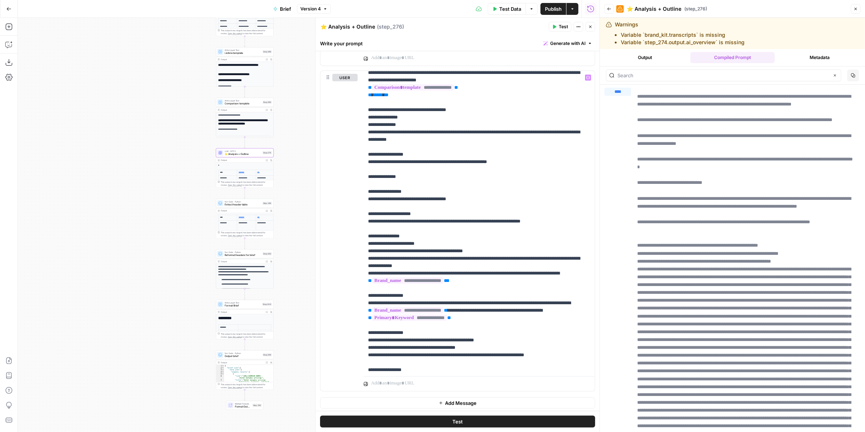
click at [156, 253] on div "true false false true false true false true false true Workflow Input Settings …" at bounding box center [309, 225] width 582 height 415
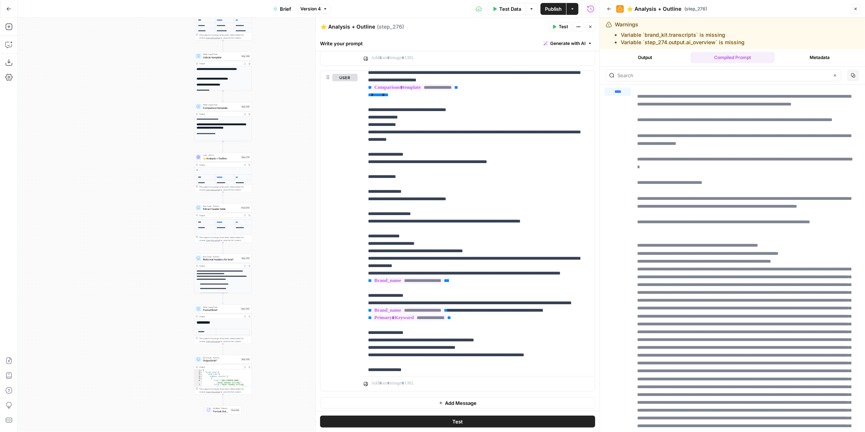
drag, startPoint x: 176, startPoint y: 244, endPoint x: 154, endPoint y: 249, distance: 23.1
click at [154, 249] on div "true false false true false true false true false true Workflow Input Settings …" at bounding box center [309, 225] width 582 height 415
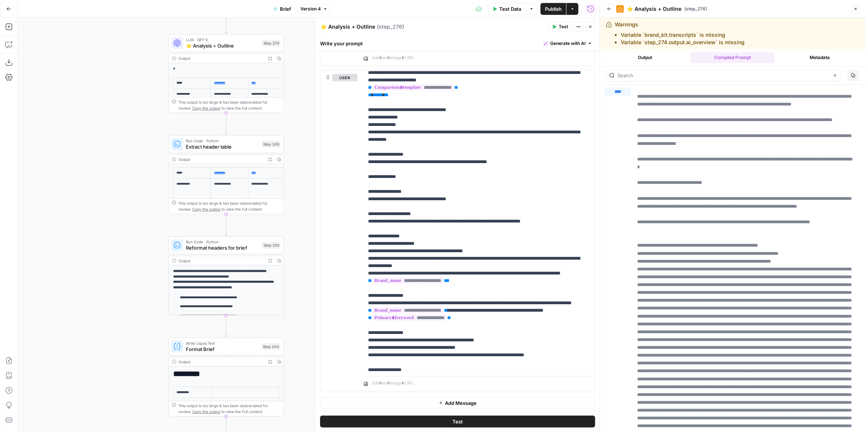
drag, startPoint x: 193, startPoint y: 233, endPoint x: 127, endPoint y: 202, distance: 73.4
click at [127, 202] on div "true false false true false true false true false true Workflow Input Settings …" at bounding box center [309, 225] width 582 height 415
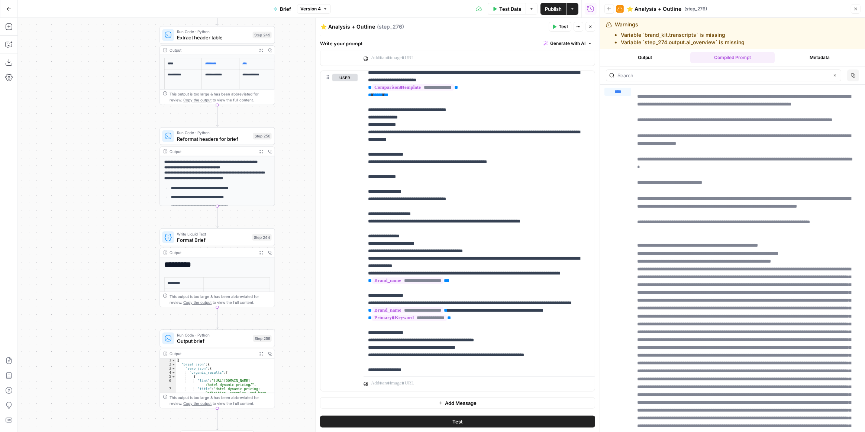
drag, startPoint x: 130, startPoint y: 256, endPoint x: 128, endPoint y: 149, distance: 106.4
click at [127, 145] on div "true false false true false true false true false true Workflow Input Settings …" at bounding box center [309, 225] width 582 height 415
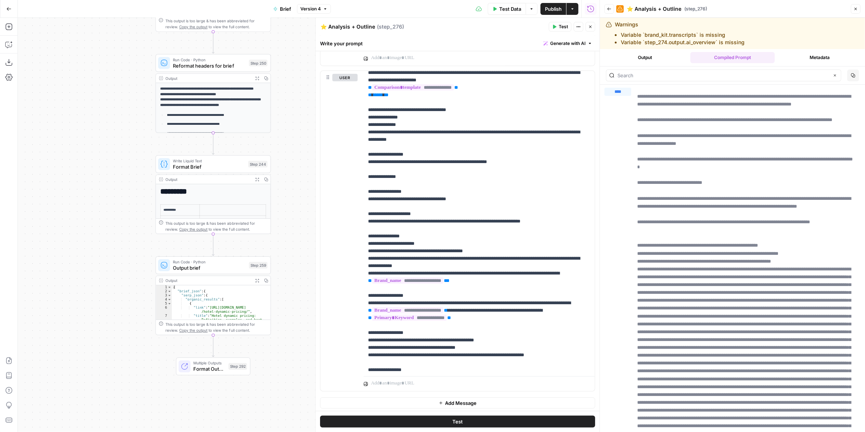
drag, startPoint x: 136, startPoint y: 234, endPoint x: 166, endPoint y: 313, distance: 84.4
click at [155, 320] on div "true false false true false true false true false true Workflow Input Settings …" at bounding box center [309, 225] width 582 height 415
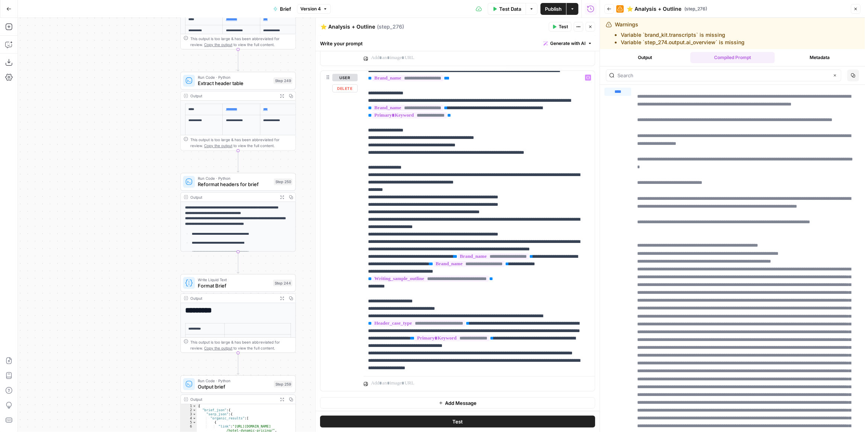
scroll to position [825, 0]
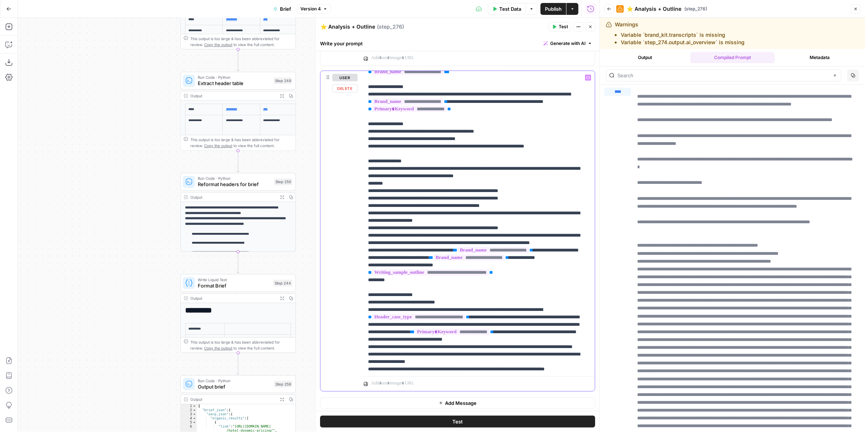
drag, startPoint x: 482, startPoint y: 370, endPoint x: 434, endPoint y: 352, distance: 51.5
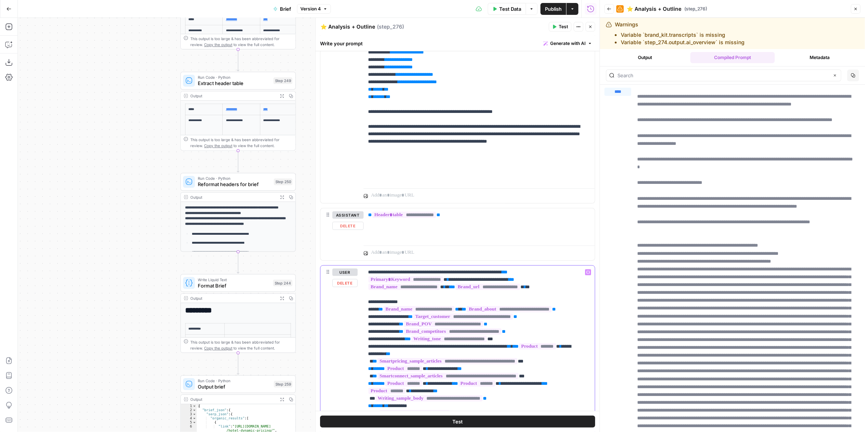
scroll to position [164, 0]
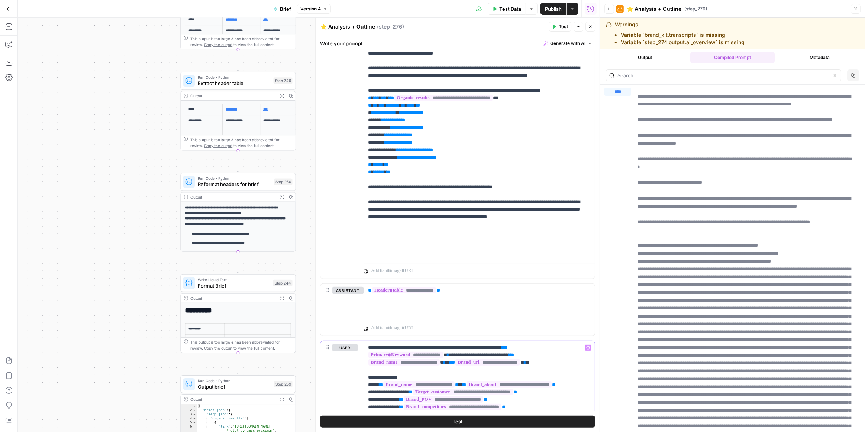
drag, startPoint x: 430, startPoint y: 366, endPoint x: 348, endPoint y: 252, distance: 139.9
click at [348, 252] on div "**********" at bounding box center [457, 317] width 275 height 690
copy p "**********"
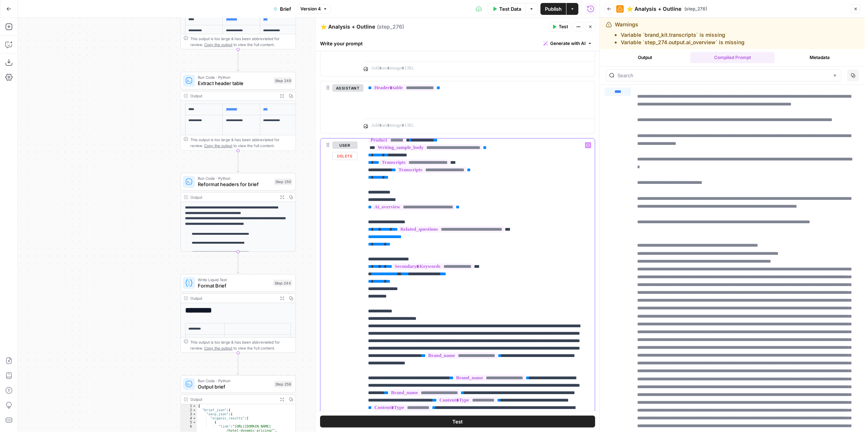
scroll to position [203, 0]
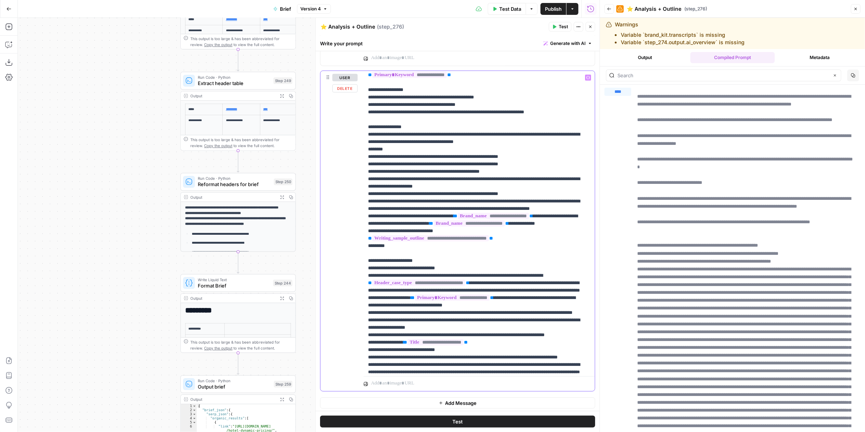
scroll to position [854, 0]
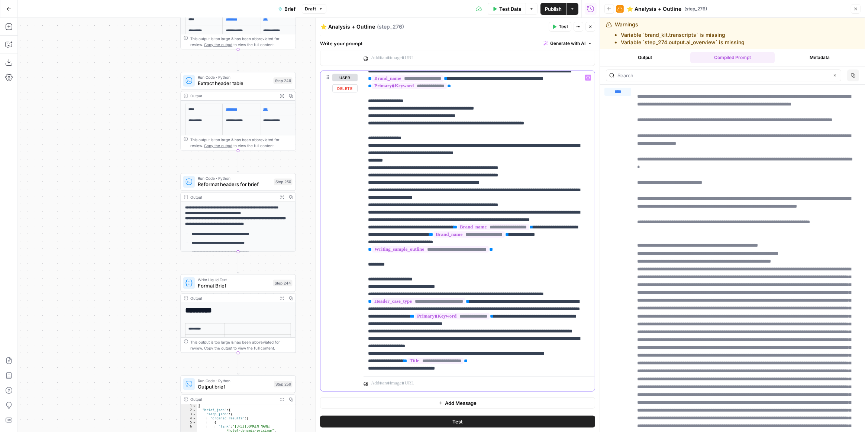
drag, startPoint x: 415, startPoint y: 318, endPoint x: 354, endPoint y: 183, distance: 148.0
click at [354, 183] on div "**********" at bounding box center [458, 231] width 274 height 321
copy p "**********"
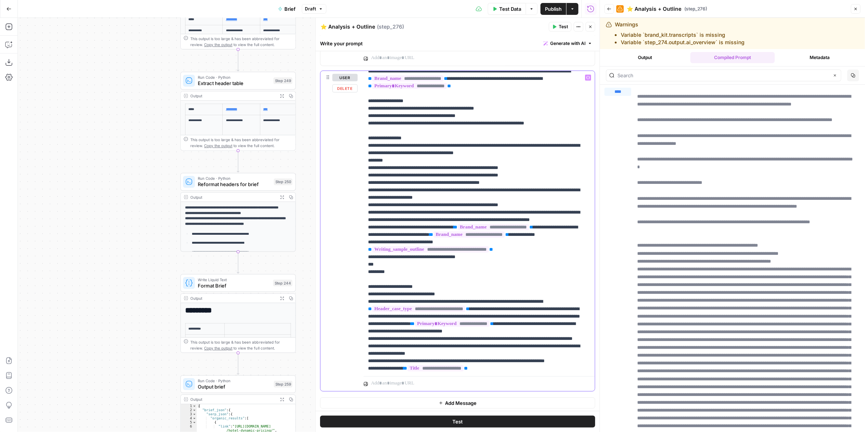
drag, startPoint x: 376, startPoint y: 313, endPoint x: 372, endPoint y: 313, distance: 4.1
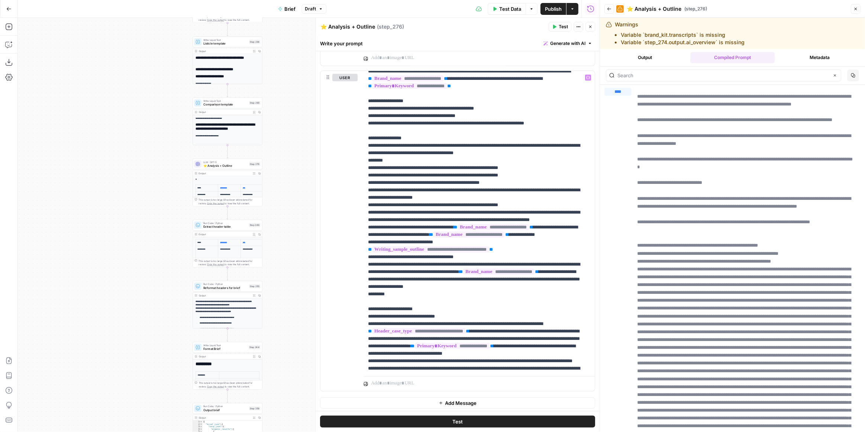
drag, startPoint x: 134, startPoint y: 203, endPoint x: 168, endPoint y: 267, distance: 72.9
click at [164, 286] on div "true false false true false true false true false true Workflow Input Settings …" at bounding box center [309, 225] width 582 height 415
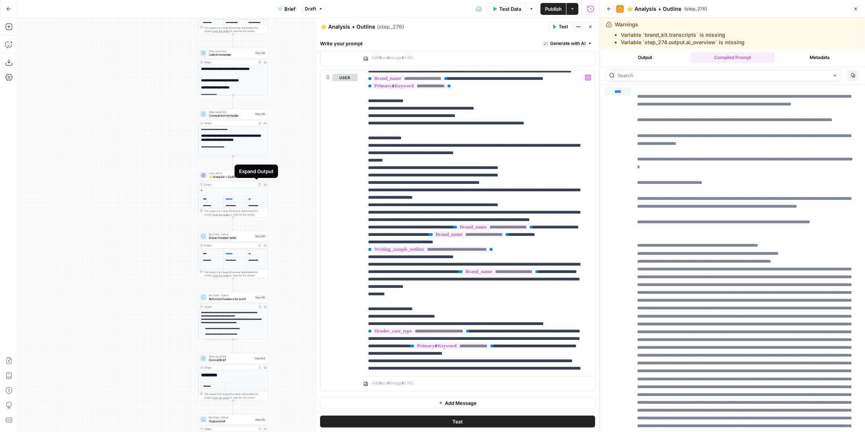
click at [229, 175] on span "⭐️ Analysis + Outline" at bounding box center [231, 177] width 44 height 4
click at [259, 168] on span "Test" at bounding box center [261, 167] width 6 height 4
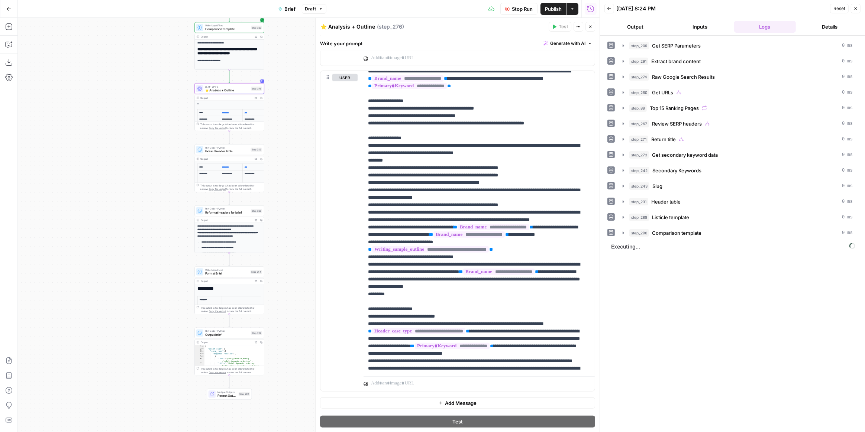
drag, startPoint x: 298, startPoint y: 247, endPoint x: 293, endPoint y: 156, distance: 90.8
click at [293, 156] on div "true false false true false true false true false true Workflow Input Settings …" at bounding box center [309, 225] width 582 height 415
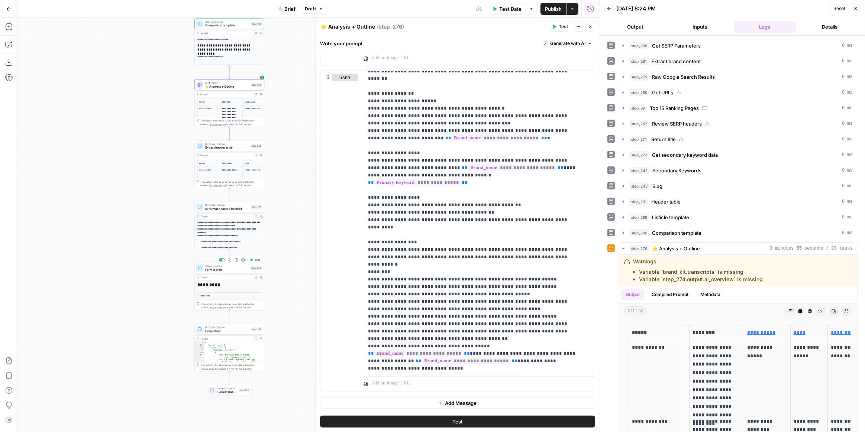
click at [254, 261] on button "Test" at bounding box center [255, 260] width 14 height 6
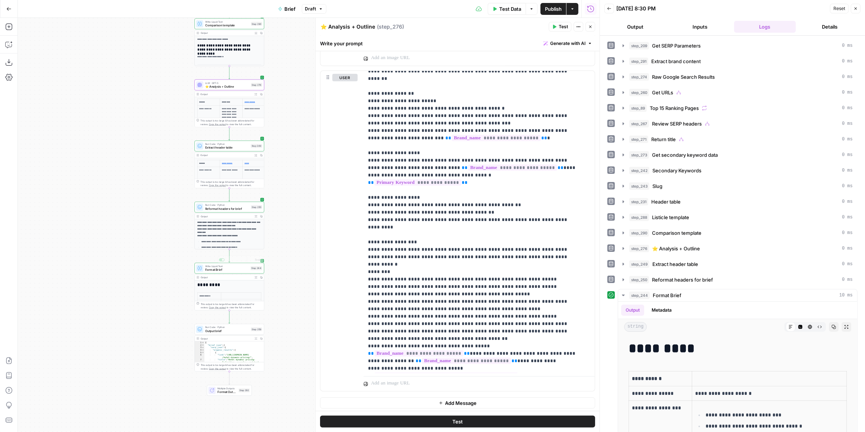
click at [257, 277] on icon "button" at bounding box center [256, 278] width 3 height 3
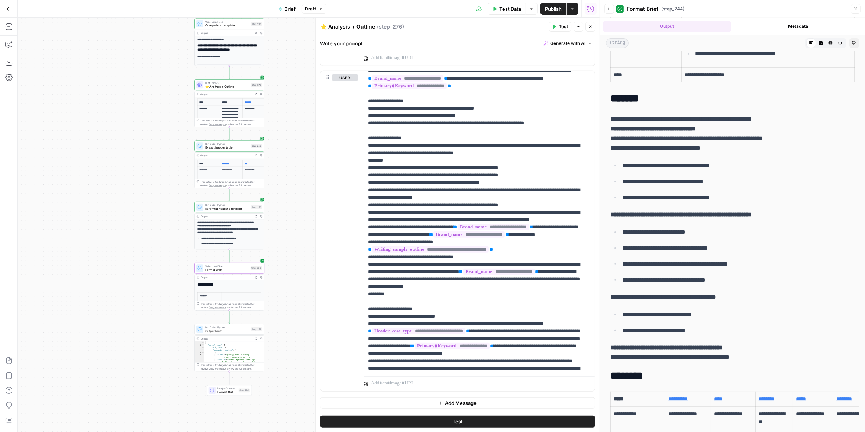
scroll to position [237, 0]
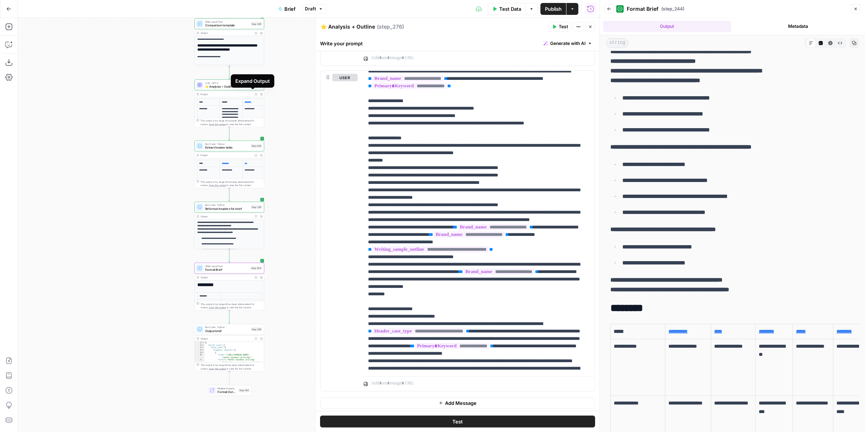
click at [255, 94] on icon "button" at bounding box center [256, 94] width 3 height 3
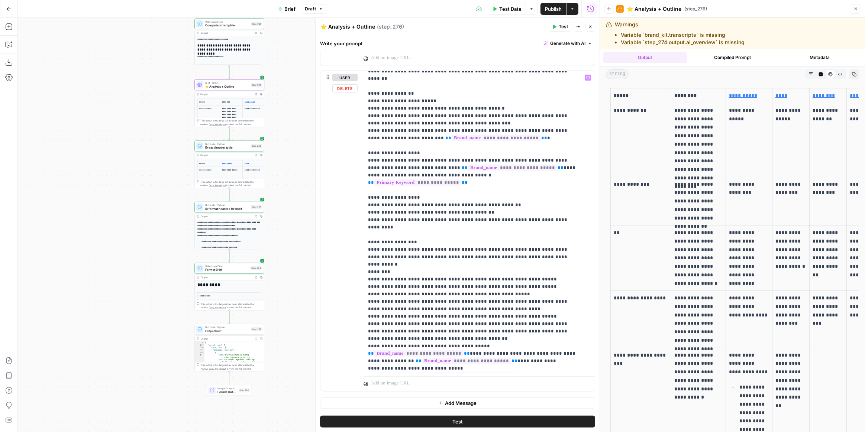
scroll to position [956, 0]
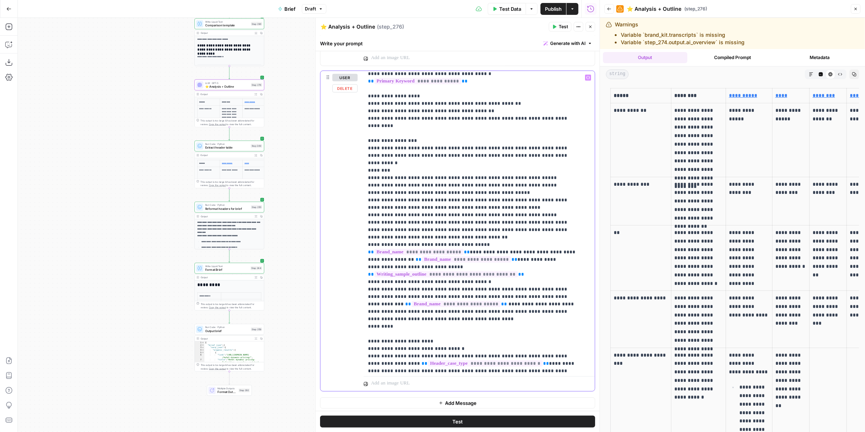
drag, startPoint x: 402, startPoint y: 250, endPoint x: 359, endPoint y: 211, distance: 57.1
click at [359, 211] on div "**********" at bounding box center [458, 231] width 274 height 321
click at [235, 93] on div "Output" at bounding box center [226, 95] width 51 height 4
click at [239, 84] on span "⭐️ Analysis + Outline" at bounding box center [227, 86] width 44 height 4
click at [292, 80] on div "true false false true false true false true false true Workflow Input Settings …" at bounding box center [309, 225] width 582 height 415
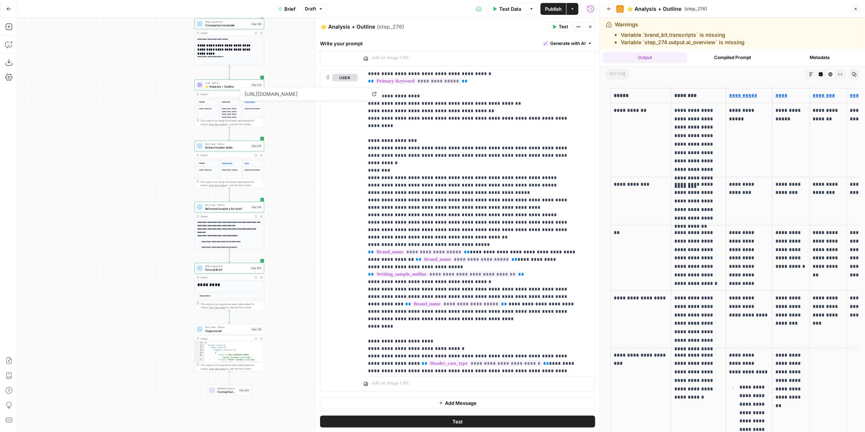
click at [298, 98] on span "https://www.siteminder.com/r/hotel-dynamic-pricing/" at bounding box center [305, 93] width 125 height 13
click at [296, 94] on span "https://www.siteminder.com/r/hotel-dynamic-pricing/" at bounding box center [305, 93] width 125 height 13
click at [375, 94] on icon at bounding box center [374, 94] width 4 height 4
click at [281, 136] on div "true false false true false true false true false true Workflow Input Settings …" at bounding box center [309, 225] width 582 height 415
click at [226, 89] on div "LLM · GPT-5 ⭐️ Analysis + Outline Step 276 Copy step Delete step Add Note Test" at bounding box center [229, 85] width 70 height 11
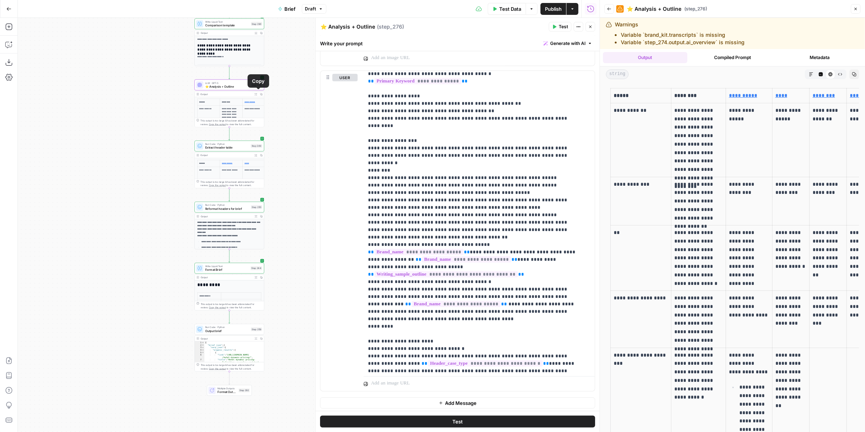
click at [255, 94] on icon "button" at bounding box center [256, 94] width 2 height 2
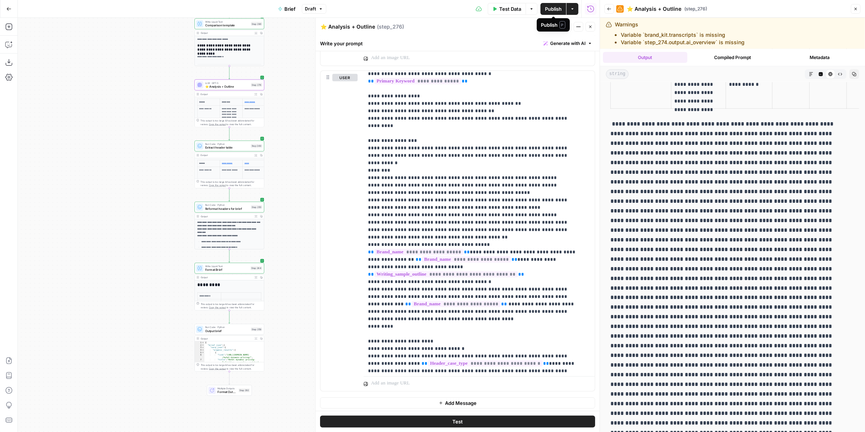
click at [547, 12] on button "Publish" at bounding box center [554, 9] width 26 height 12
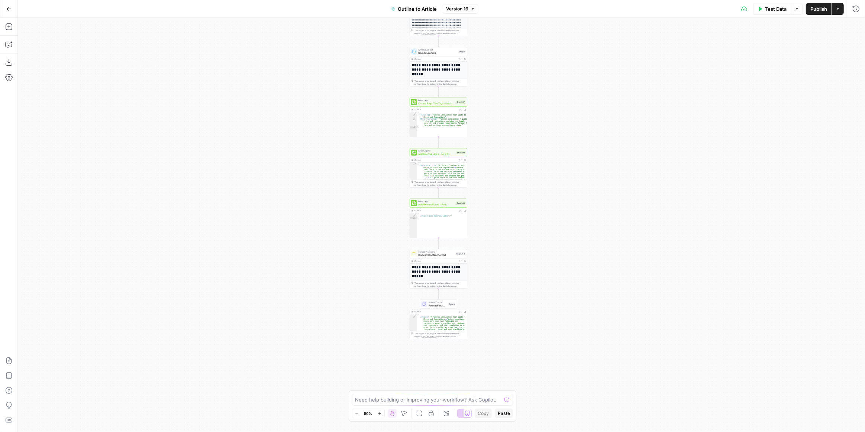
drag, startPoint x: 550, startPoint y: 279, endPoint x: 550, endPoint y: 130, distance: 148.4
click at [550, 130] on div "**********" at bounding box center [442, 225] width 848 height 415
click at [495, 202] on div "**********" at bounding box center [442, 225] width 848 height 415
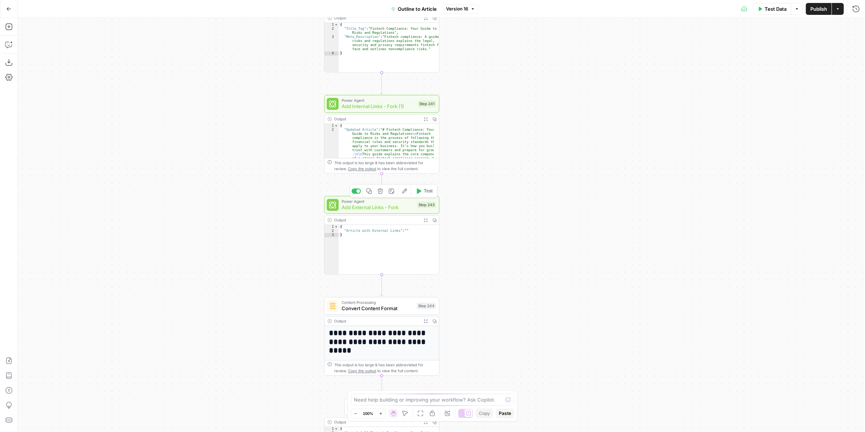
click at [429, 193] on span "Test" at bounding box center [428, 191] width 9 height 7
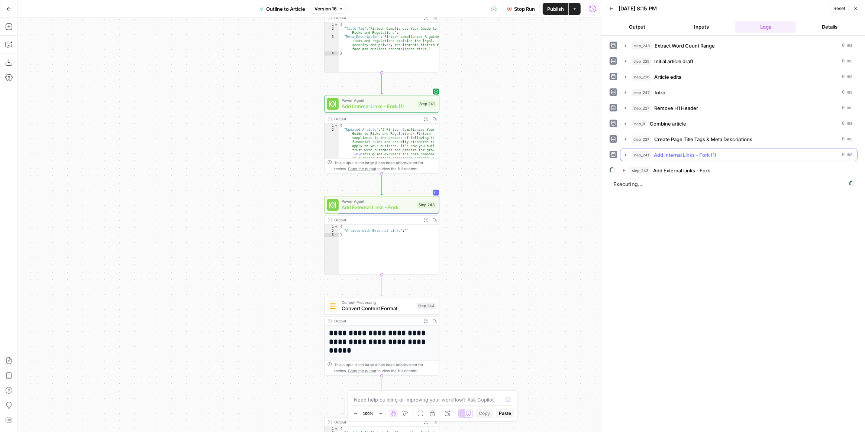
click at [623, 152] on icon "button" at bounding box center [626, 155] width 6 height 6
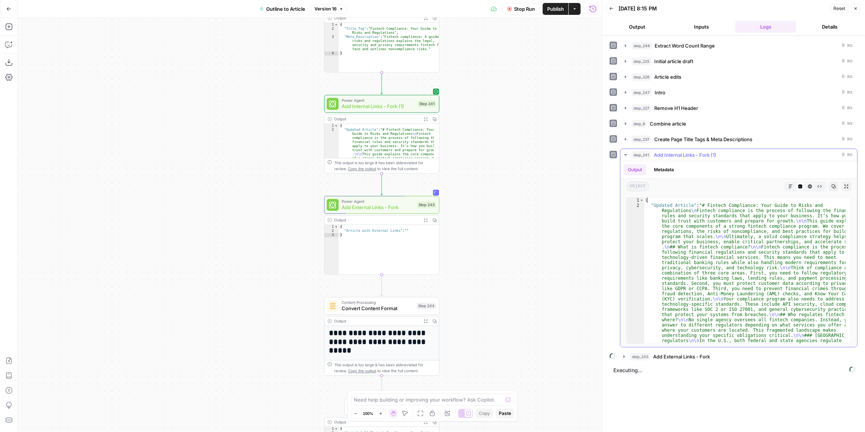
click at [626, 154] on icon "button" at bounding box center [625, 154] width 3 height 1
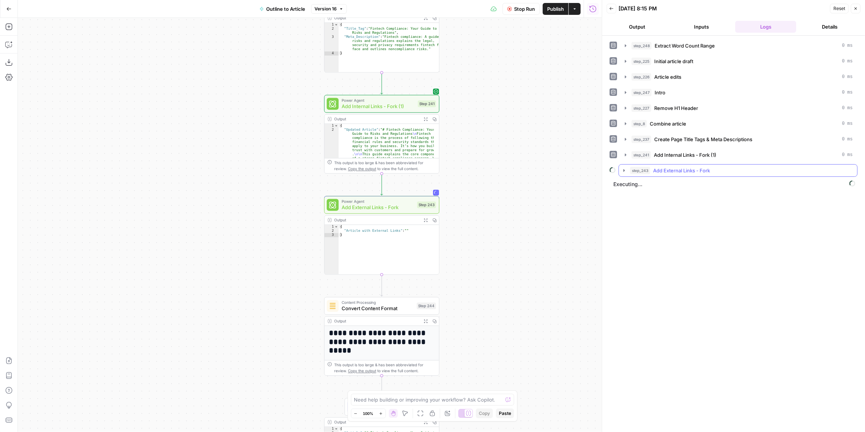
click at [622, 169] on icon "button" at bounding box center [624, 171] width 6 height 6
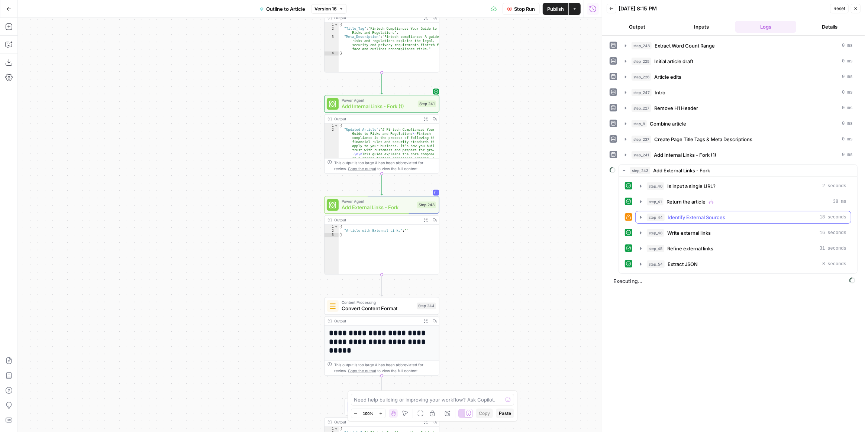
click at [642, 216] on icon "button" at bounding box center [641, 218] width 6 height 6
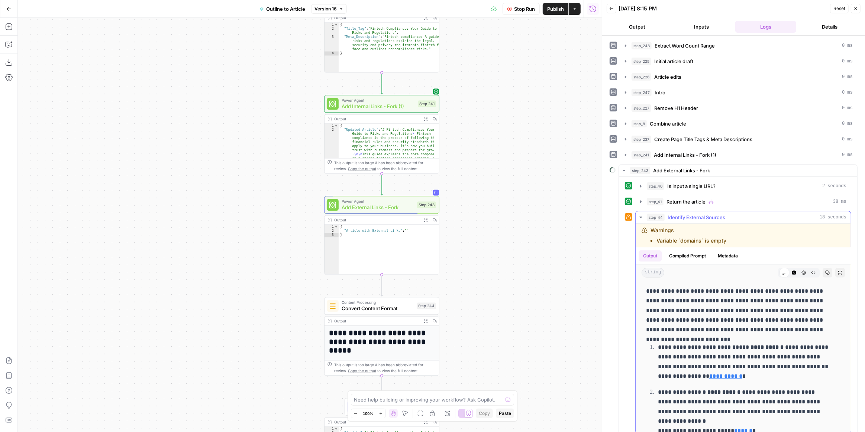
click at [641, 215] on icon "button" at bounding box center [641, 218] width 6 height 6
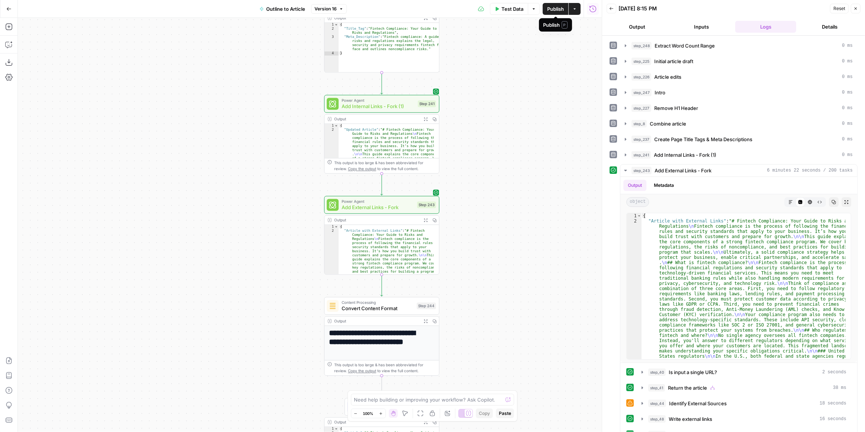
click at [558, 10] on span "Publish" at bounding box center [555, 8] width 17 height 7
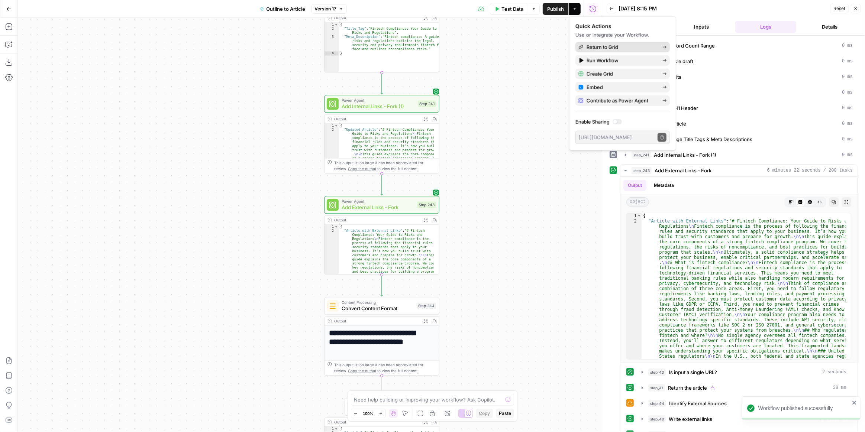
click at [599, 45] on span "Return to Grid" at bounding box center [622, 47] width 70 height 7
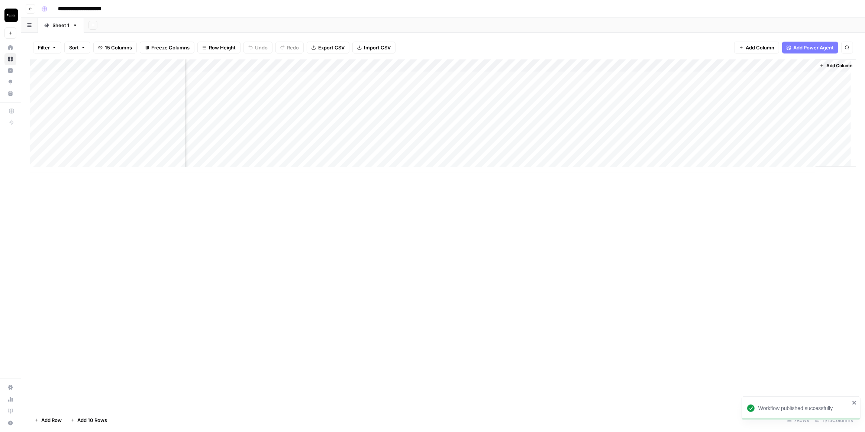
scroll to position [0, 65]
click at [601, 76] on div "Add Column" at bounding box center [443, 116] width 826 height 113
click at [489, 104] on div "Add Column" at bounding box center [443, 116] width 826 height 113
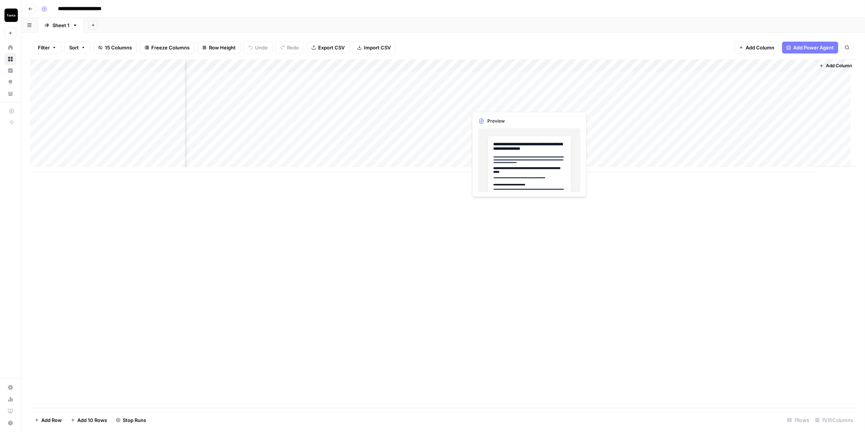
click at [489, 104] on div "Add Column" at bounding box center [443, 116] width 826 height 113
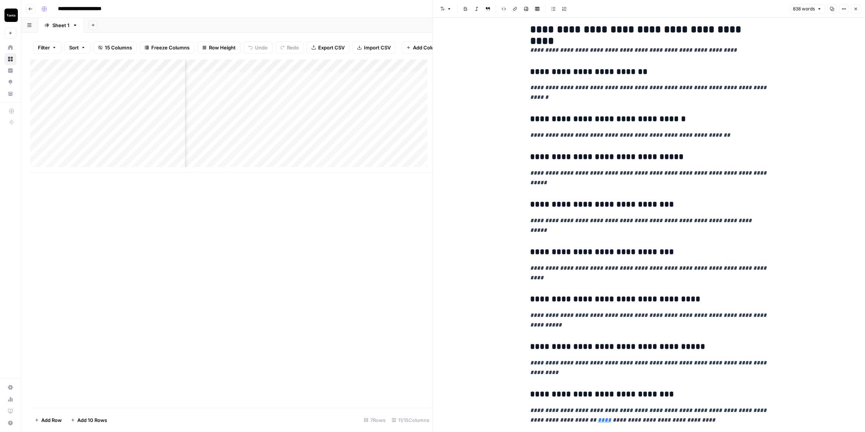
scroll to position [0, 328]
click at [252, 97] on div "Add Column" at bounding box center [231, 116] width 403 height 113
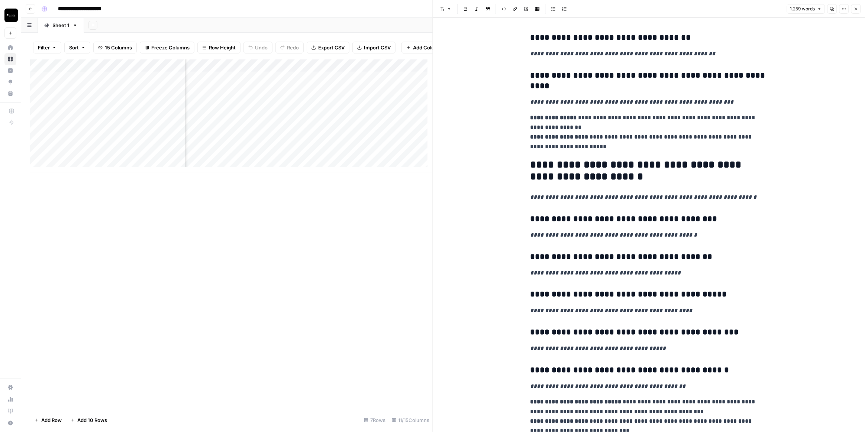
scroll to position [2125, 0]
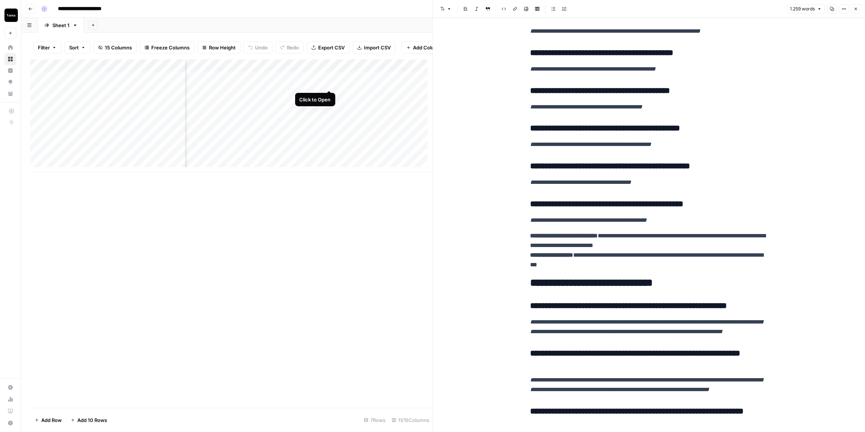
click at [328, 84] on div "Add Column" at bounding box center [231, 116] width 403 height 113
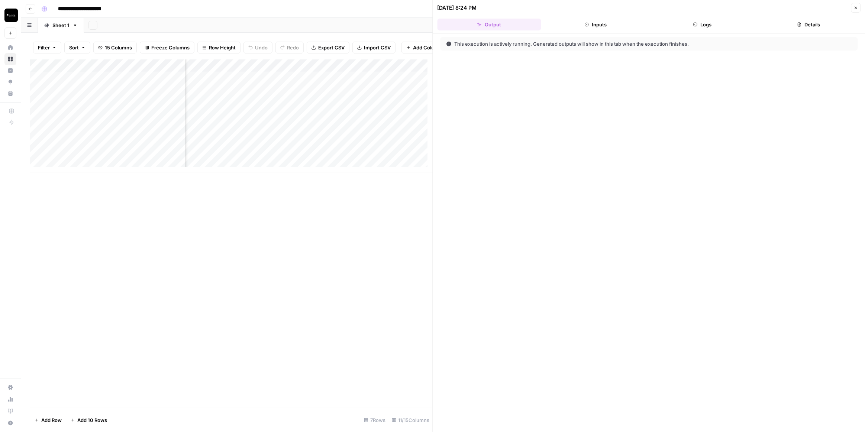
click at [722, 26] on button "Logs" at bounding box center [703, 25] width 104 height 12
click at [267, 83] on div "Add Column" at bounding box center [231, 116] width 403 height 113
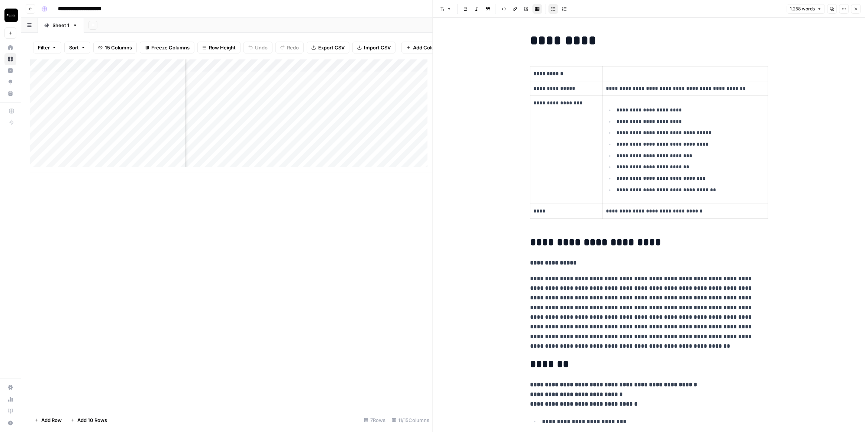
scroll to position [0, 305]
click at [350, 84] on div "Add Column" at bounding box center [231, 116] width 403 height 113
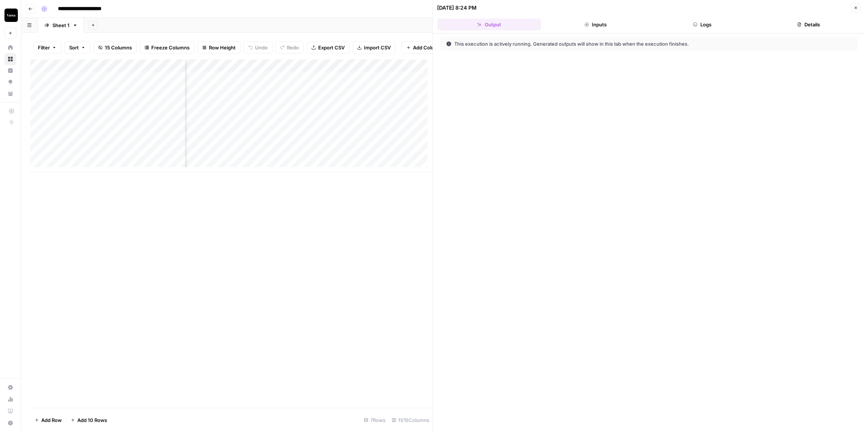
click at [713, 23] on button "Logs" at bounding box center [703, 25] width 104 height 12
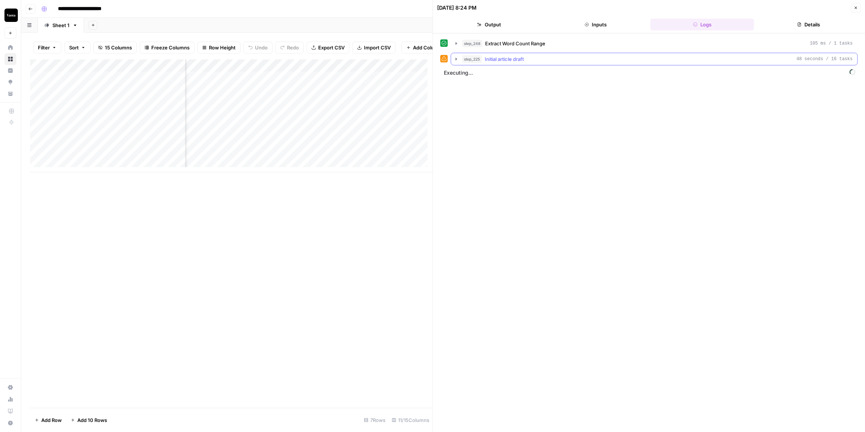
click at [457, 56] on icon "button" at bounding box center [457, 59] width 6 height 6
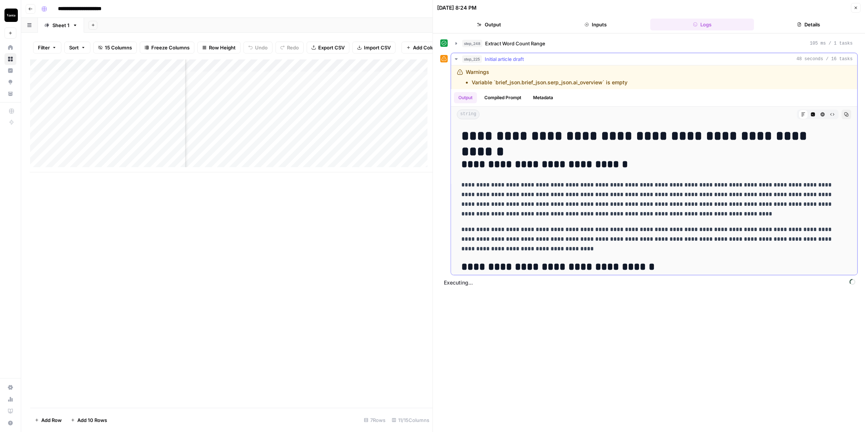
click at [457, 56] on icon "button" at bounding box center [457, 59] width 6 height 6
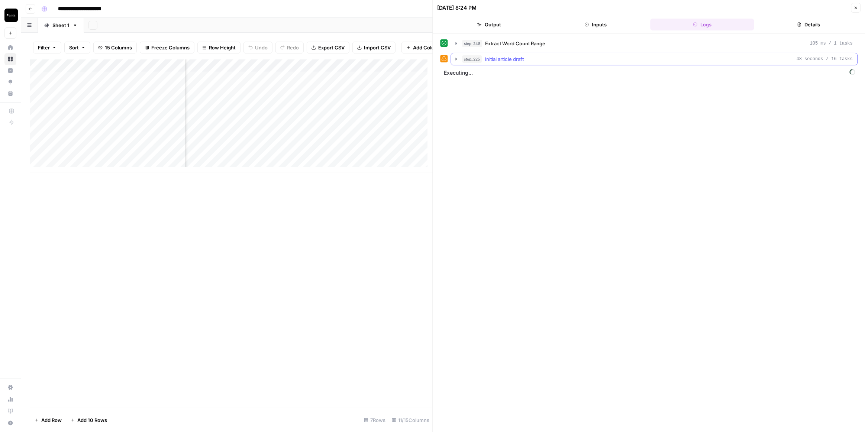
click at [457, 56] on icon "button" at bounding box center [457, 59] width 6 height 6
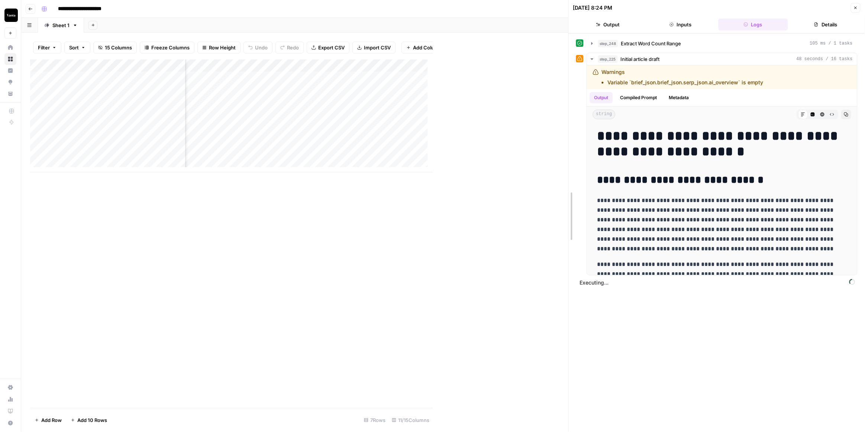
drag, startPoint x: 435, startPoint y: 207, endPoint x: 570, endPoint y: 208, distance: 135.7
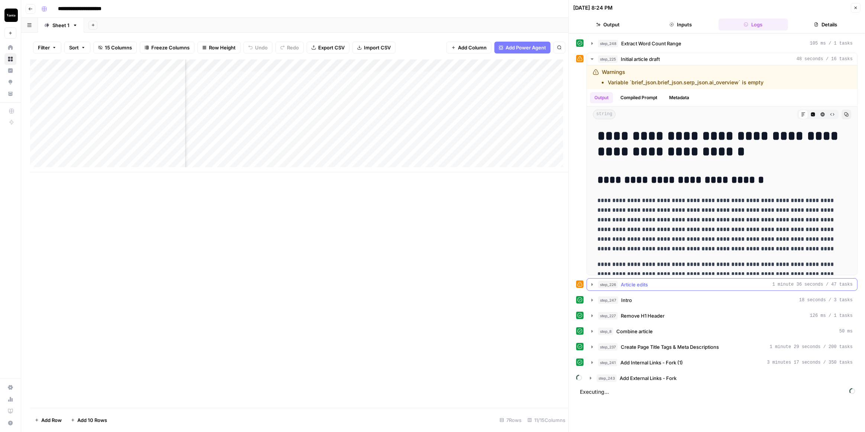
click at [591, 284] on icon "button" at bounding box center [592, 285] width 6 height 6
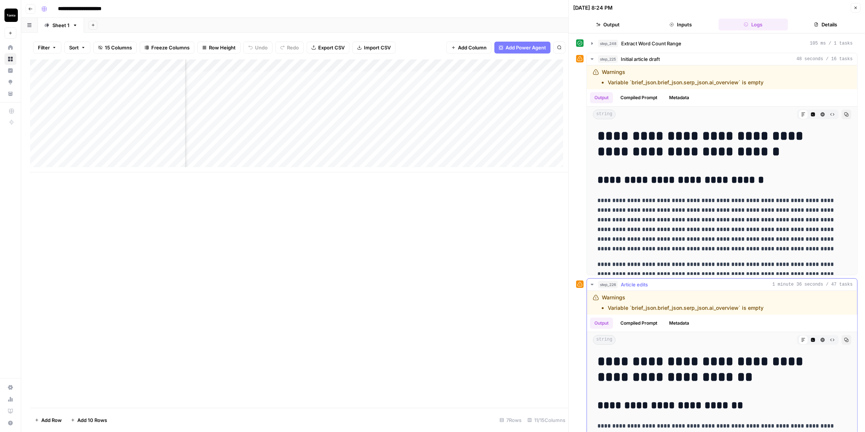
click at [591, 284] on icon "button" at bounding box center [592, 285] width 6 height 6
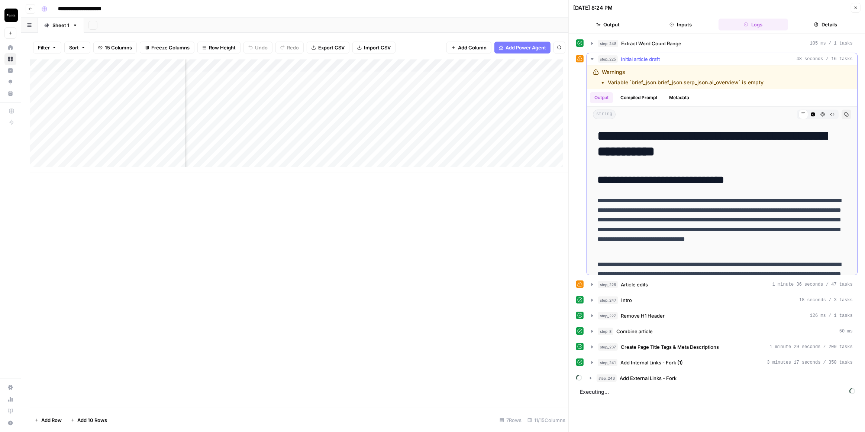
click at [591, 56] on icon "button" at bounding box center [592, 59] width 6 height 6
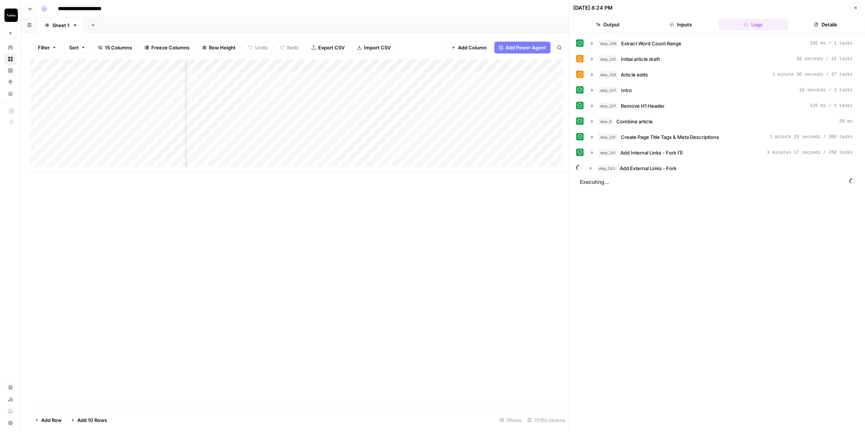
click at [292, 77] on div "Add Column" at bounding box center [299, 116] width 538 height 113
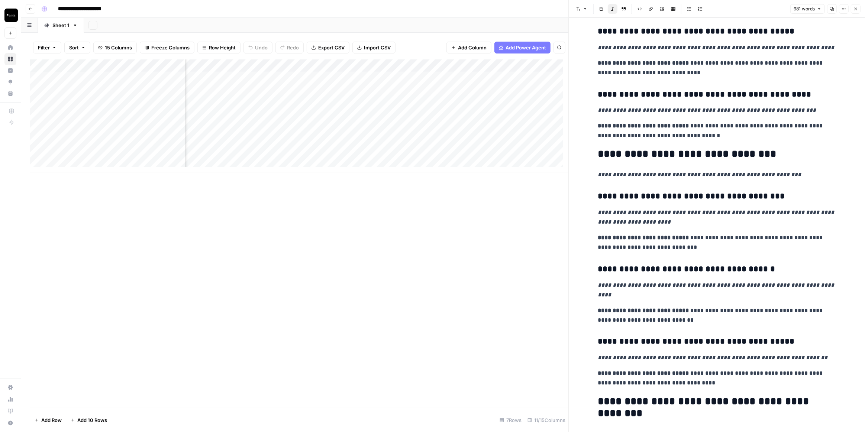
scroll to position [1874, 0]
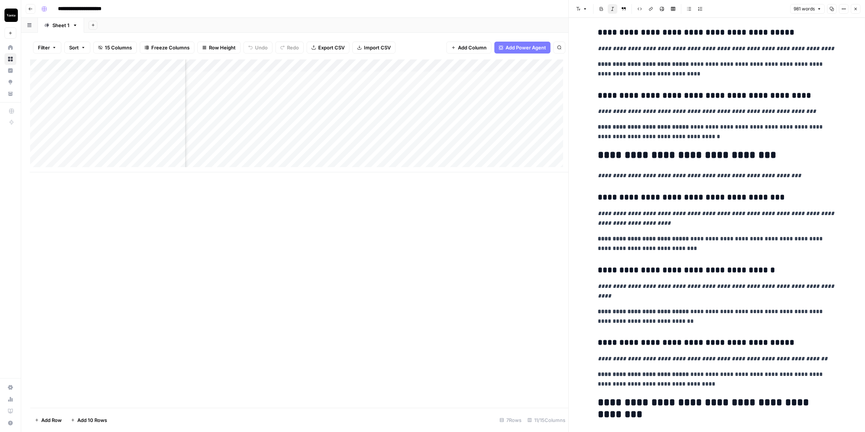
click at [374, 78] on div "Add Column" at bounding box center [299, 116] width 538 height 113
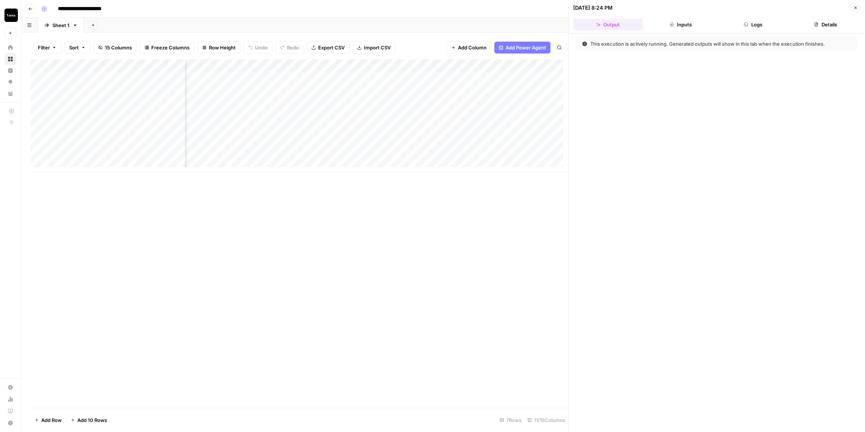
click at [756, 22] on button "Logs" at bounding box center [754, 25] width 70 height 12
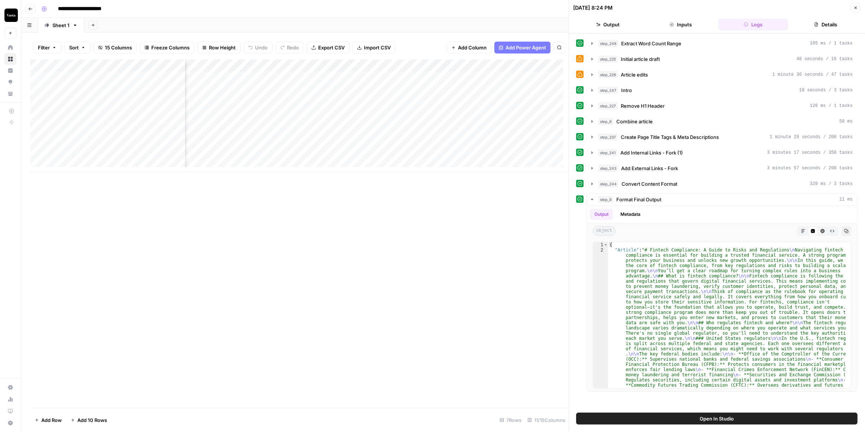
click at [427, 78] on div "Add Column" at bounding box center [299, 116] width 538 height 113
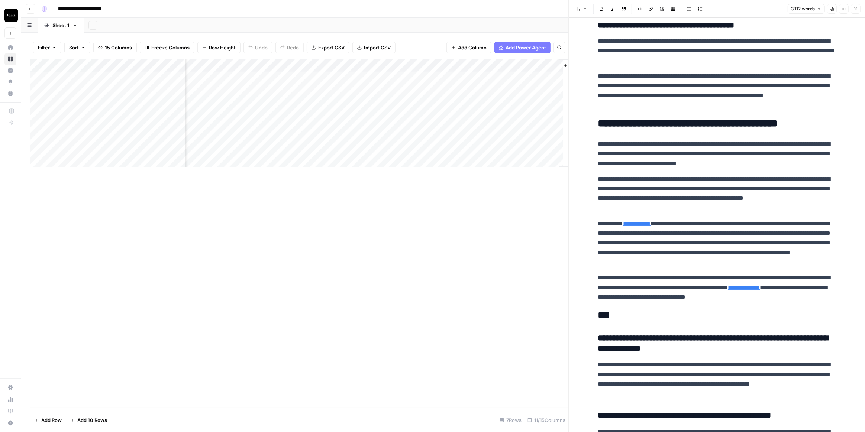
scroll to position [3697, 0]
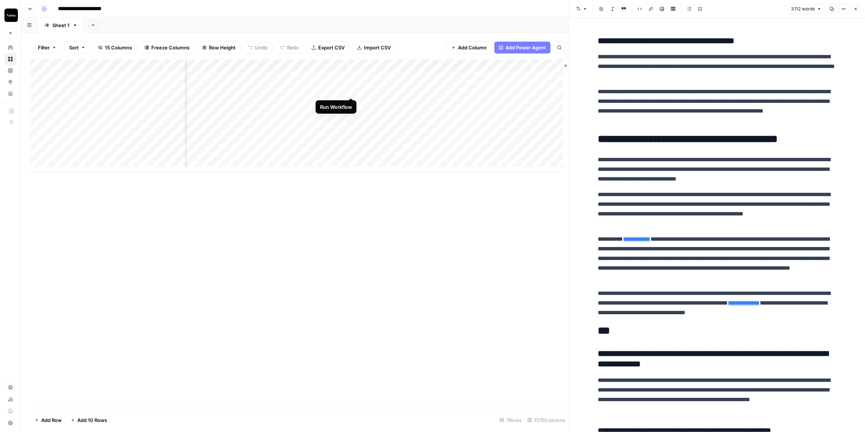
click at [352, 91] on div "Add Column" at bounding box center [299, 116] width 538 height 113
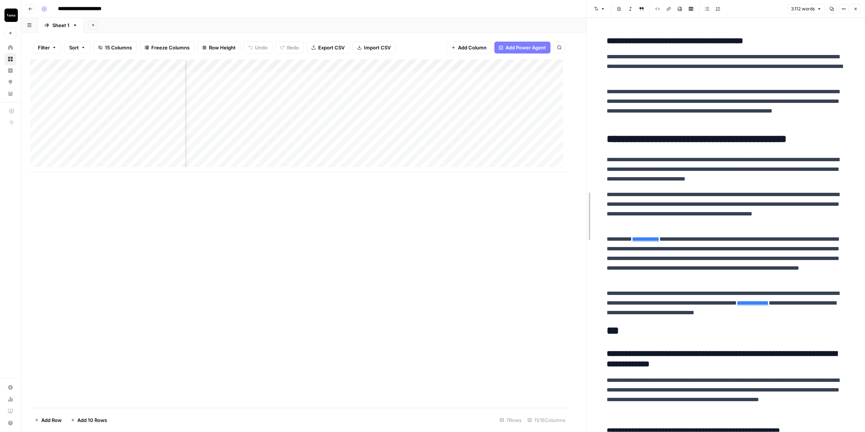
drag, startPoint x: 568, startPoint y: 204, endPoint x: 621, endPoint y: 209, distance: 53.4
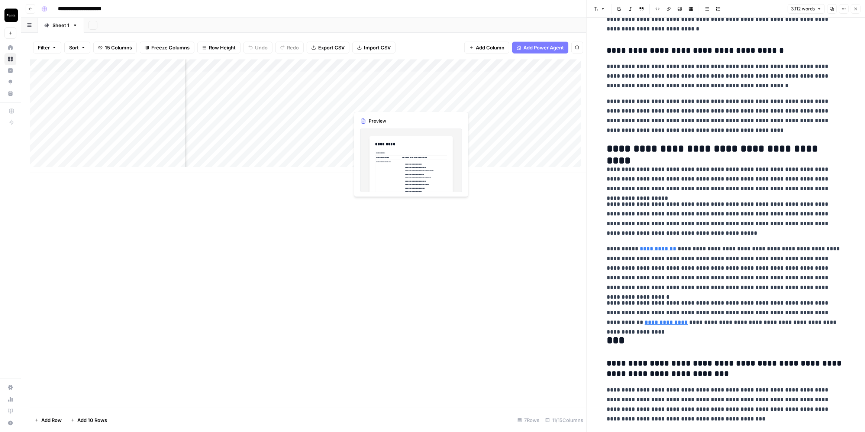
click at [388, 84] on div "Add Column" at bounding box center [308, 116] width 556 height 113
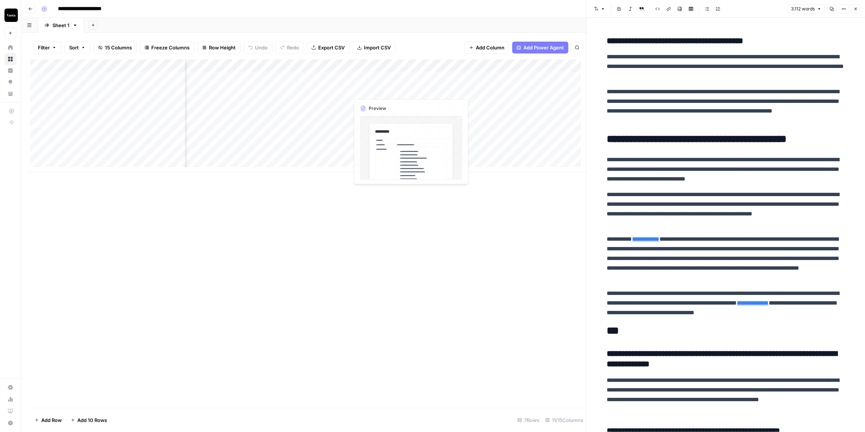
click at [388, 84] on div "Add Column" at bounding box center [308, 116] width 556 height 113
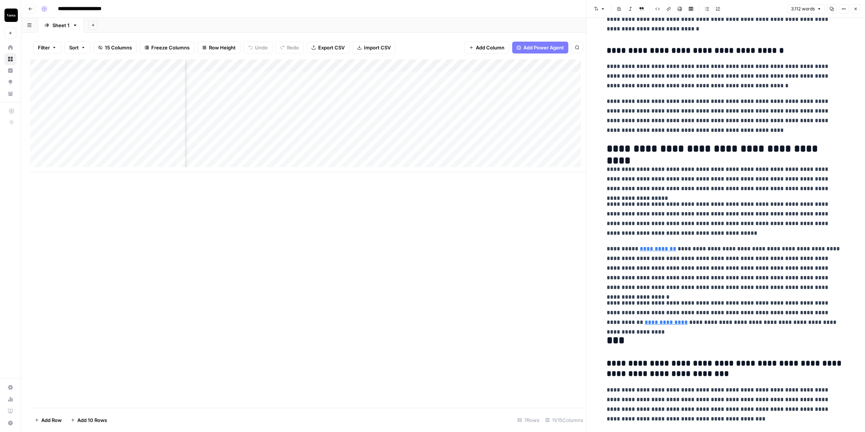
click at [387, 93] on div "Add Column" at bounding box center [308, 116] width 556 height 113
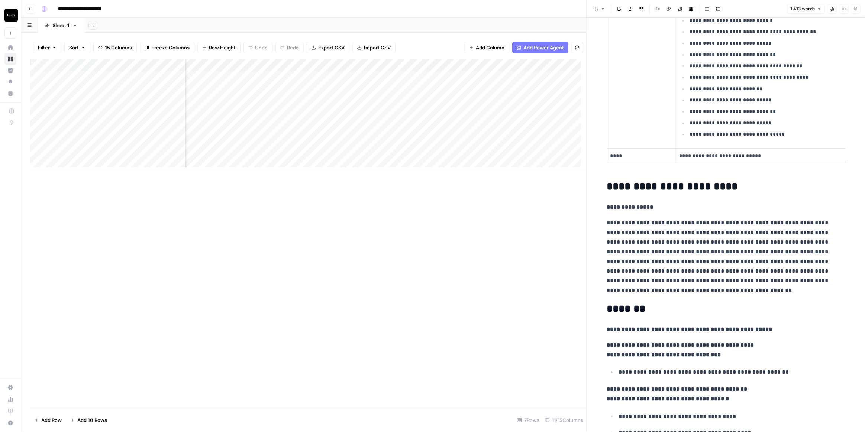
scroll to position [0, 115]
click at [439, 79] on div "Add Column" at bounding box center [308, 116] width 556 height 113
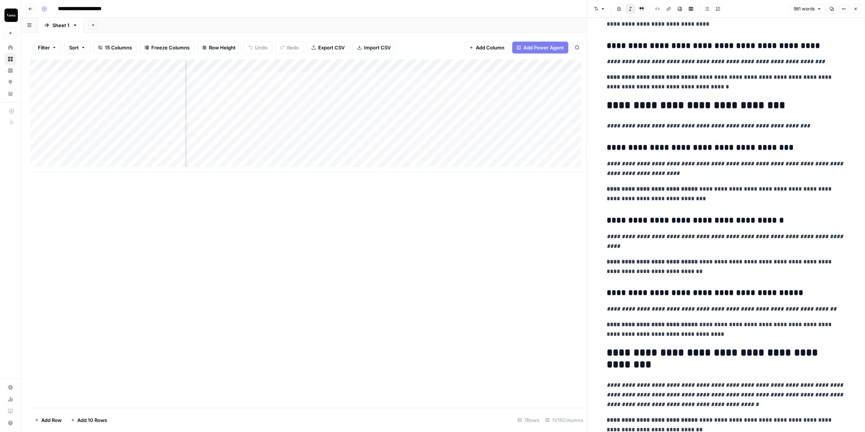
scroll to position [1941, 0]
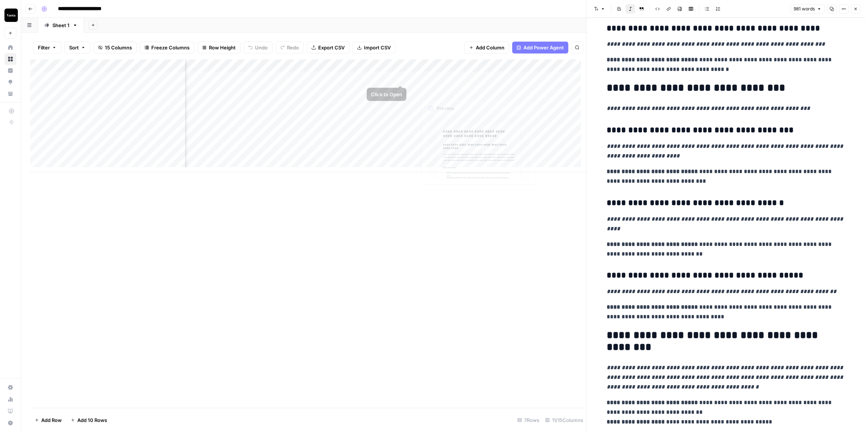
click at [382, 62] on div "Add Column" at bounding box center [308, 116] width 556 height 113
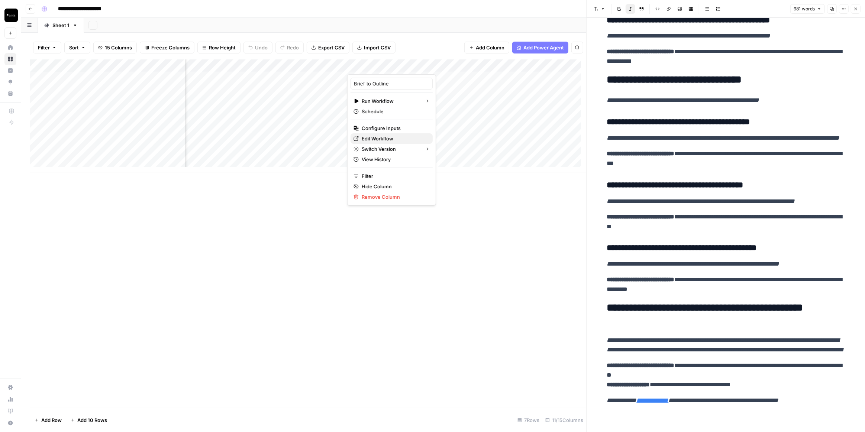
click at [388, 139] on span "Edit Workflow" at bounding box center [394, 138] width 65 height 7
click at [386, 173] on div "Add Column" at bounding box center [308, 234] width 556 height 349
click at [385, 172] on div "Add Column" at bounding box center [308, 234] width 556 height 349
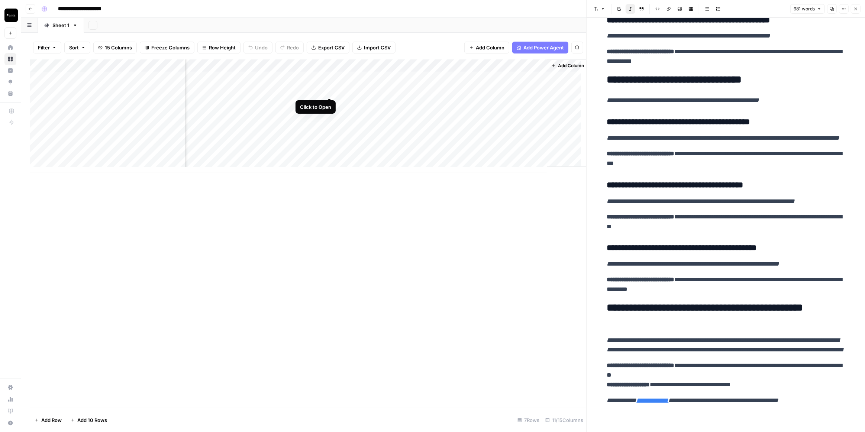
click at [329, 89] on div "Add Column" at bounding box center [308, 116] width 556 height 113
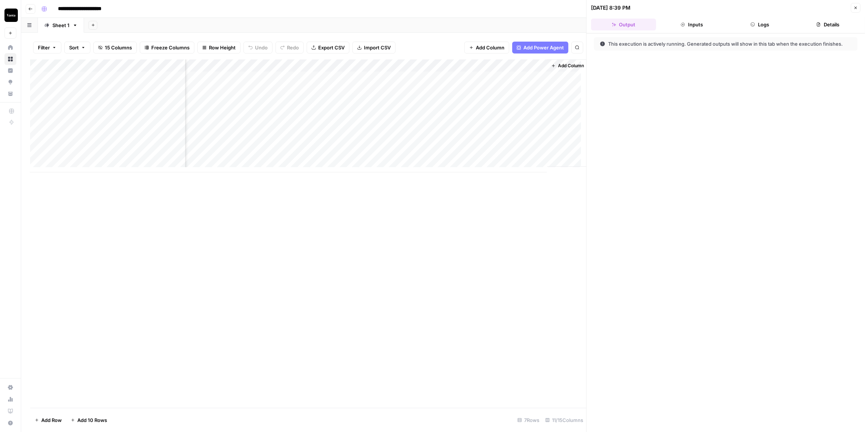
click at [747, 24] on button "Logs" at bounding box center [760, 25] width 65 height 12
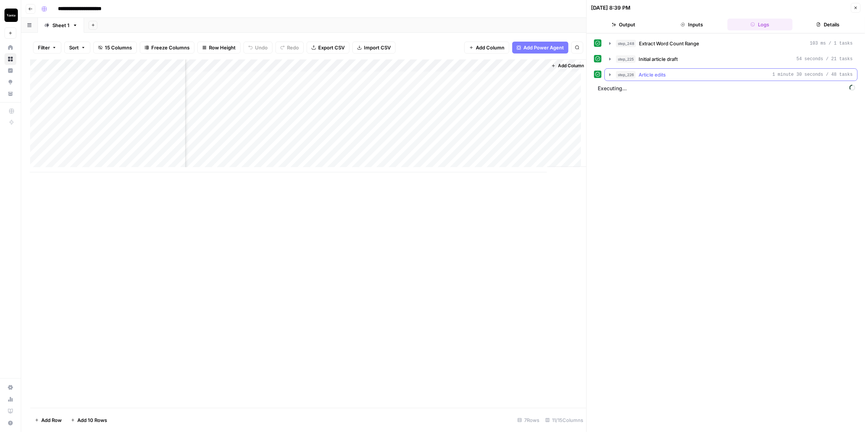
click at [610, 74] on icon "button" at bounding box center [610, 75] width 6 height 6
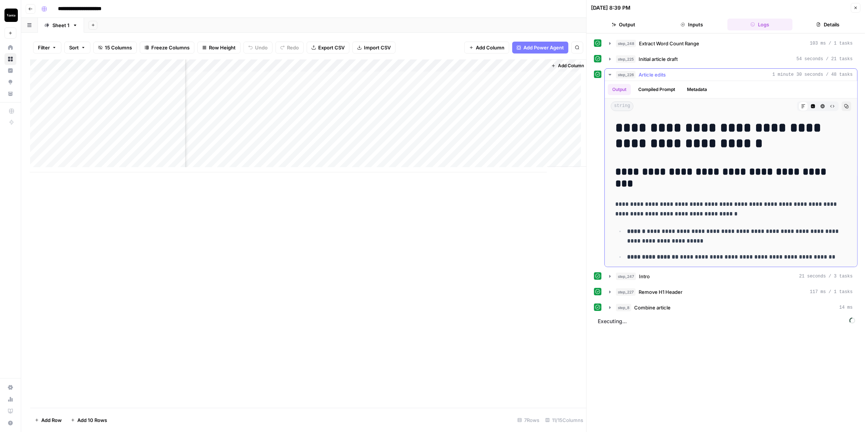
click at [610, 74] on icon "button" at bounding box center [610, 75] width 6 height 6
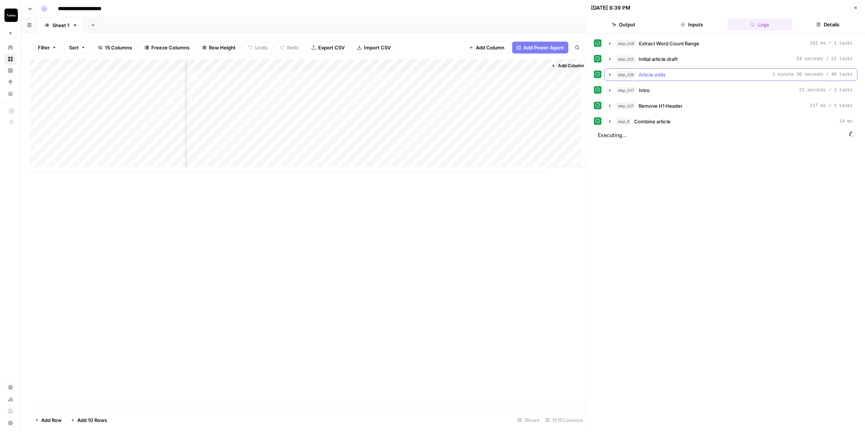
click at [610, 74] on icon "button" at bounding box center [610, 75] width 6 height 6
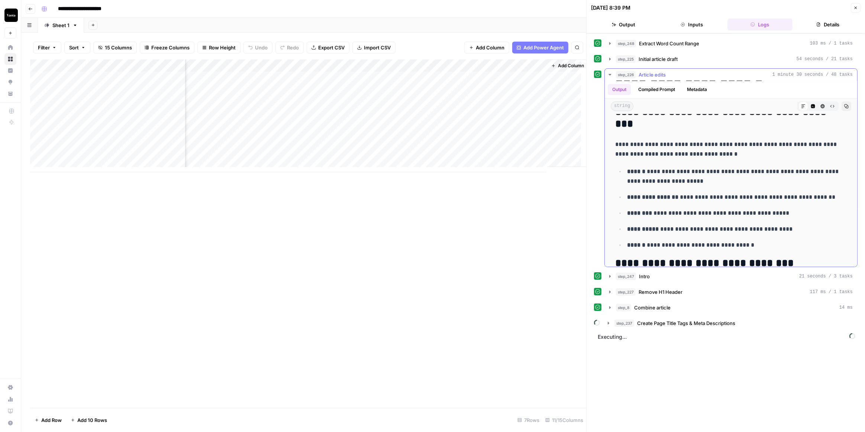
scroll to position [33, 0]
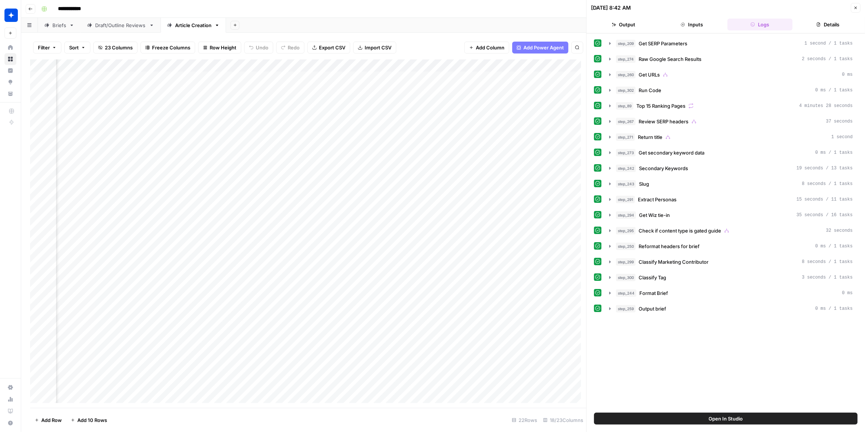
scroll to position [0, 274]
click at [303, 81] on div "Add Column" at bounding box center [308, 234] width 556 height 349
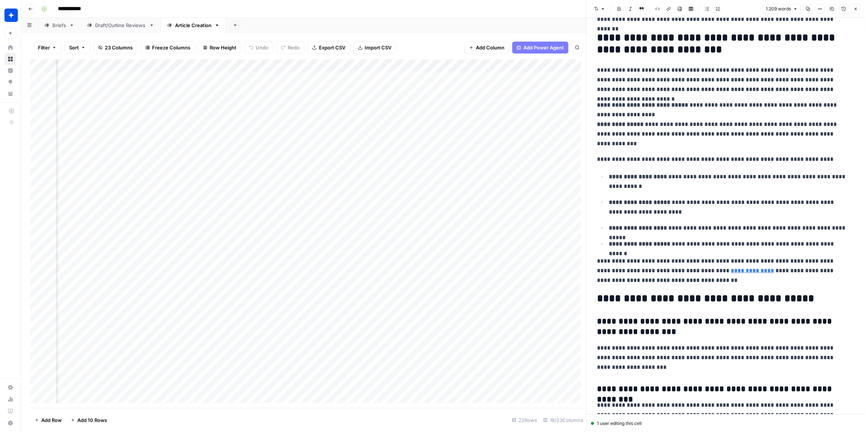
scroll to position [1623, 0]
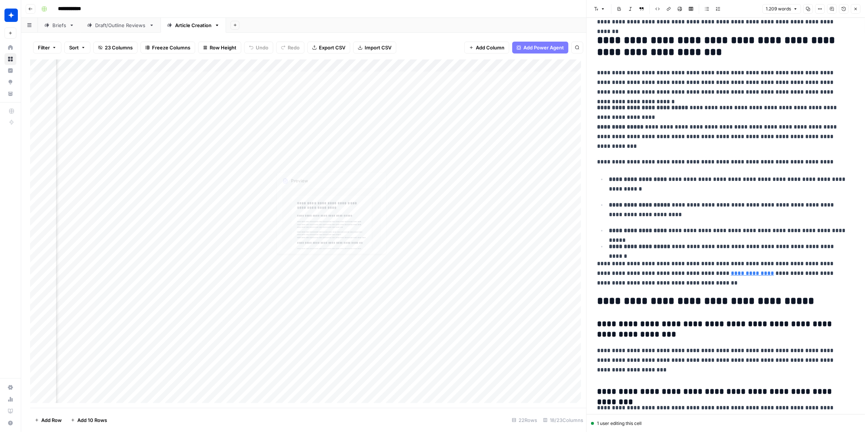
click at [309, 136] on div "Add Column" at bounding box center [308, 234] width 556 height 349
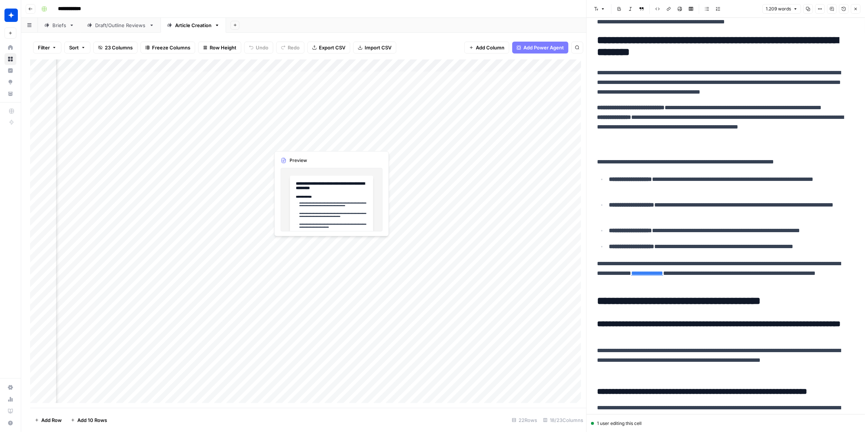
click at [309, 136] on div "Add Column" at bounding box center [308, 234] width 556 height 349
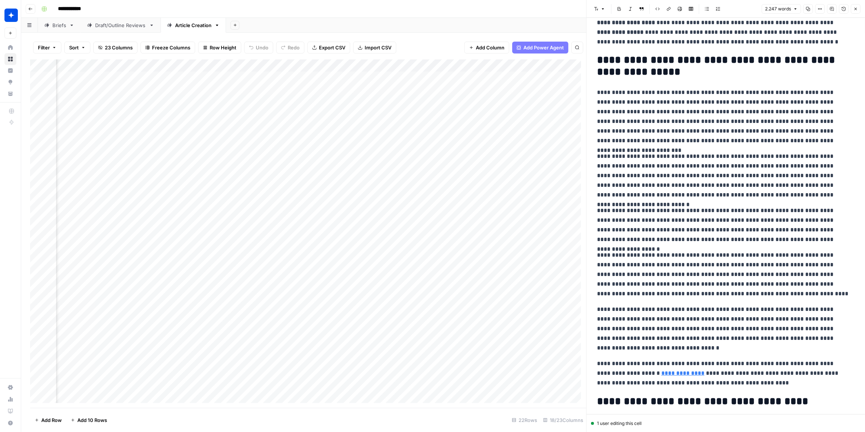
scroll to position [2506, 0]
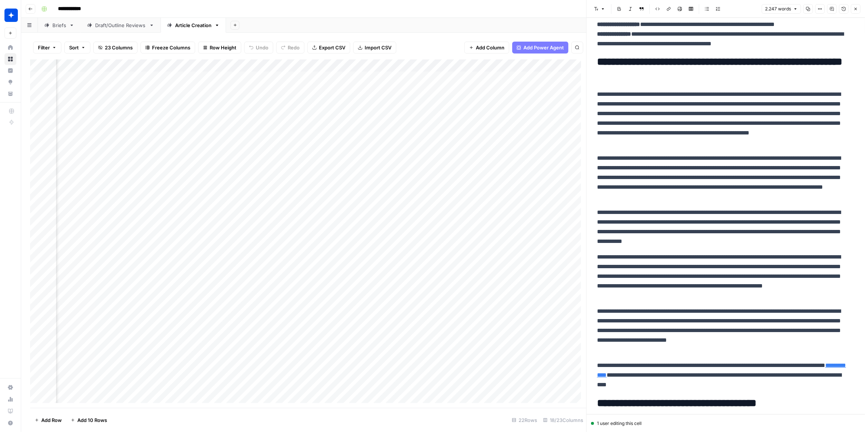
click at [296, 177] on div "Add Column" at bounding box center [308, 234] width 556 height 349
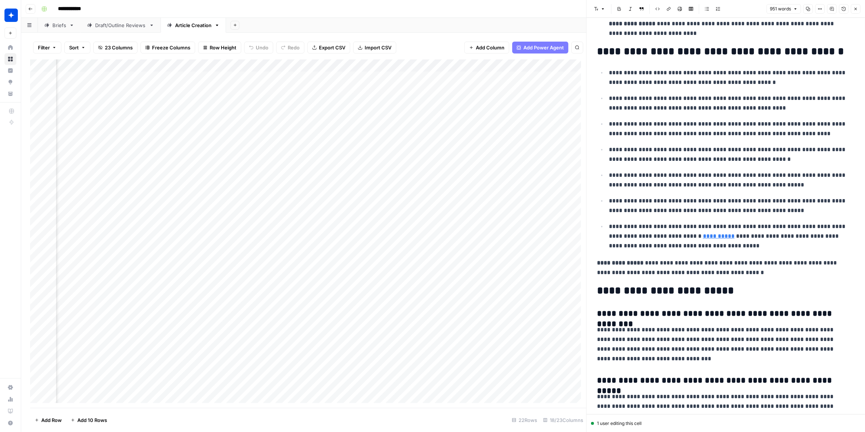
scroll to position [1022, 0]
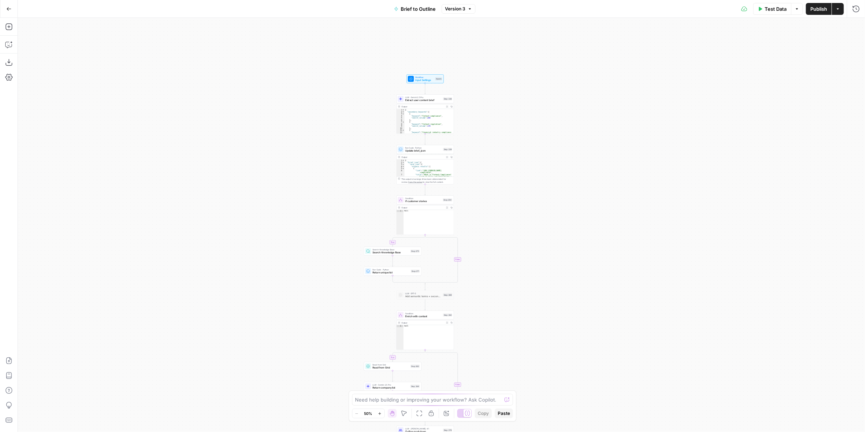
click at [483, 115] on div "true false true false true false true false Workflow Input Settings Inputs LLM …" at bounding box center [442, 225] width 848 height 415
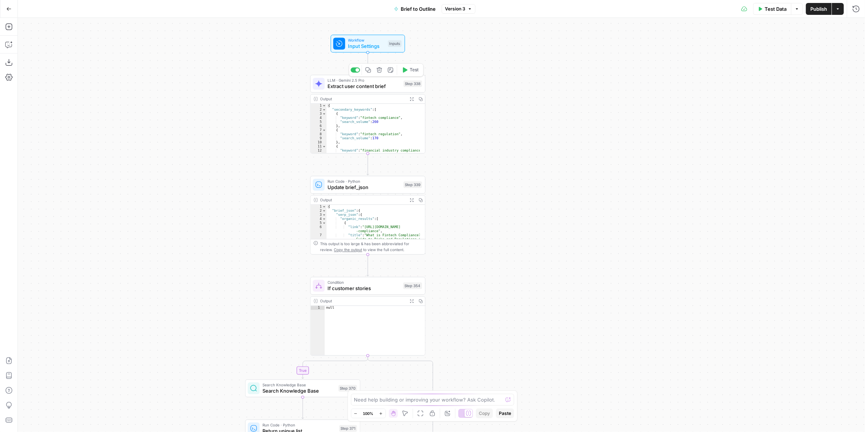
drag, startPoint x: 504, startPoint y: 229, endPoint x: 513, endPoint y: 102, distance: 127.5
click at [511, 91] on div "true false true false true false true false Workflow Input Settings Inputs LLM …" at bounding box center [442, 225] width 848 height 415
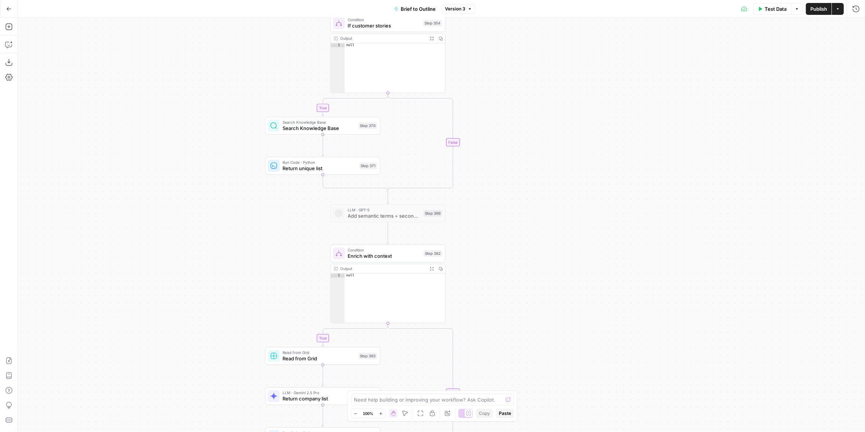
drag, startPoint x: 516, startPoint y: 262, endPoint x: 531, endPoint y: 127, distance: 136.1
click at [530, 133] on div "true false true false true false true false Workflow Input Settings Inputs LLM …" at bounding box center [442, 225] width 848 height 415
drag, startPoint x: 524, startPoint y: 257, endPoint x: 515, endPoint y: 141, distance: 116.8
click at [516, 136] on div "true false true false true false true false Workflow Input Settings Inputs LLM …" at bounding box center [442, 225] width 848 height 415
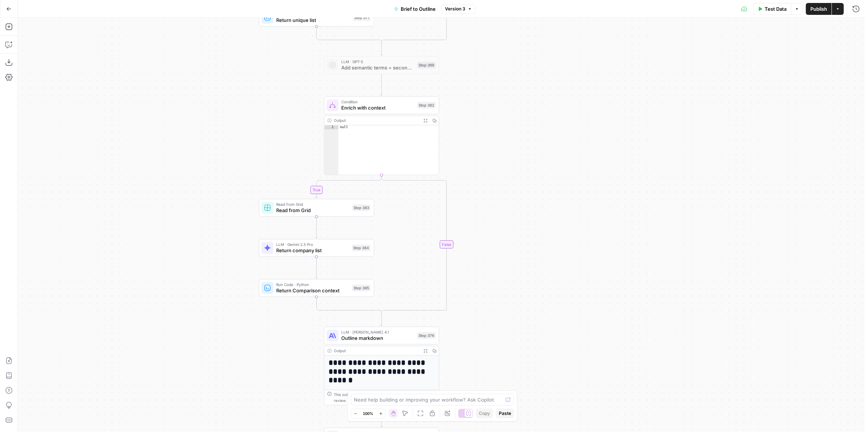
drag, startPoint x: 511, startPoint y: 268, endPoint x: 502, endPoint y: 167, distance: 101.5
click at [520, 139] on div "true false true false true false true false Workflow Input Settings Inputs LLM …" at bounding box center [442, 225] width 848 height 415
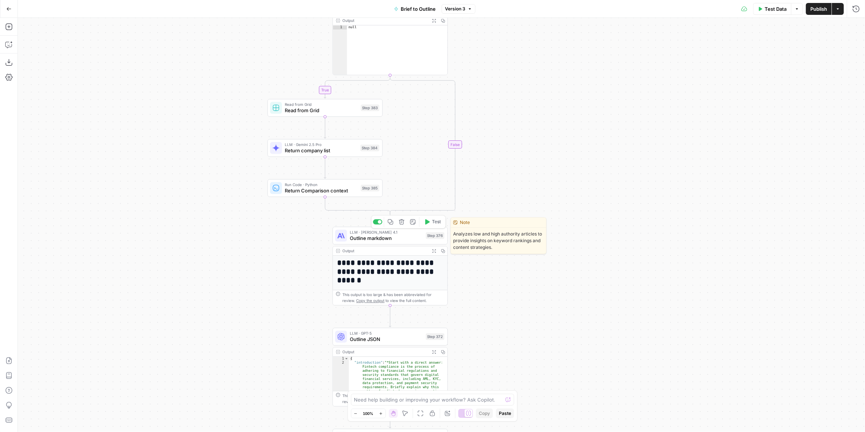
drag, startPoint x: 396, startPoint y: 241, endPoint x: 480, endPoint y: 237, distance: 84.9
click at [396, 242] on span "Outline markdown" at bounding box center [386, 238] width 73 height 7
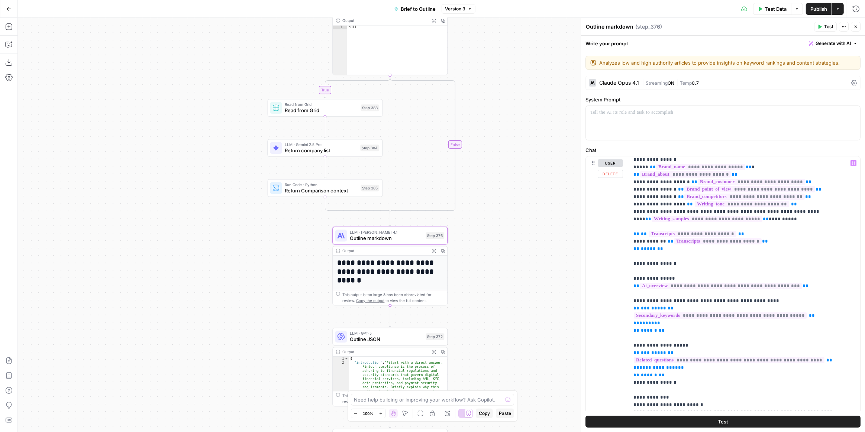
scroll to position [304, 0]
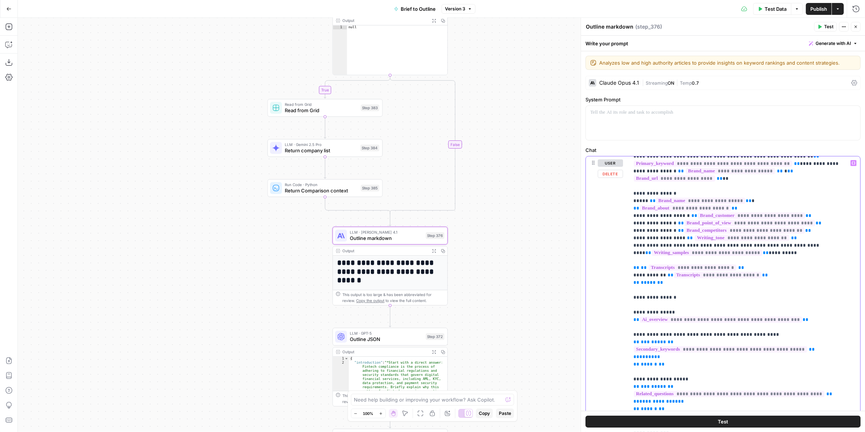
click at [726, 250] on span "**********" at bounding box center [707, 253] width 111 height 6
click at [495, 97] on div "true true true false true false false false Workflow Input Settings Inputs LLM …" at bounding box center [442, 225] width 848 height 415
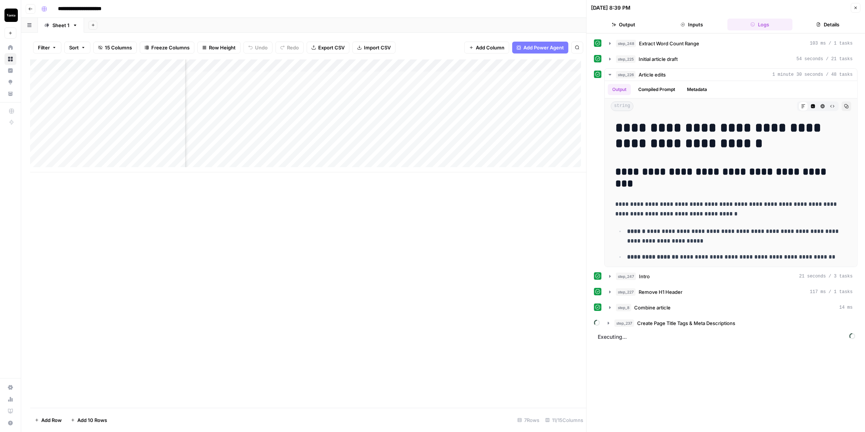
scroll to position [33, 0]
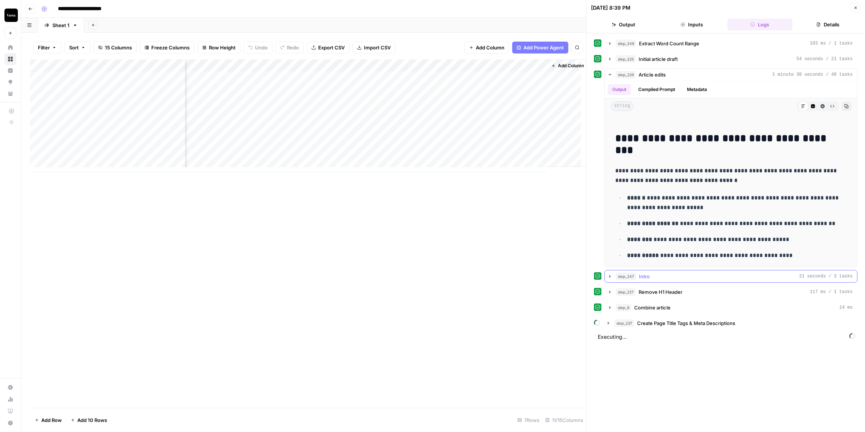
click at [610, 275] on icon "button" at bounding box center [610, 276] width 1 height 3
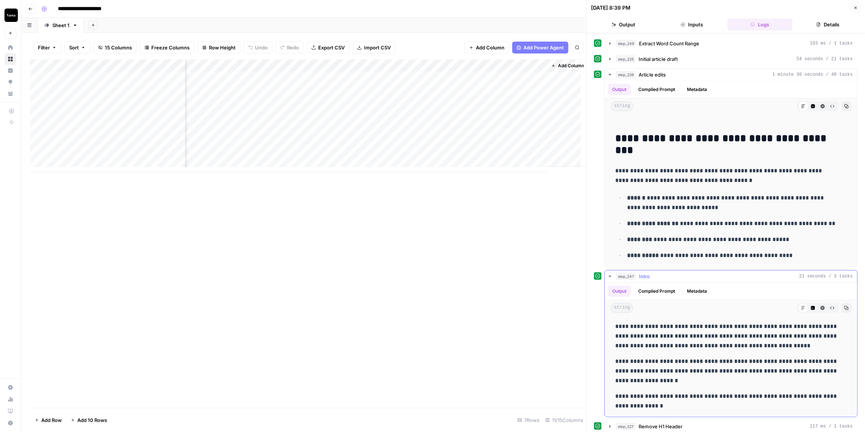
click at [611, 274] on icon "button" at bounding box center [610, 277] width 6 height 6
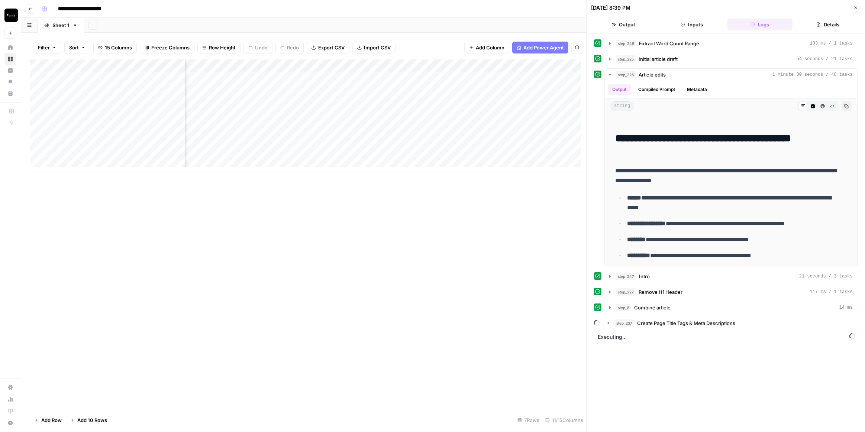
scroll to position [0, 137]
drag, startPoint x: 587, startPoint y: 223, endPoint x: 596, endPoint y: 223, distance: 9.3
